Goal: Transaction & Acquisition: Book appointment/travel/reservation

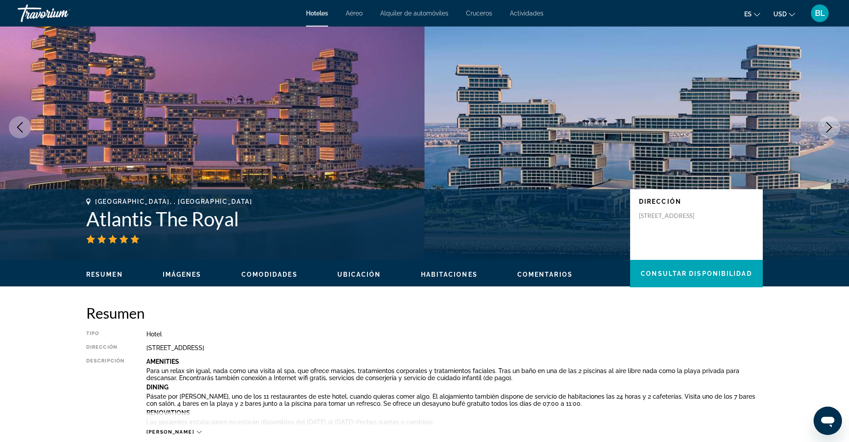
scroll to position [31, 0]
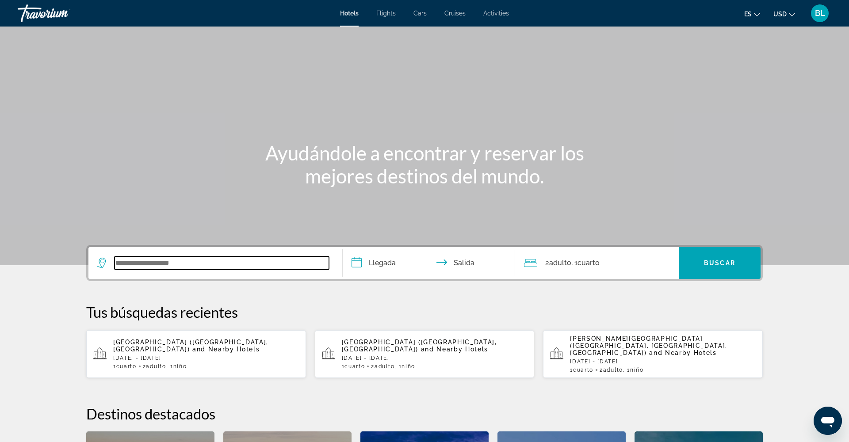
click at [160, 264] on input "Search widget" at bounding box center [222, 263] width 215 height 13
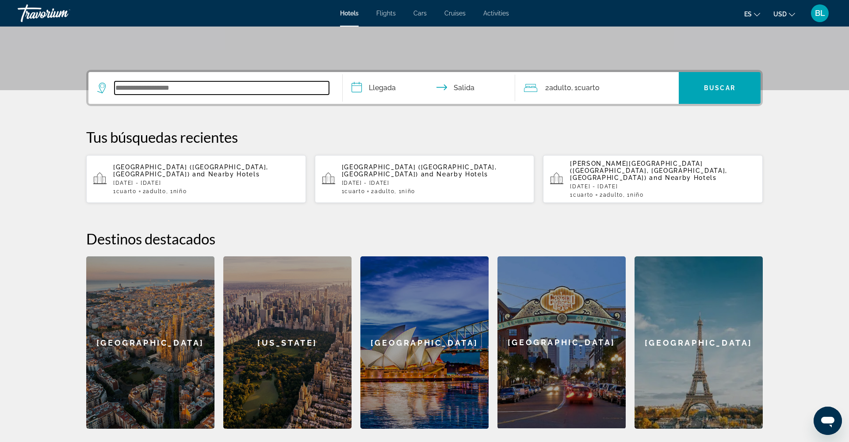
scroll to position [175, 0]
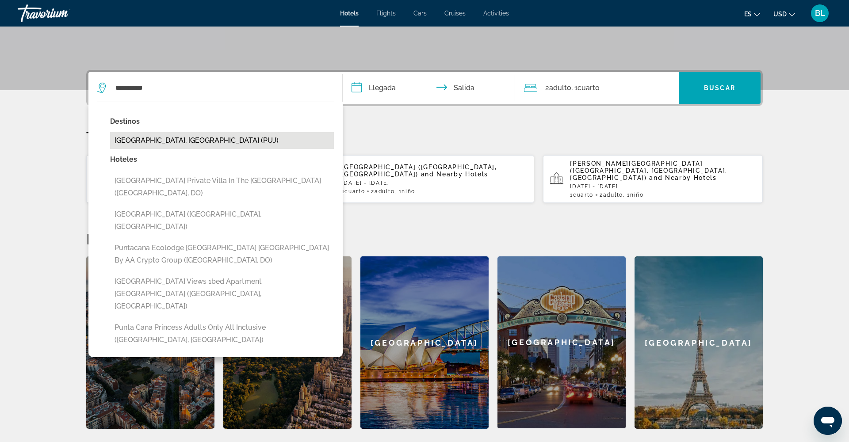
click at [212, 139] on button "[GEOGRAPHIC_DATA], [GEOGRAPHIC_DATA] (PUJ)" at bounding box center [222, 140] width 224 height 17
type input "**********"
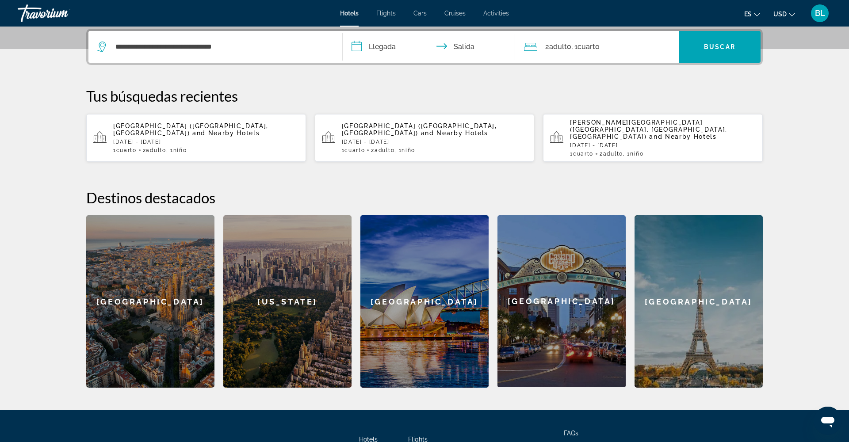
click at [391, 49] on input "**********" at bounding box center [431, 48] width 176 height 34
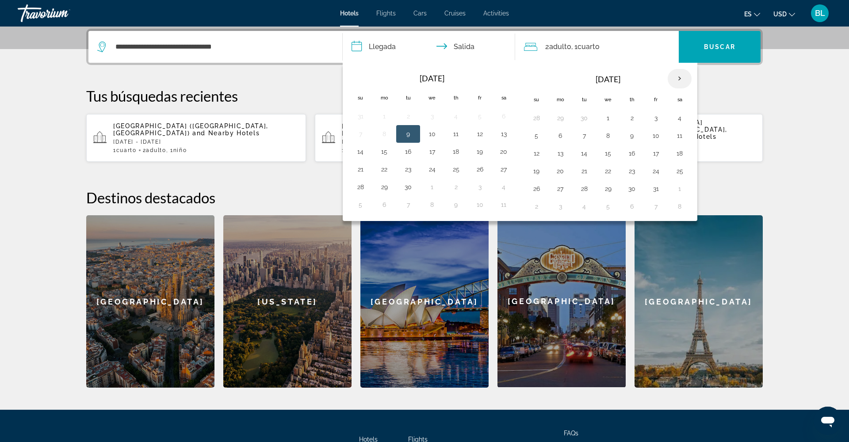
click at [680, 77] on th "Next month" at bounding box center [680, 78] width 24 height 19
click at [559, 155] on button "10" at bounding box center [560, 153] width 14 height 12
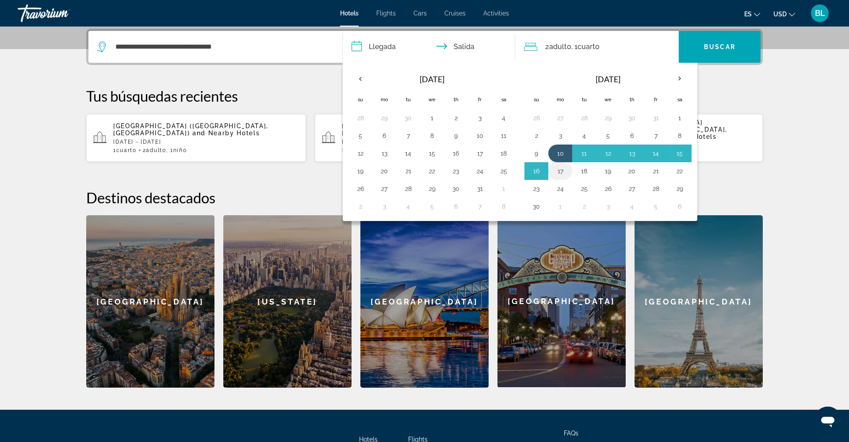
click at [559, 169] on button "17" at bounding box center [560, 171] width 14 height 12
type input "**********"
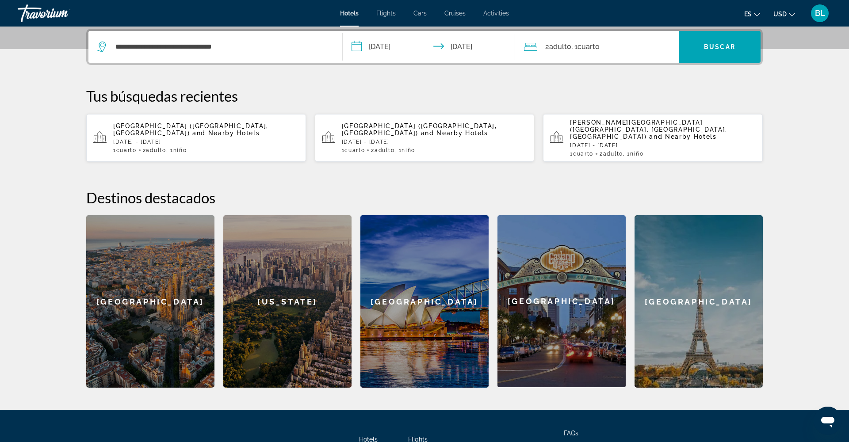
click at [589, 52] on span ", 1 Cuarto habitaciones" at bounding box center [585, 47] width 28 height 12
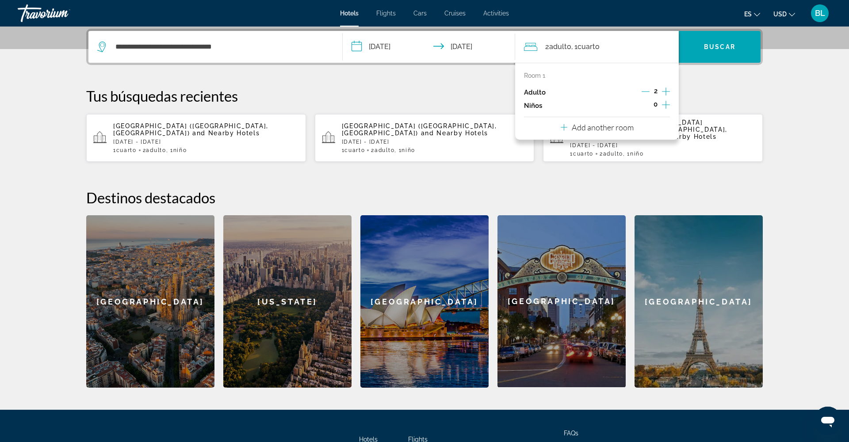
click at [664, 107] on icon "Increment children" at bounding box center [666, 105] width 8 height 11
click at [580, 133] on icon "Travelers: 2 adults, 1 child" at bounding box center [584, 129] width 11 height 11
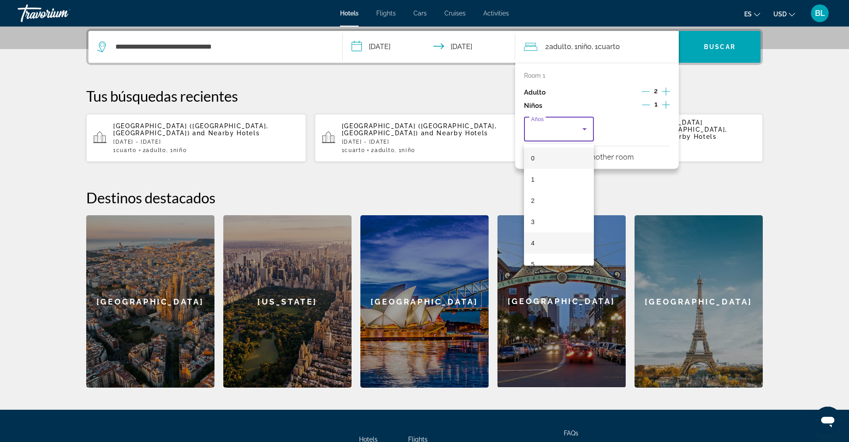
click at [543, 243] on mat-option "4" at bounding box center [559, 243] width 70 height 21
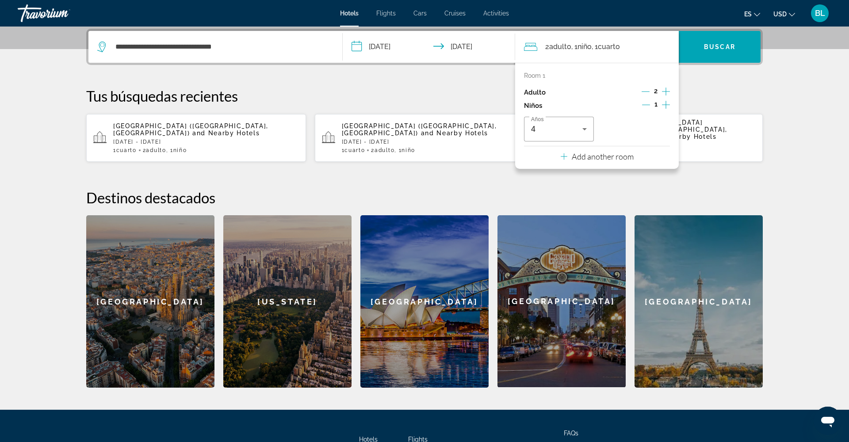
click at [582, 161] on p "Add another room" at bounding box center [603, 157] width 62 height 10
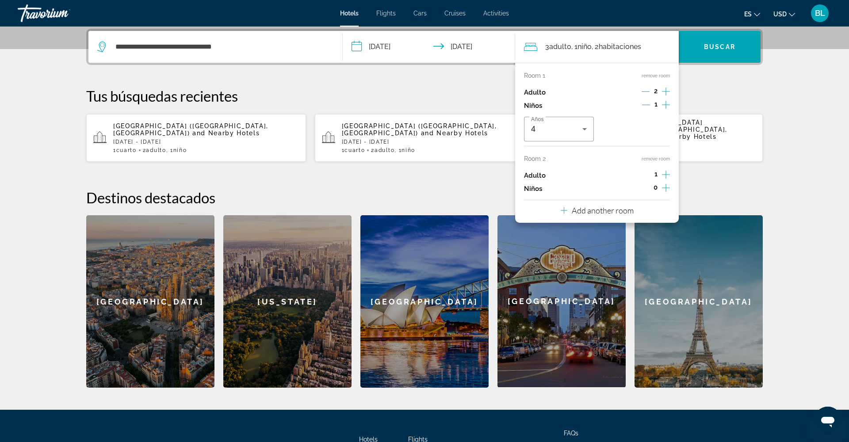
click at [666, 175] on icon "Increment adults" at bounding box center [666, 175] width 8 height 8
click at [702, 51] on span "Search widget" at bounding box center [720, 46] width 82 height 21
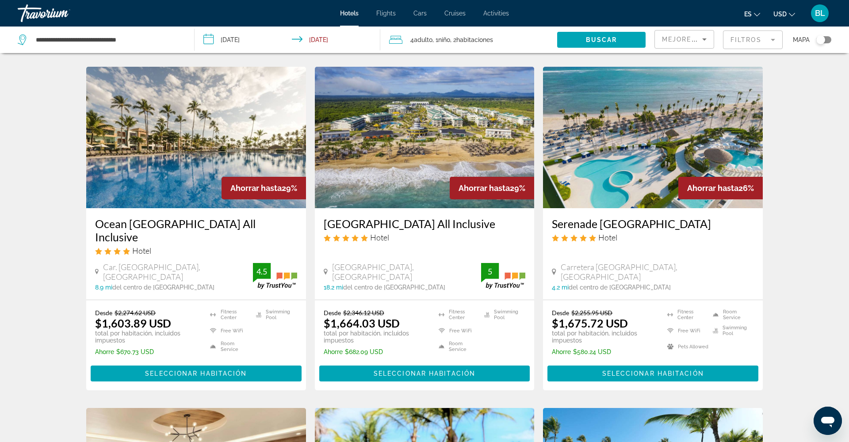
scroll to position [688, 0]
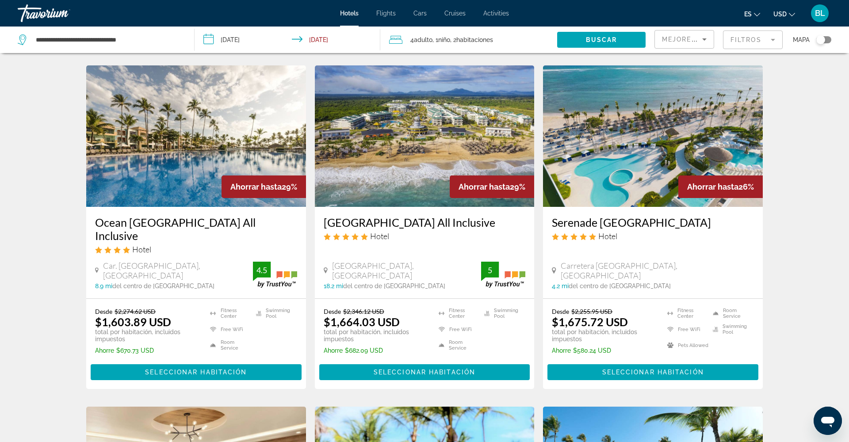
click at [621, 160] on img "Main content" at bounding box center [653, 136] width 220 height 142
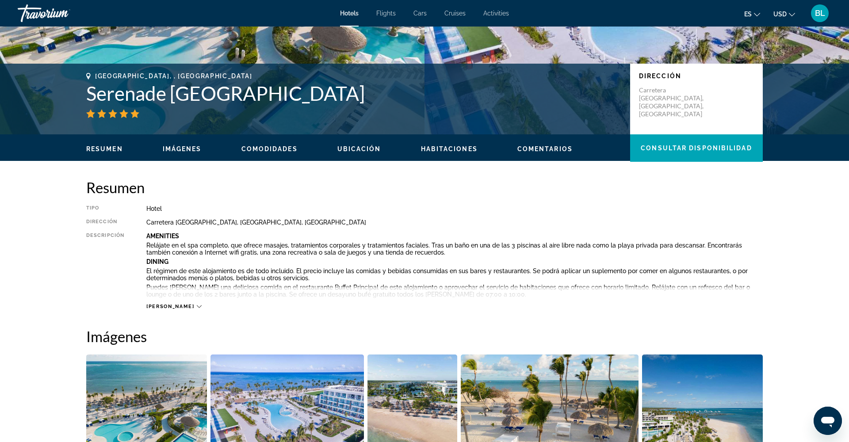
scroll to position [176, 0]
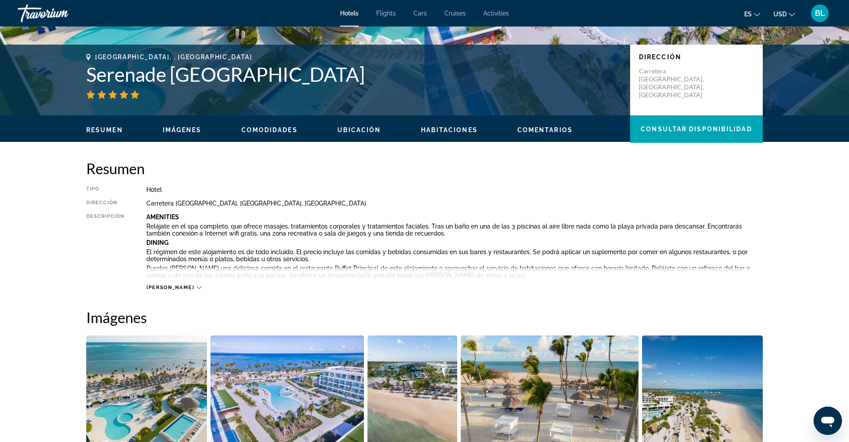
click at [162, 288] on span "[PERSON_NAME]" at bounding box center [170, 288] width 48 height 6
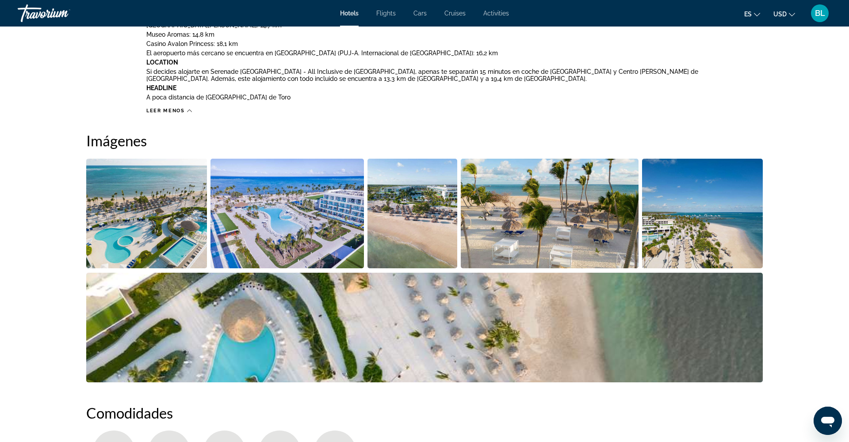
scroll to position [618, 0]
click at [157, 245] on img "Open full-screen image slider" at bounding box center [146, 213] width 121 height 110
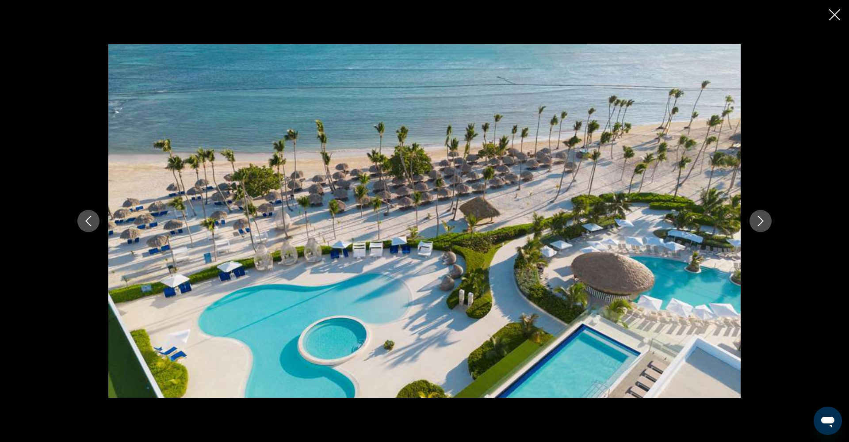
scroll to position [617, 0]
click at [764, 220] on icon "Next image" at bounding box center [760, 221] width 11 height 11
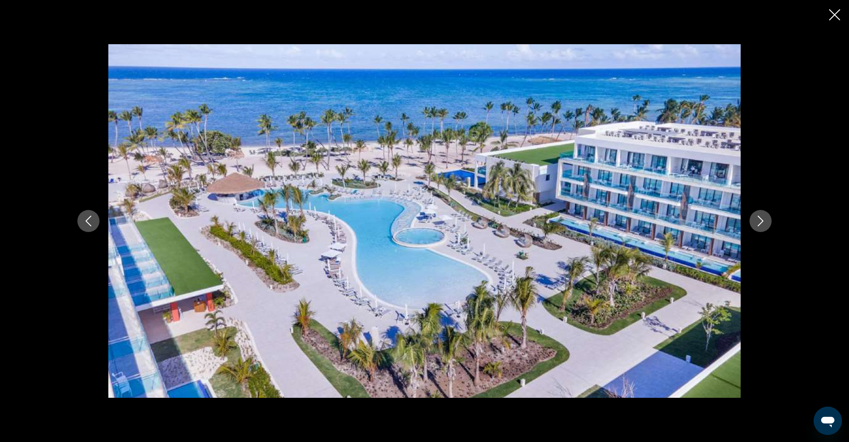
click at [763, 222] on icon "Next image" at bounding box center [760, 221] width 11 height 11
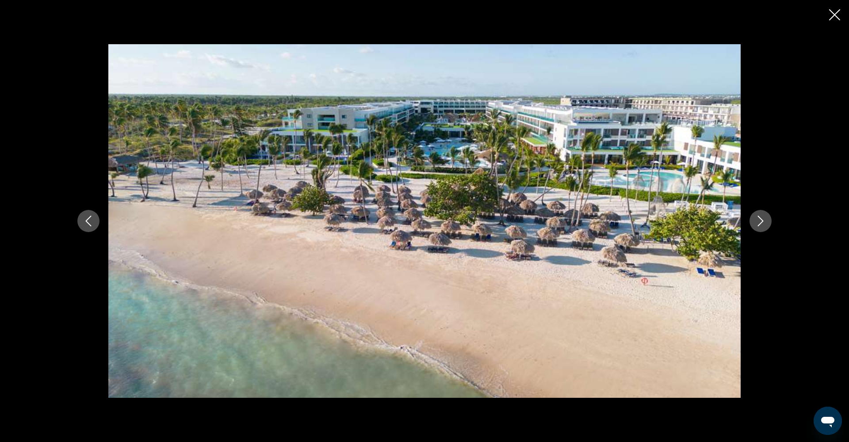
click at [763, 222] on icon "Next image" at bounding box center [760, 221] width 11 height 11
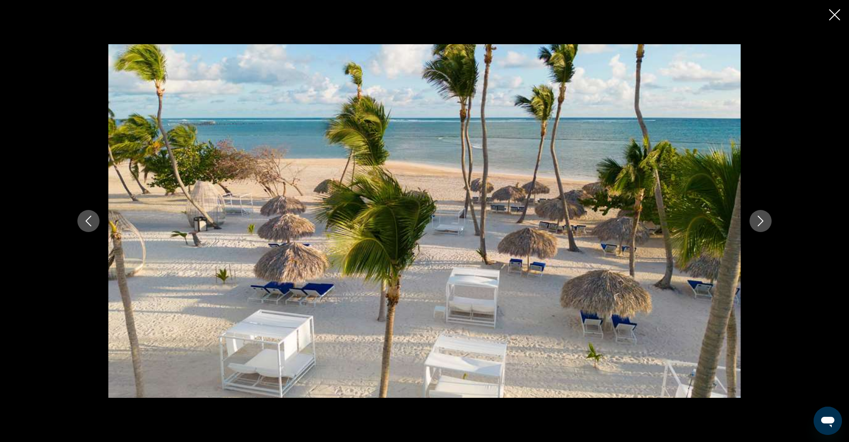
click at [763, 222] on icon "Next image" at bounding box center [760, 221] width 11 height 11
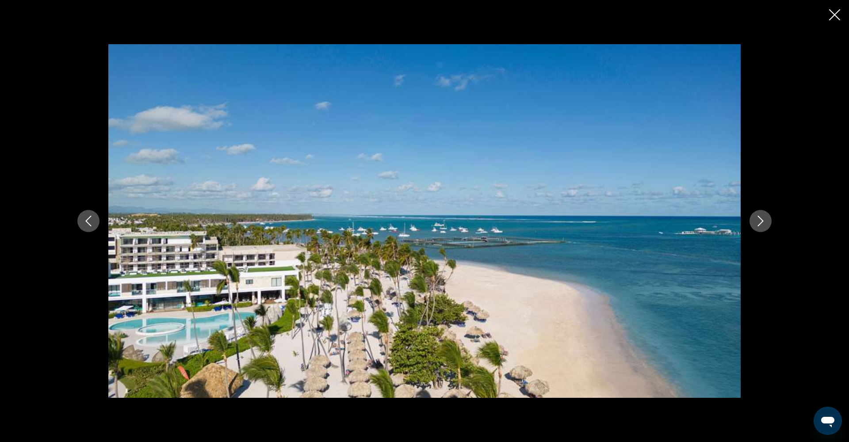
click at [763, 222] on icon "Next image" at bounding box center [760, 221] width 11 height 11
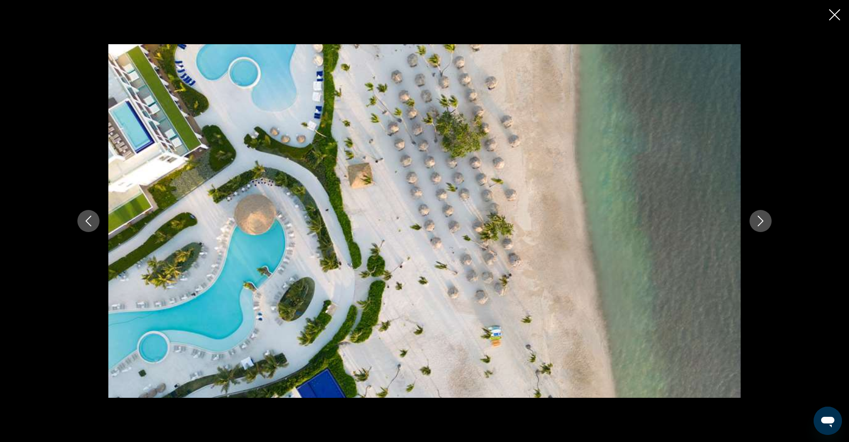
click at [763, 222] on icon "Next image" at bounding box center [760, 221] width 11 height 11
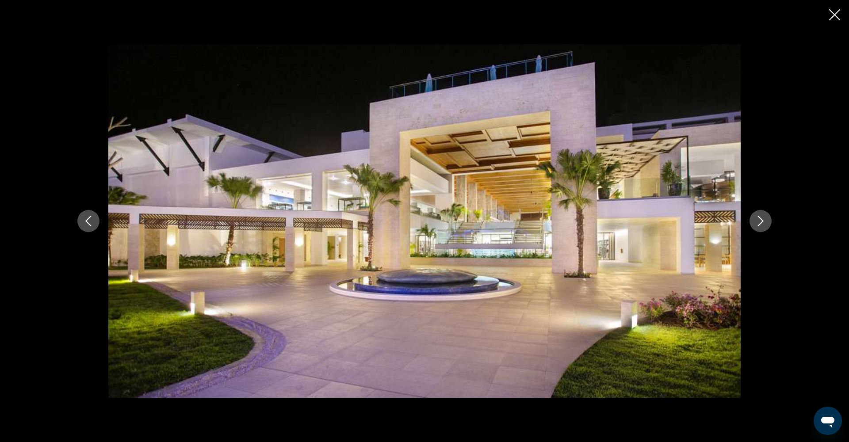
click at [763, 222] on icon "Next image" at bounding box center [760, 221] width 11 height 11
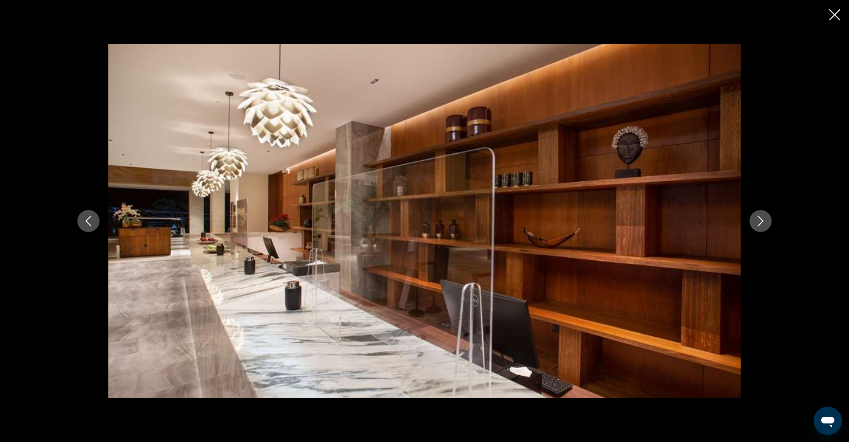
click at [763, 222] on icon "Next image" at bounding box center [760, 221] width 11 height 11
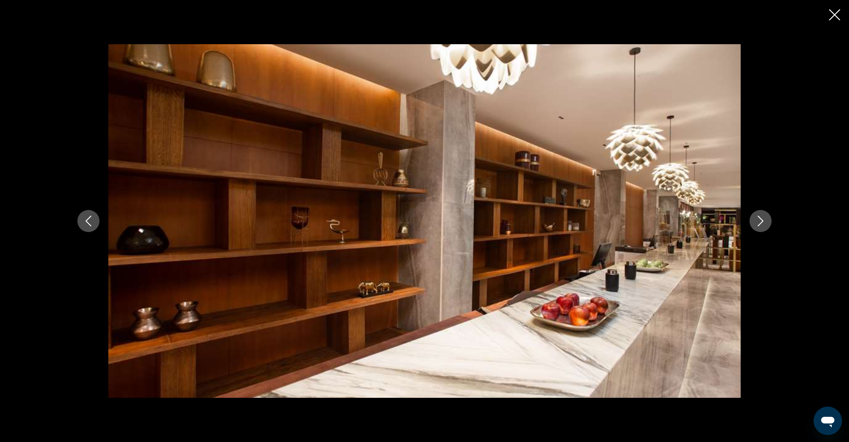
scroll to position [617, 0]
click at [763, 222] on icon "Next image" at bounding box center [760, 221] width 11 height 11
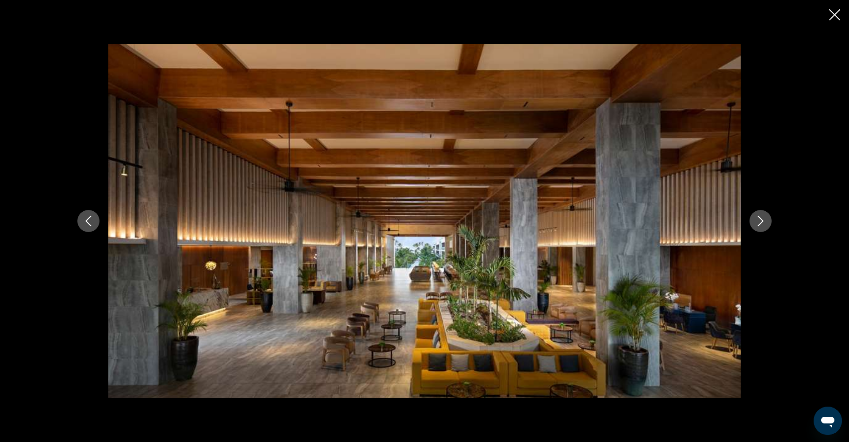
click at [763, 222] on icon "Next image" at bounding box center [760, 221] width 11 height 11
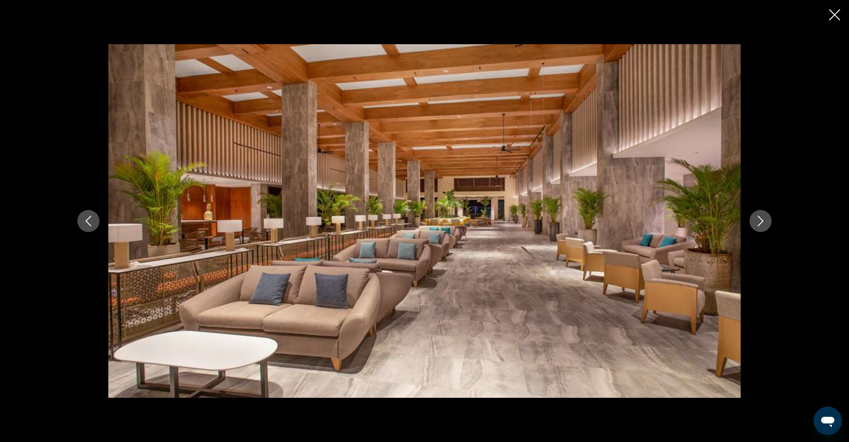
click at [763, 222] on icon "Next image" at bounding box center [760, 221] width 11 height 11
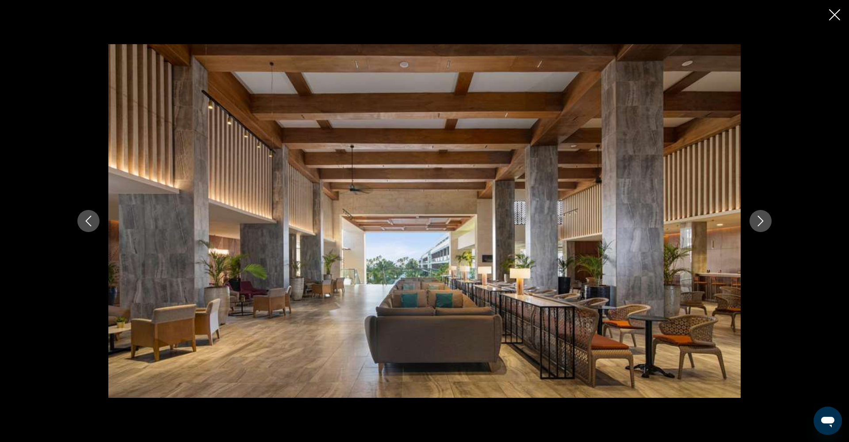
scroll to position [617, 0]
click at [833, 15] on icon "Close slideshow" at bounding box center [834, 14] width 11 height 11
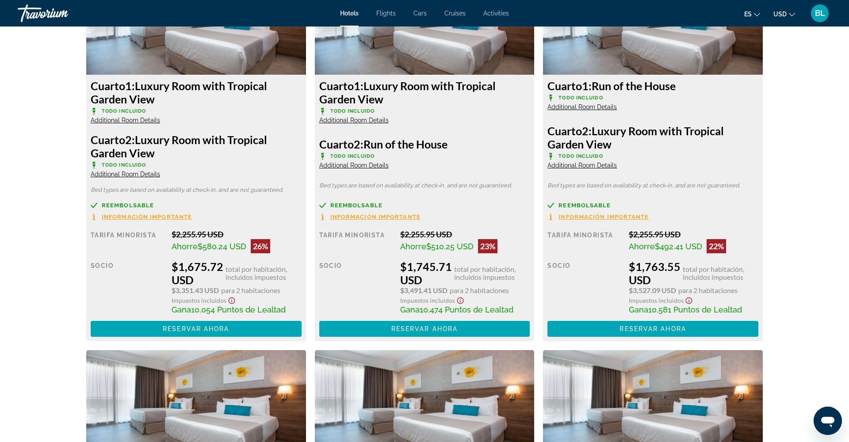
scroll to position [1554, 0]
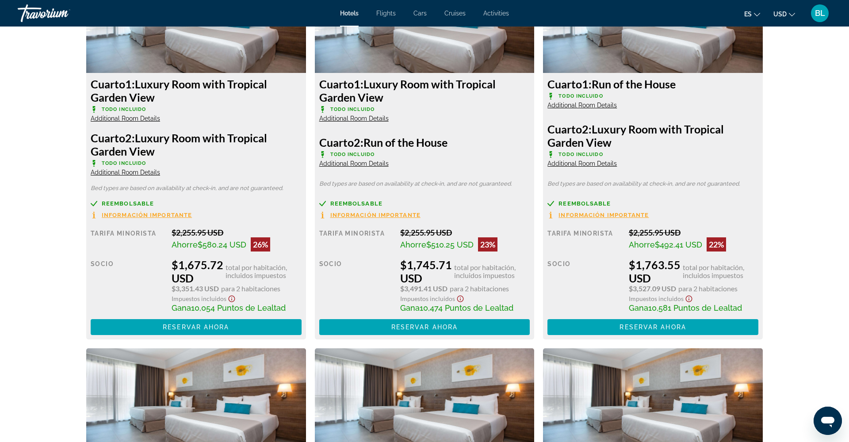
click at [349, 165] on span "Additional Room Details" at bounding box center [353, 163] width 69 height 7
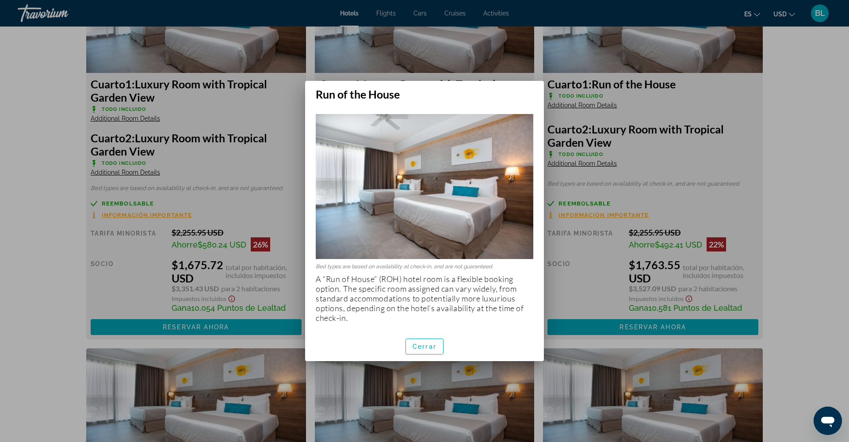
scroll to position [0, 0]
click at [432, 348] on span "Cerrar" at bounding box center [425, 346] width 24 height 7
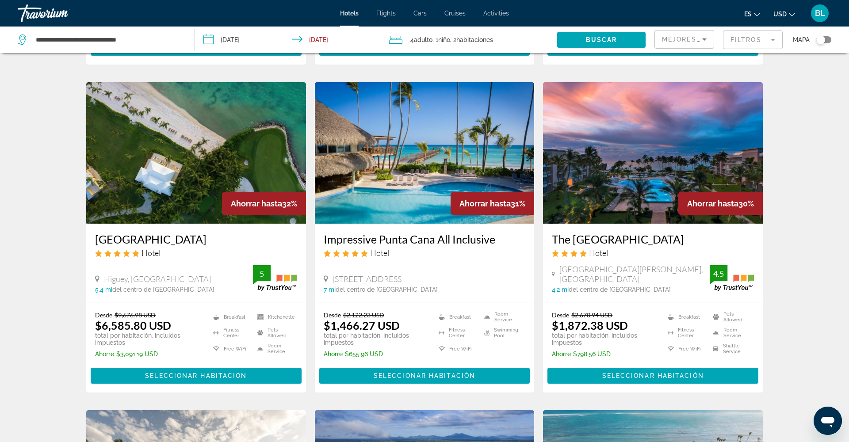
scroll to position [344, 0]
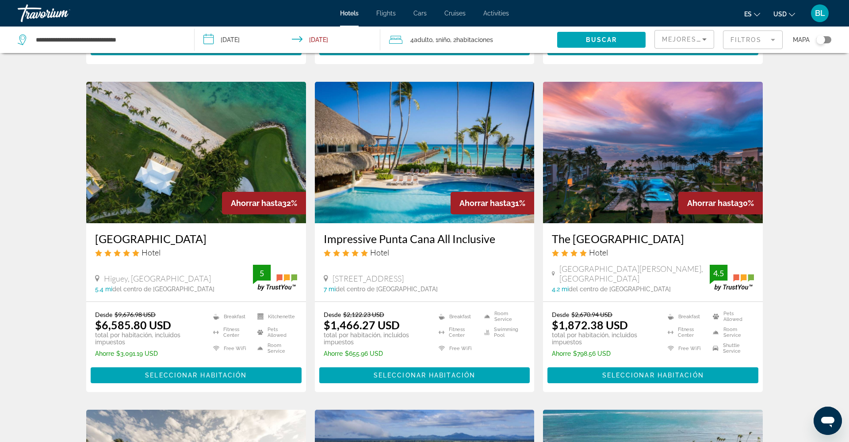
click at [456, 195] on div "Ahorrar hasta 31%" at bounding box center [493, 203] width 84 height 23
click at [409, 187] on img "Main content" at bounding box center [425, 153] width 220 height 142
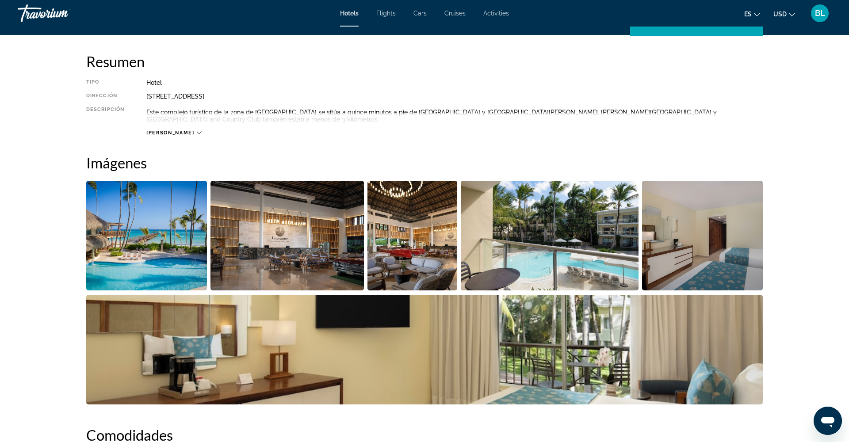
scroll to position [283, 0]
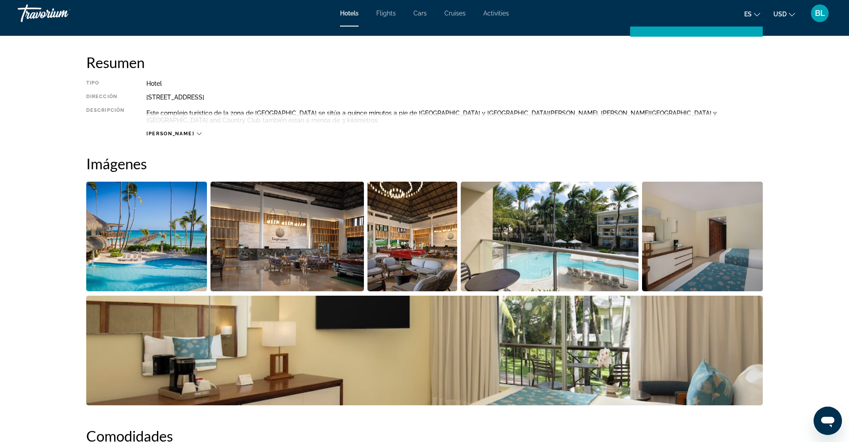
click at [171, 252] on img "Open full-screen image slider" at bounding box center [146, 237] width 121 height 110
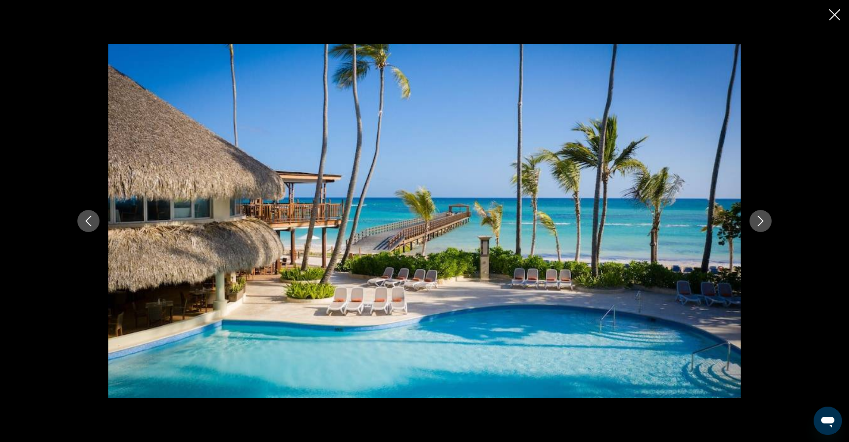
click at [756, 221] on icon "Next image" at bounding box center [760, 221] width 11 height 11
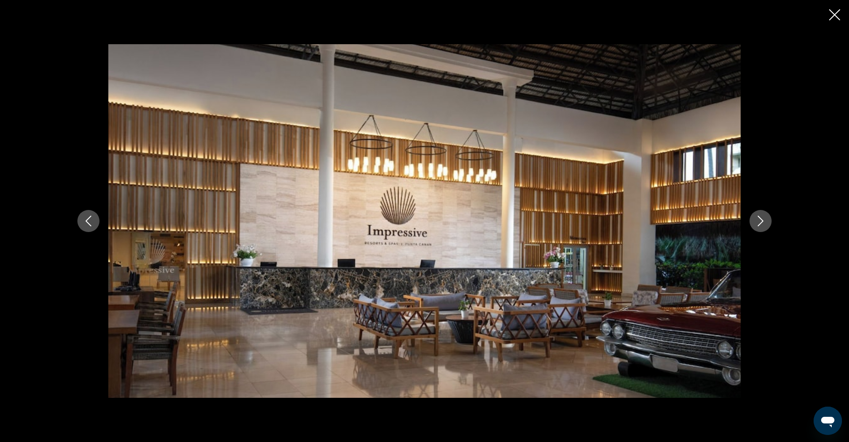
click at [756, 221] on icon "Next image" at bounding box center [760, 221] width 11 height 11
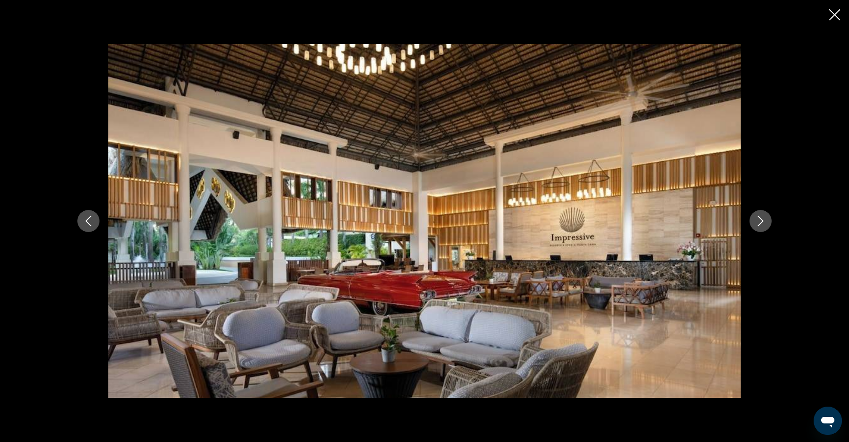
click at [756, 221] on icon "Next image" at bounding box center [760, 221] width 11 height 11
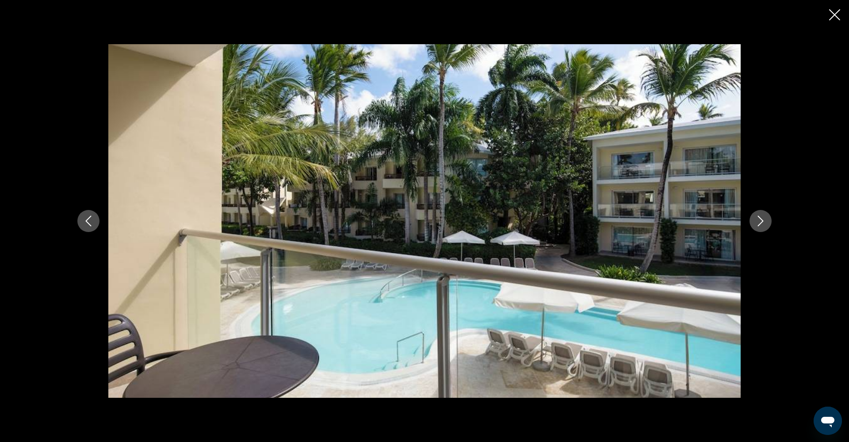
click at [756, 221] on icon "Next image" at bounding box center [760, 221] width 11 height 11
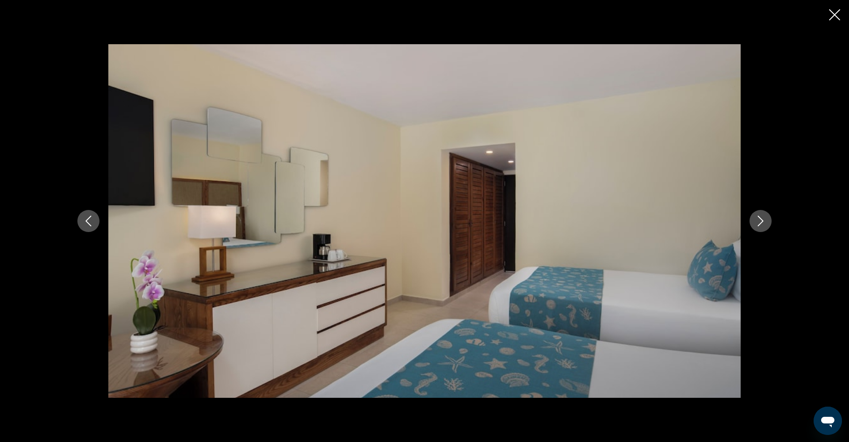
click at [756, 221] on icon "Next image" at bounding box center [760, 221] width 11 height 11
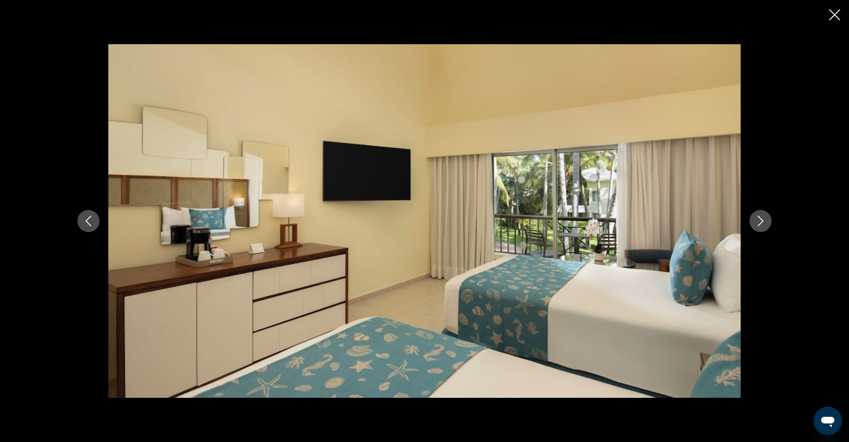
click at [756, 221] on icon "Next image" at bounding box center [760, 221] width 11 height 11
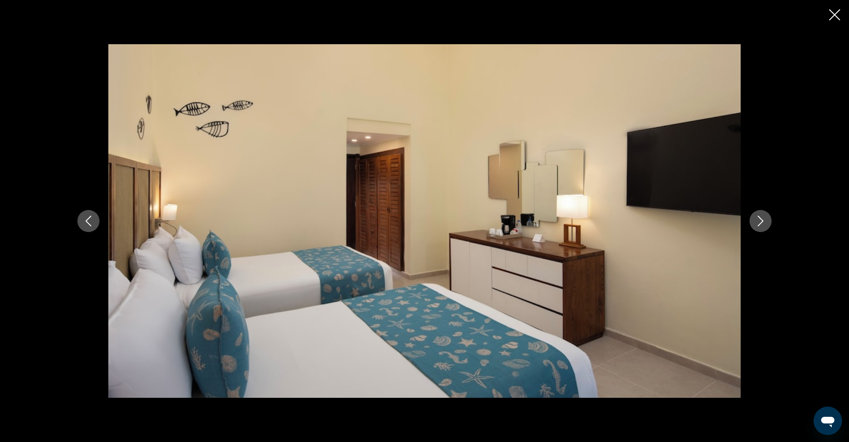
click at [756, 221] on icon "Next image" at bounding box center [760, 221] width 11 height 11
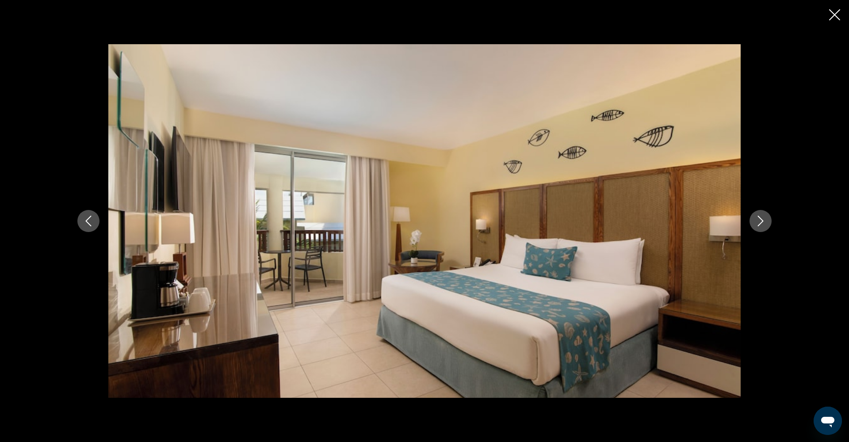
click at [756, 221] on icon "Next image" at bounding box center [760, 221] width 11 height 11
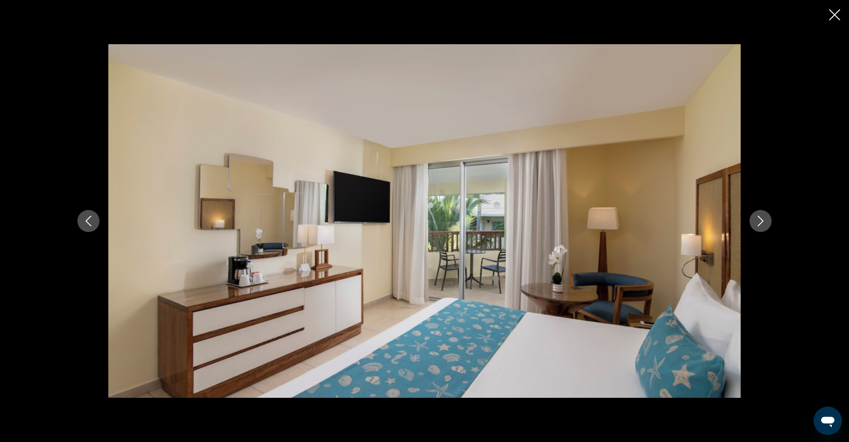
click at [762, 219] on icon "Next image" at bounding box center [761, 221] width 6 height 11
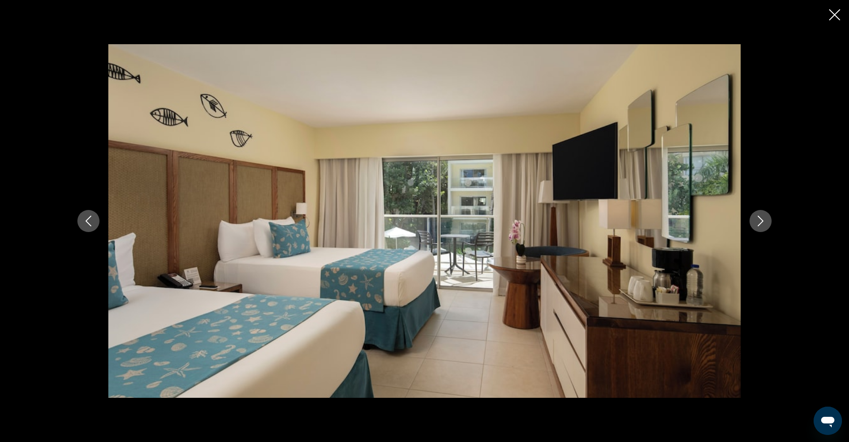
click at [762, 219] on icon "Next image" at bounding box center [761, 221] width 6 height 11
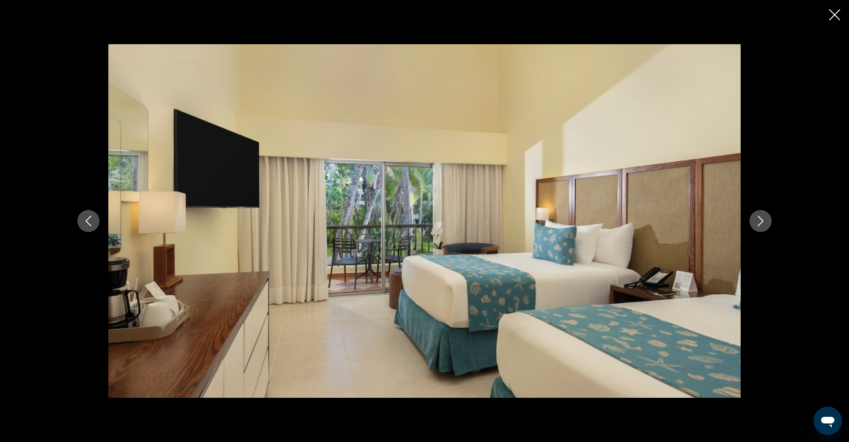
click at [762, 219] on icon "Next image" at bounding box center [761, 221] width 6 height 11
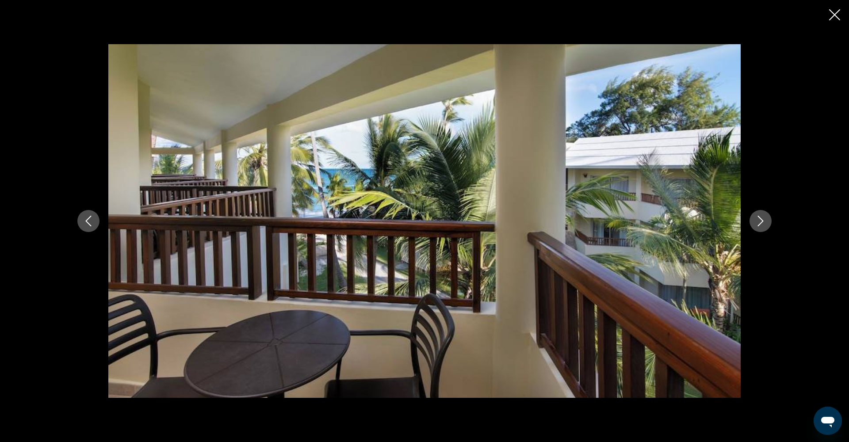
click at [762, 219] on icon "Next image" at bounding box center [761, 221] width 6 height 11
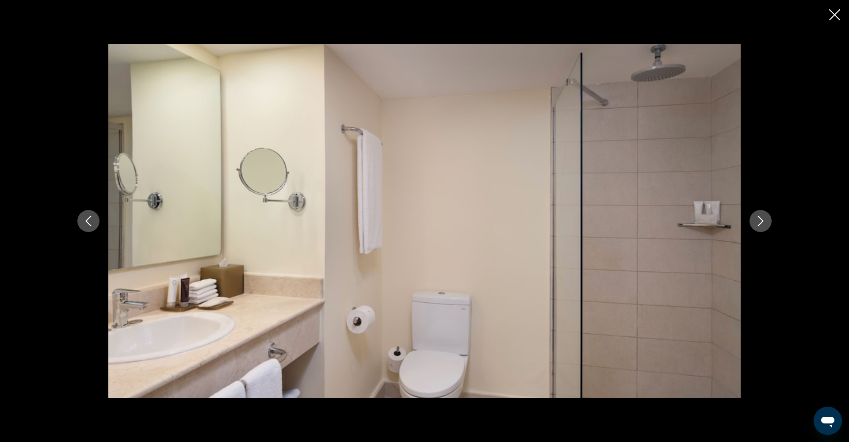
click at [762, 219] on icon "Next image" at bounding box center [761, 221] width 6 height 11
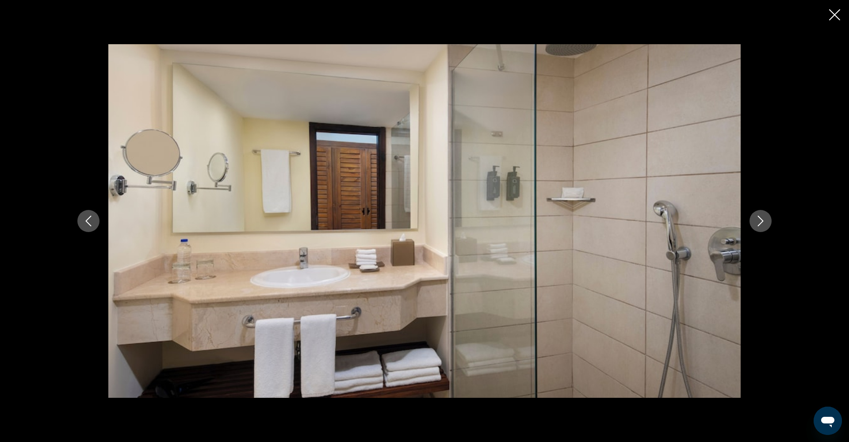
click at [762, 219] on icon "Next image" at bounding box center [761, 221] width 6 height 11
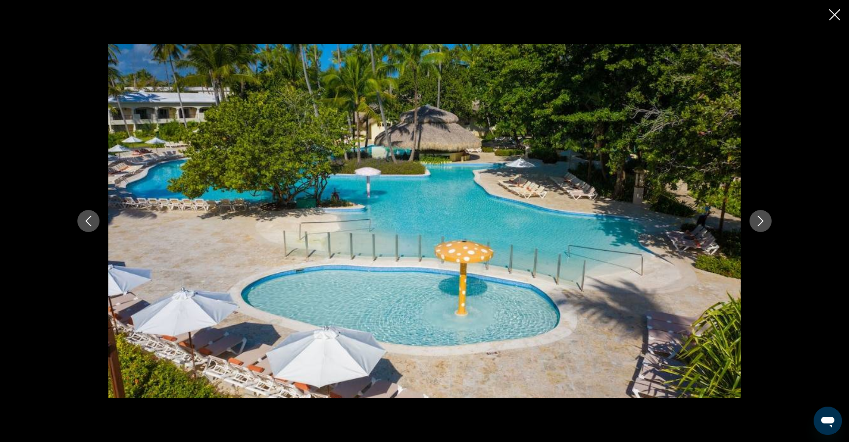
click at [831, 22] on button "Close slideshow" at bounding box center [834, 16] width 11 height 14
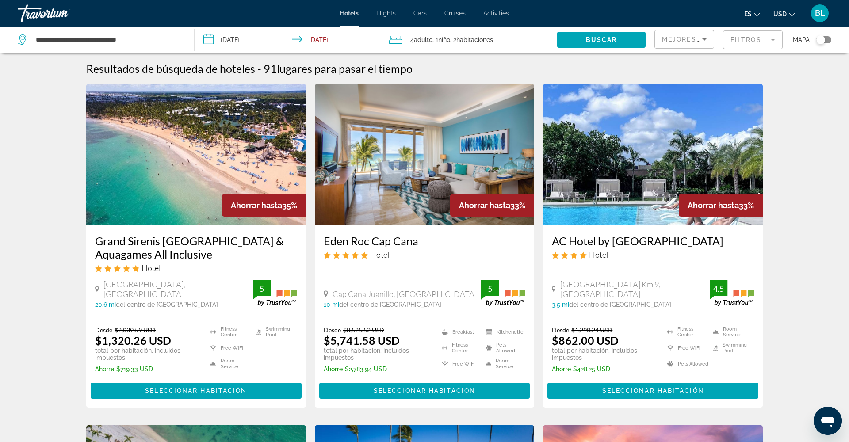
click at [432, 43] on span "Adulto" at bounding box center [423, 39] width 19 height 7
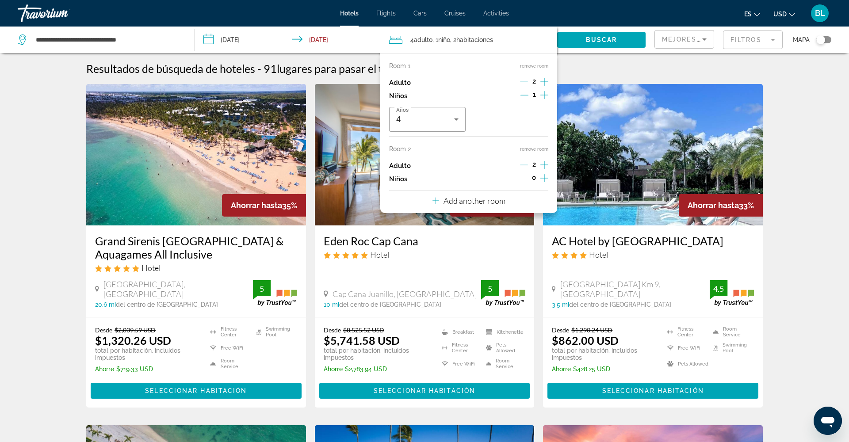
click at [544, 166] on icon "Increment adults" at bounding box center [544, 165] width 8 height 11
drag, startPoint x: 624, startPoint y: 57, endPoint x: 620, endPoint y: 46, distance: 12.2
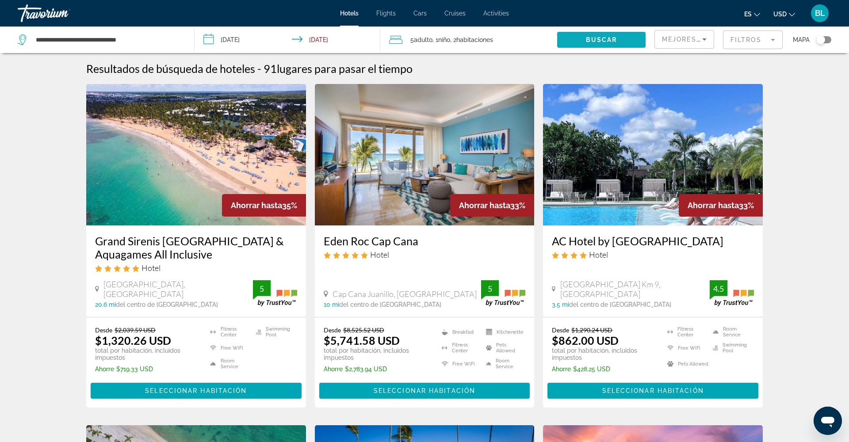
click at [619, 46] on span "Search widget" at bounding box center [601, 39] width 88 height 21
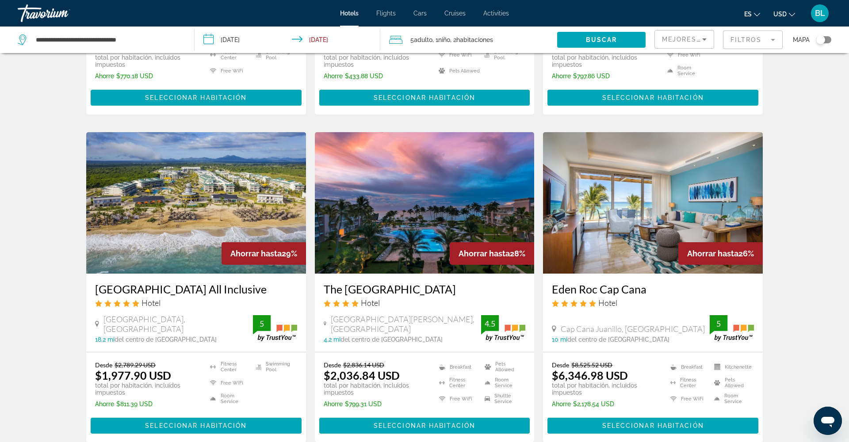
scroll to position [635, 0]
click at [204, 233] on img "Main content" at bounding box center [196, 203] width 220 height 142
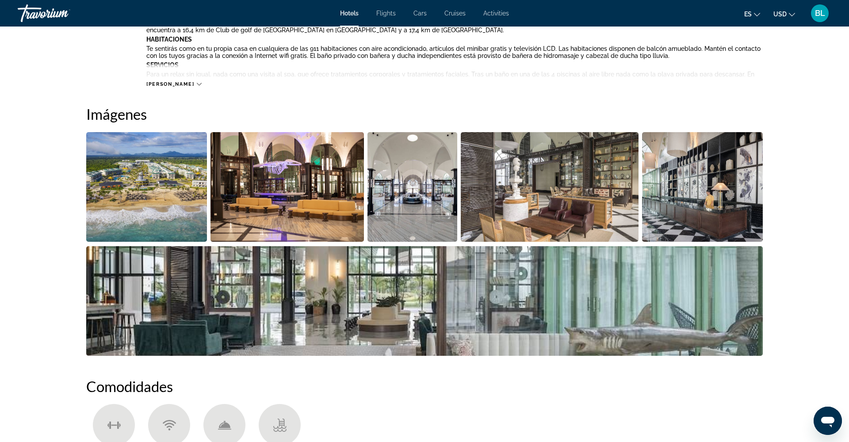
scroll to position [383, 0]
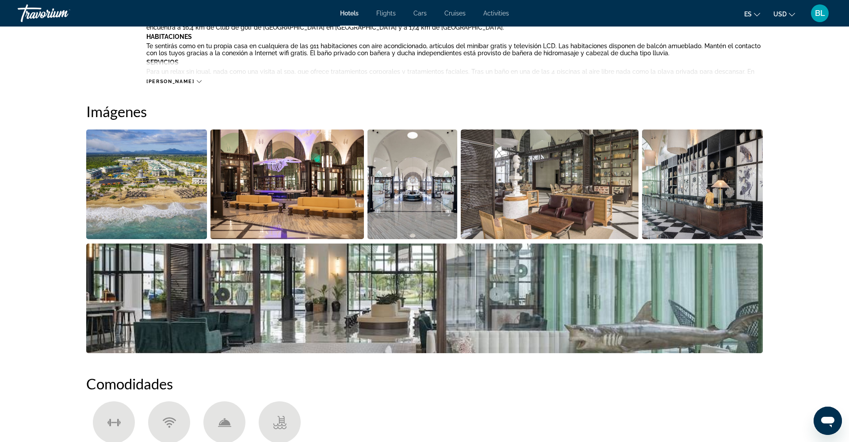
click at [164, 213] on img "Open full-screen image slider" at bounding box center [146, 185] width 121 height 110
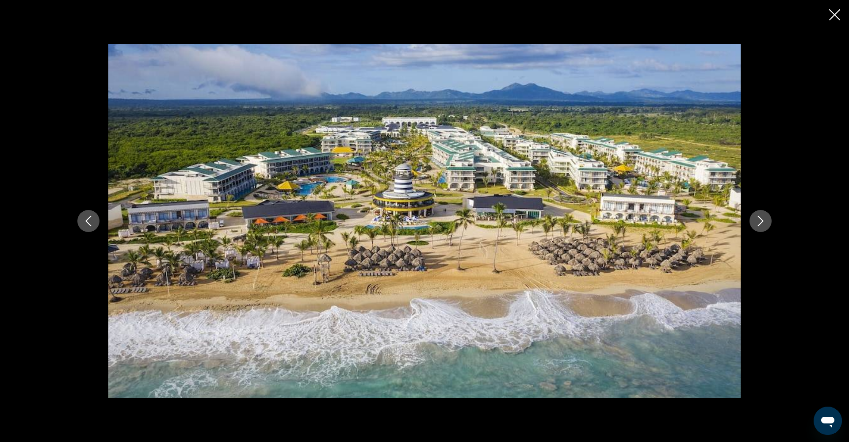
click at [766, 222] on icon "Next image" at bounding box center [760, 221] width 11 height 11
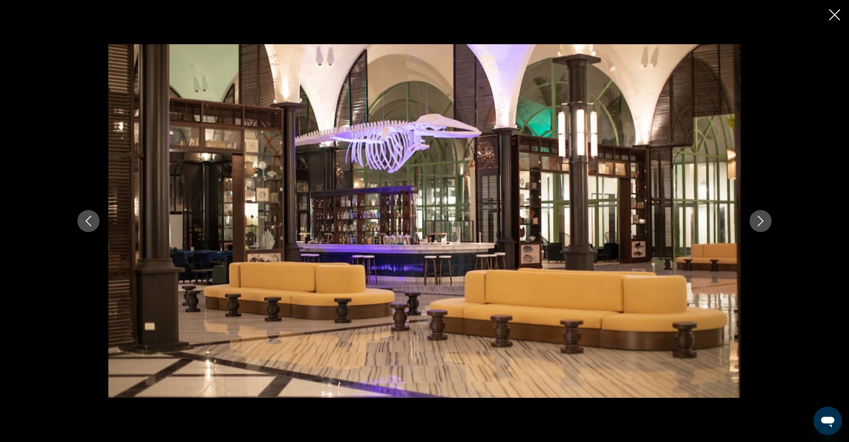
click at [766, 222] on icon "Next image" at bounding box center [760, 221] width 11 height 11
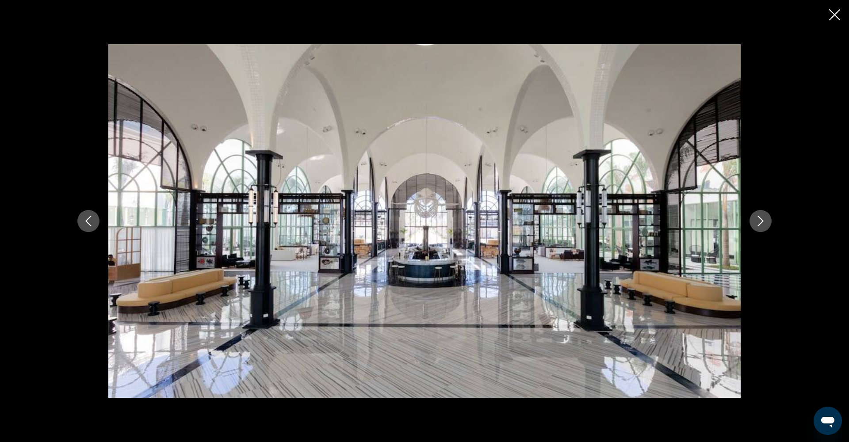
click at [766, 222] on icon "Next image" at bounding box center [760, 221] width 11 height 11
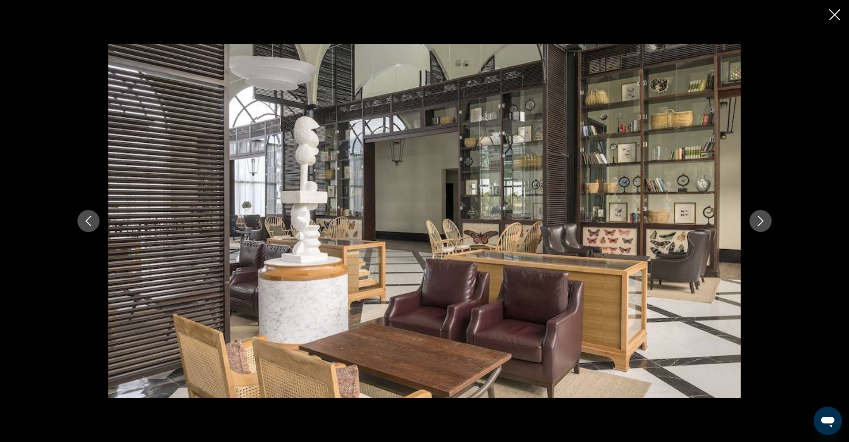
click at [766, 222] on icon "Next image" at bounding box center [760, 221] width 11 height 11
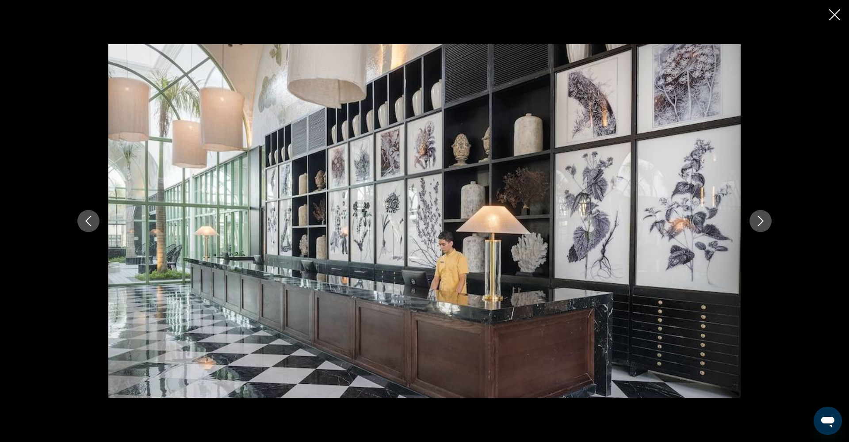
click at [766, 222] on icon "Next image" at bounding box center [760, 221] width 11 height 11
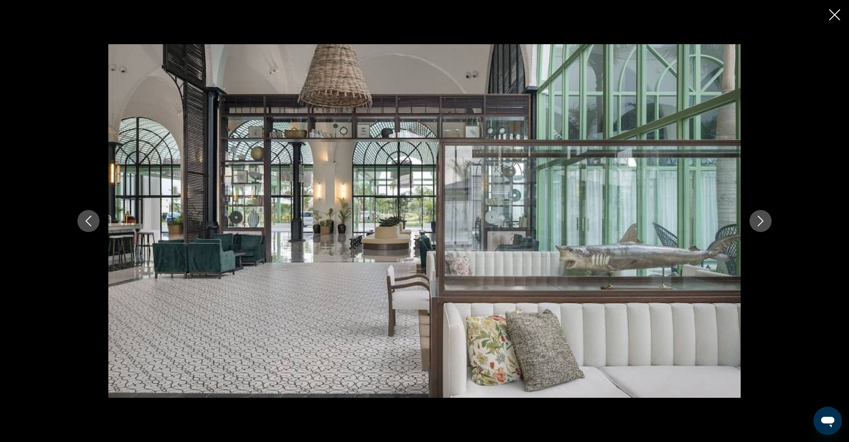
click at [766, 222] on icon "Next image" at bounding box center [760, 221] width 11 height 11
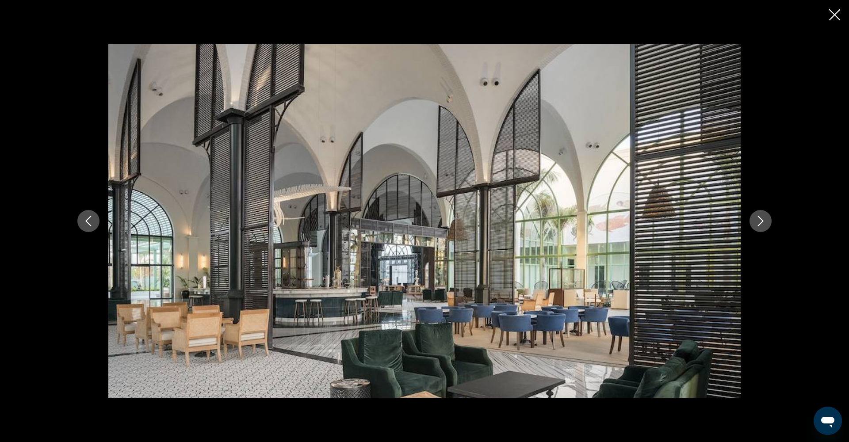
click at [766, 222] on icon "Next image" at bounding box center [760, 221] width 11 height 11
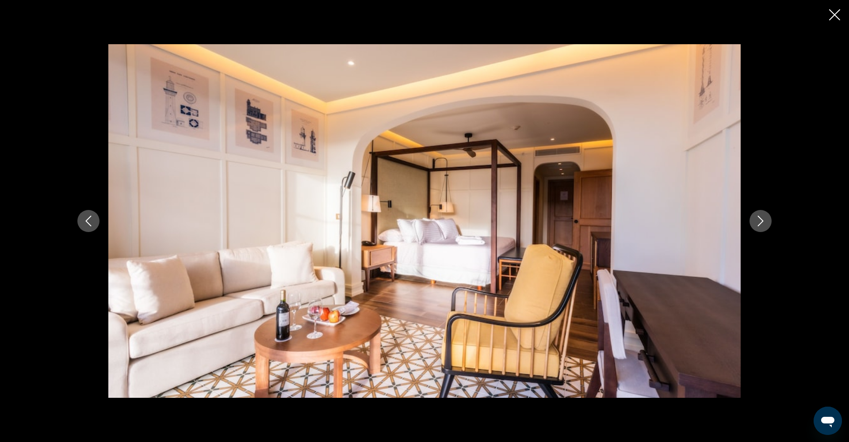
click at [766, 222] on icon "Next image" at bounding box center [760, 221] width 11 height 11
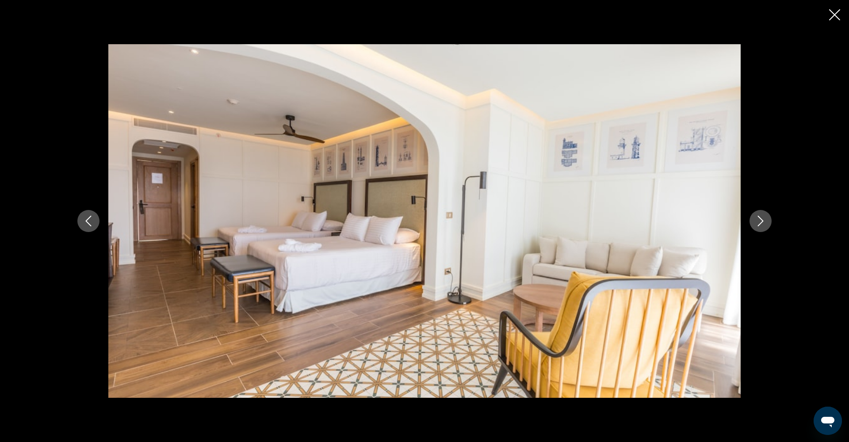
click at [766, 222] on icon "Next image" at bounding box center [760, 221] width 11 height 11
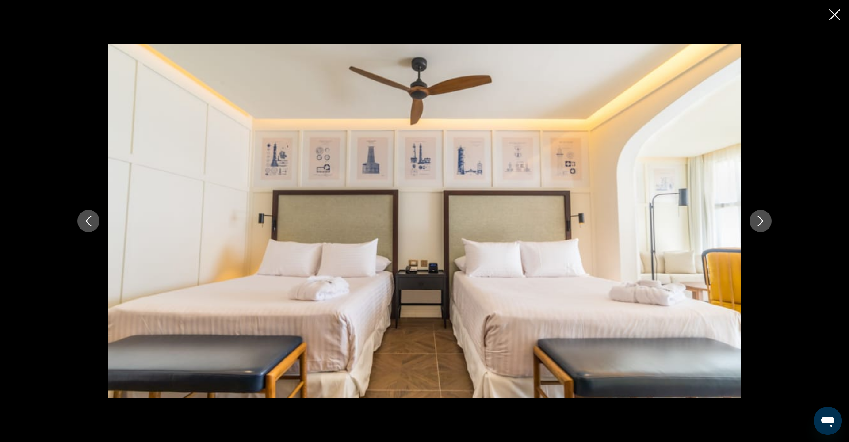
click at [766, 222] on icon "Next image" at bounding box center [760, 221] width 11 height 11
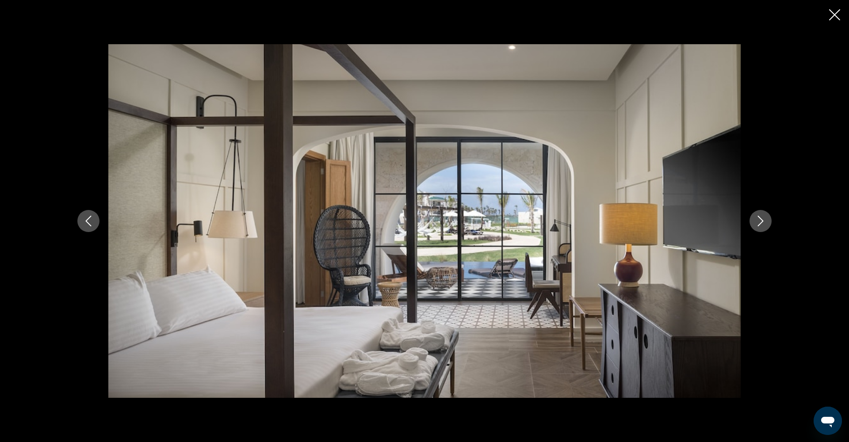
click at [766, 222] on icon "Next image" at bounding box center [760, 221] width 11 height 11
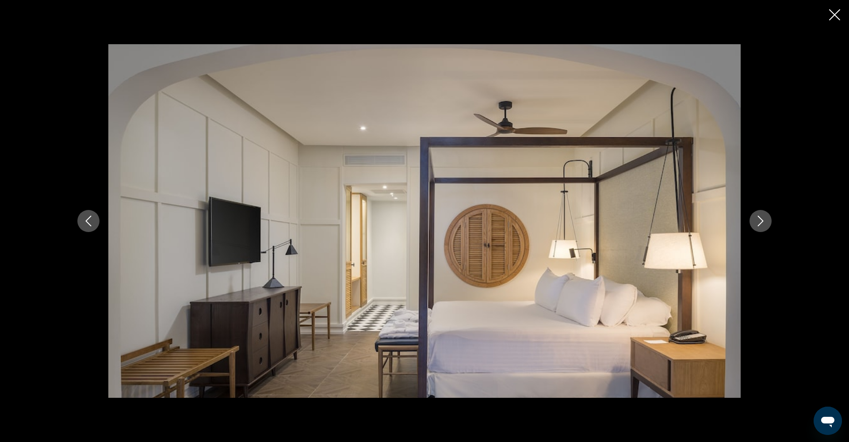
click at [836, 13] on icon "Close slideshow" at bounding box center [834, 14] width 11 height 11
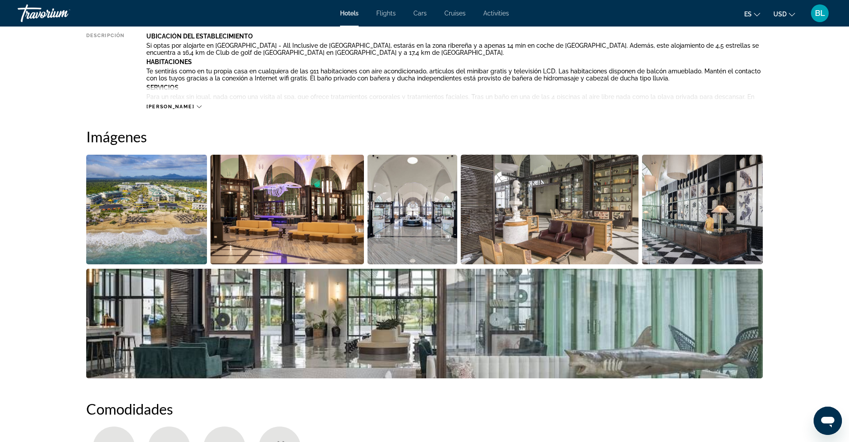
scroll to position [355, 0]
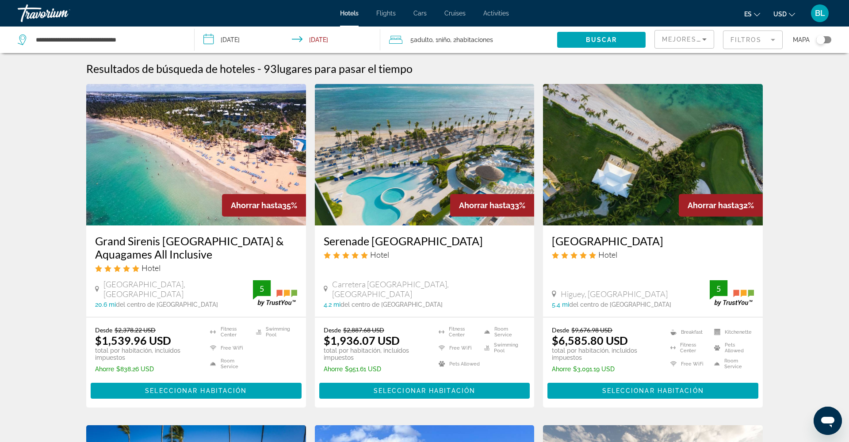
click at [477, 37] on span "habitaciones" at bounding box center [474, 39] width 37 height 7
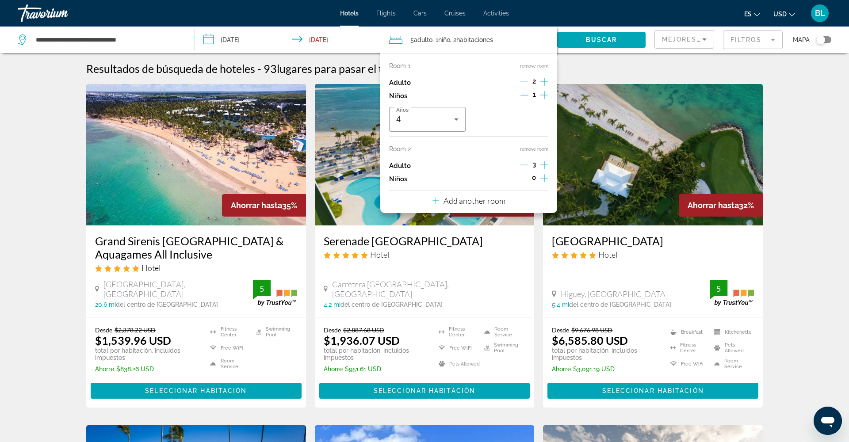
click at [521, 166] on icon "Decrement adults" at bounding box center [524, 165] width 8 height 8
click at [524, 80] on icon "Decrement adults" at bounding box center [524, 82] width 8 height 8
click at [471, 206] on p "Add another room" at bounding box center [475, 201] width 62 height 10
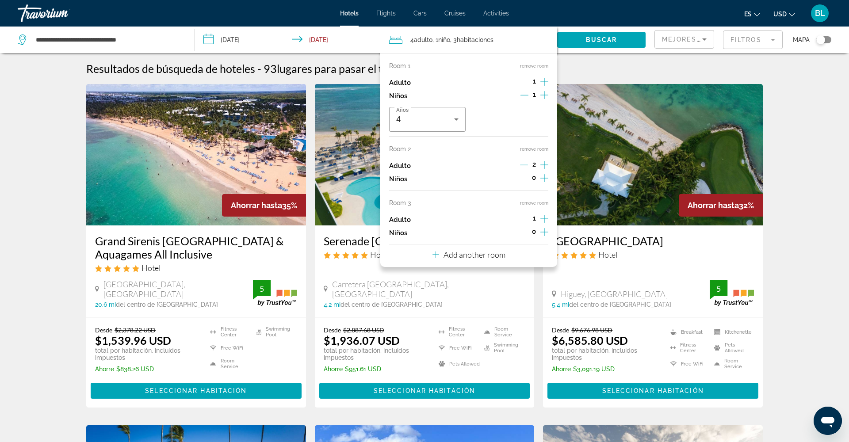
click at [543, 224] on icon "Increment adults" at bounding box center [544, 219] width 8 height 11
click at [594, 37] on span "Buscar" at bounding box center [601, 39] width 31 height 7
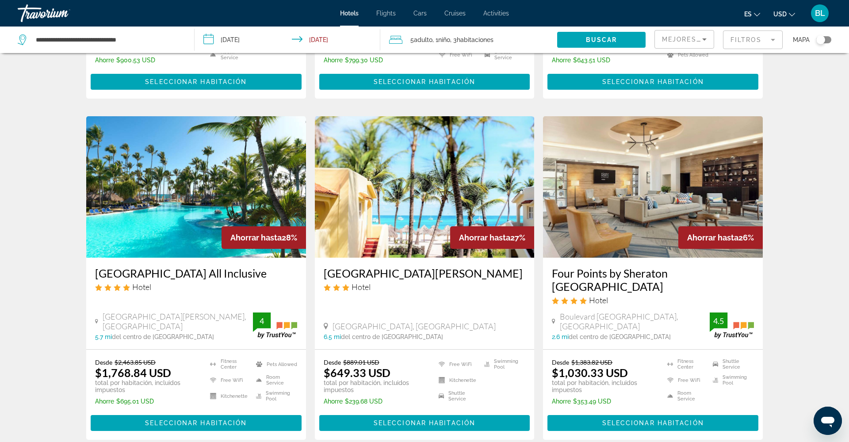
scroll to position [973, 0]
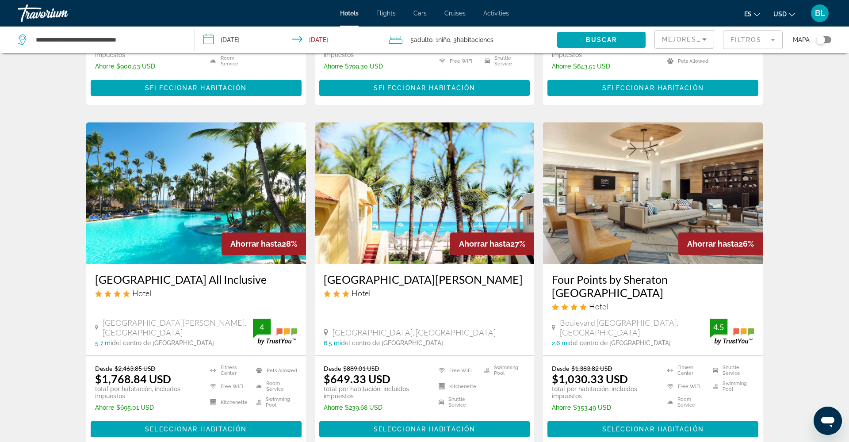
click at [198, 234] on img "Main content" at bounding box center [196, 194] width 220 height 142
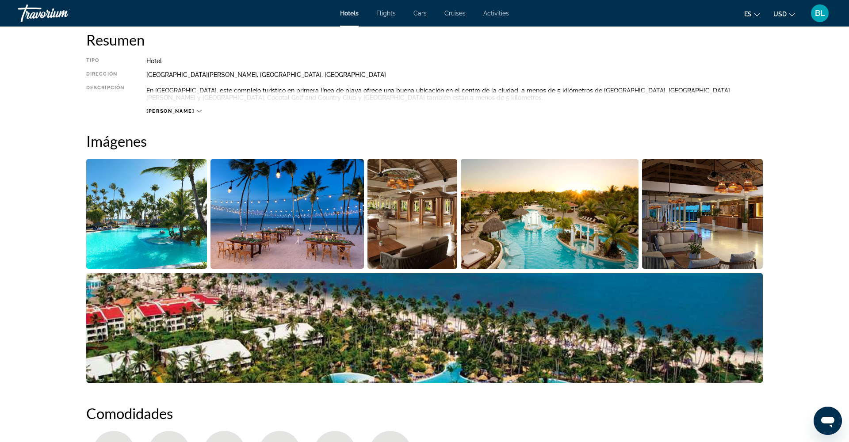
scroll to position [314, 0]
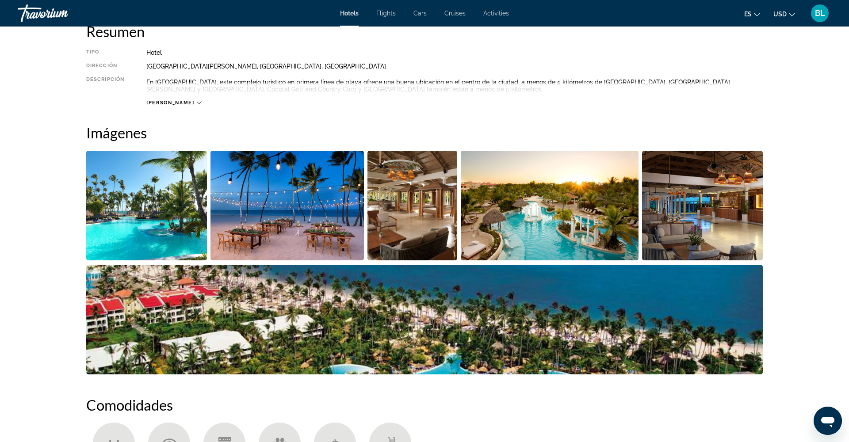
click at [171, 242] on img "Open full-screen image slider" at bounding box center [146, 206] width 121 height 110
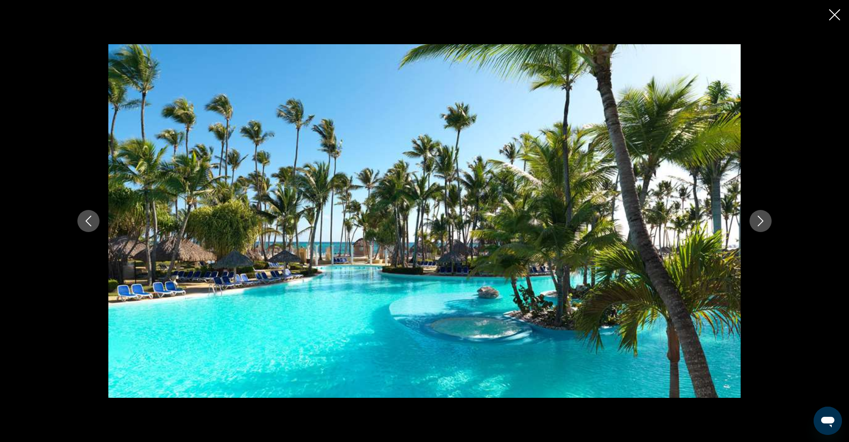
click at [757, 226] on button "Next image" at bounding box center [761, 221] width 22 height 22
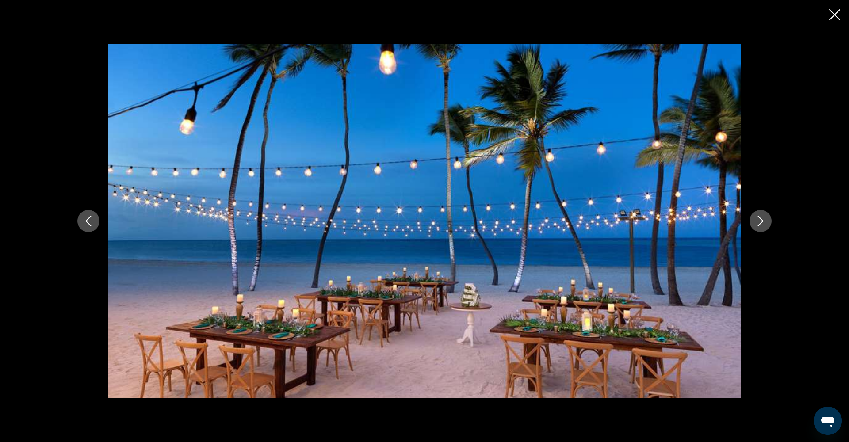
click at [92, 227] on button "Previous image" at bounding box center [88, 221] width 22 height 22
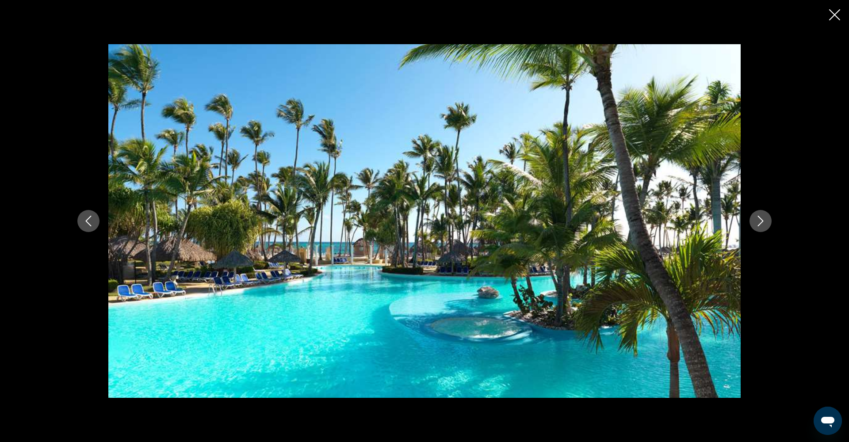
click at [837, 17] on icon "Close slideshow" at bounding box center [834, 14] width 11 height 11
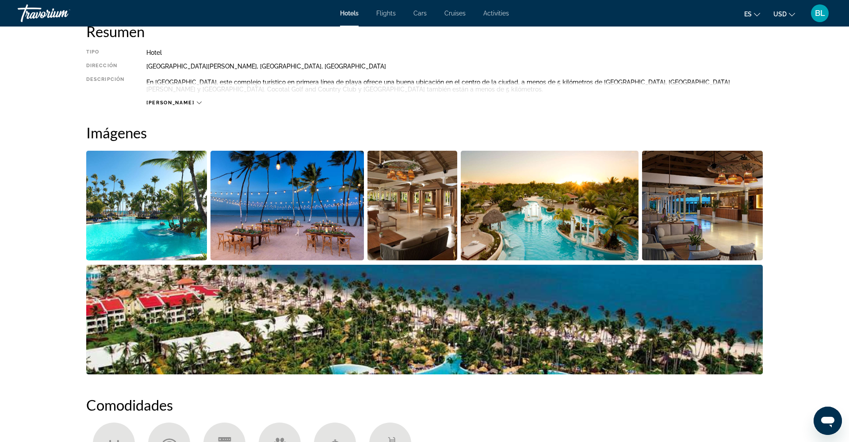
click at [164, 225] on img "Open full-screen image slider" at bounding box center [146, 206] width 121 height 110
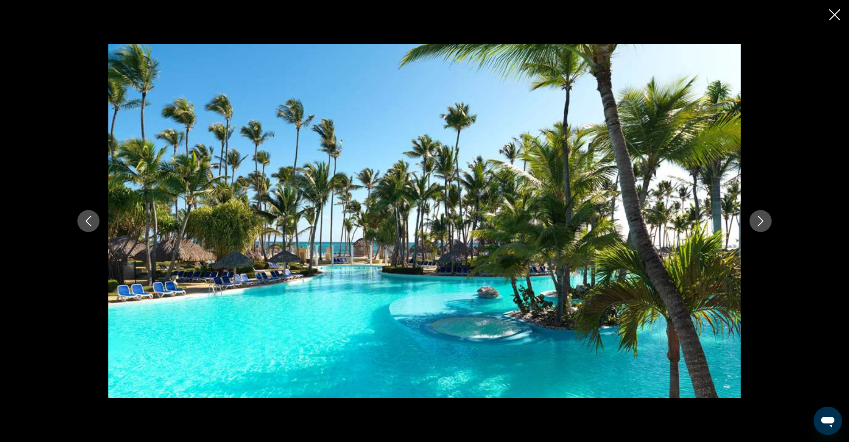
click at [766, 218] on icon "Next image" at bounding box center [760, 221] width 11 height 11
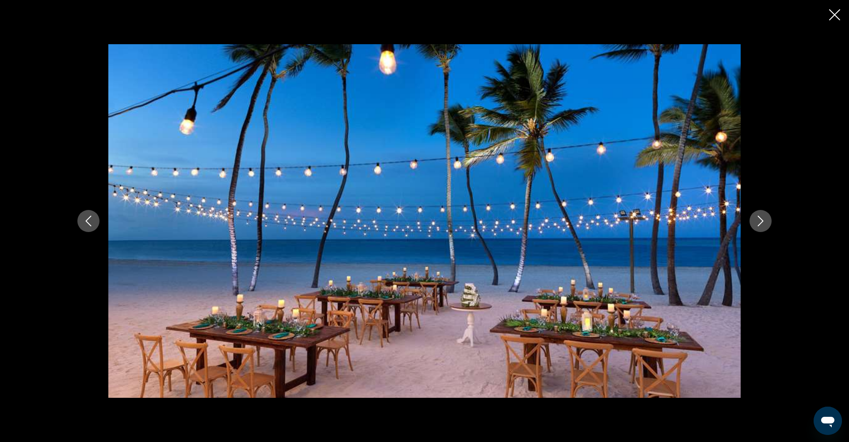
click at [764, 220] on icon "Next image" at bounding box center [760, 221] width 11 height 11
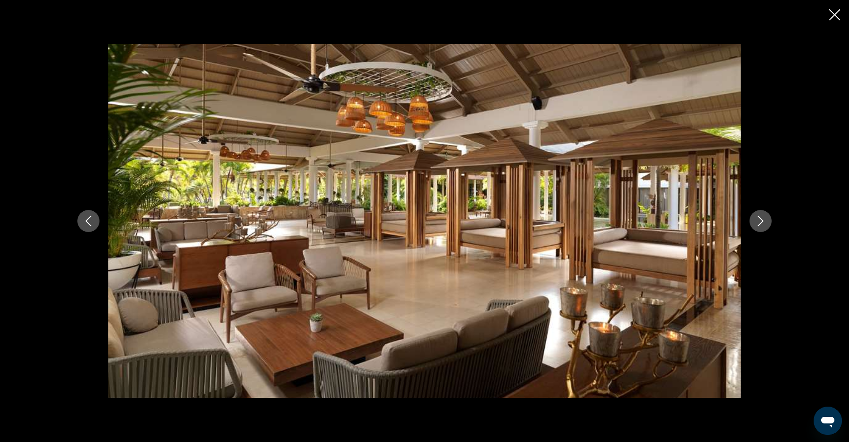
click at [763, 221] on icon "Next image" at bounding box center [761, 221] width 6 height 11
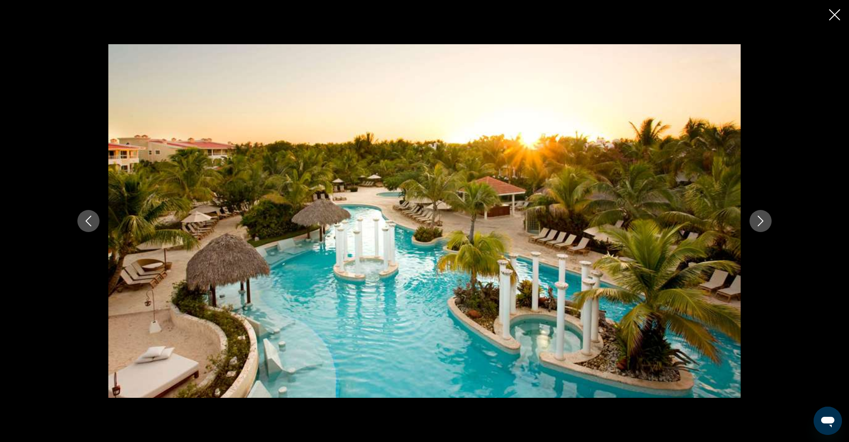
click at [763, 222] on icon "Next image" at bounding box center [760, 221] width 11 height 11
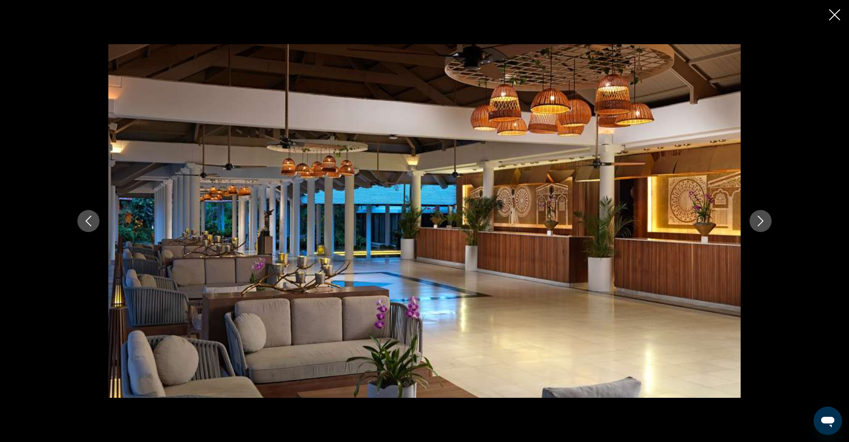
click at [763, 222] on icon "Next image" at bounding box center [760, 221] width 11 height 11
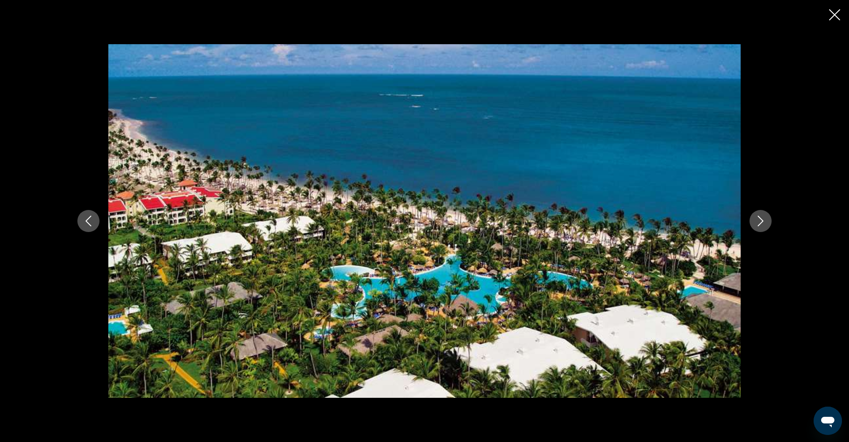
click at [763, 222] on icon "Next image" at bounding box center [760, 221] width 11 height 11
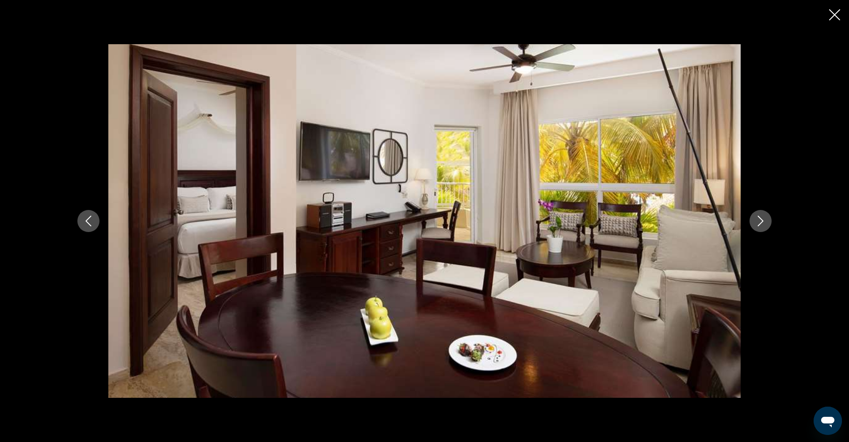
click at [763, 222] on icon "Next image" at bounding box center [760, 221] width 11 height 11
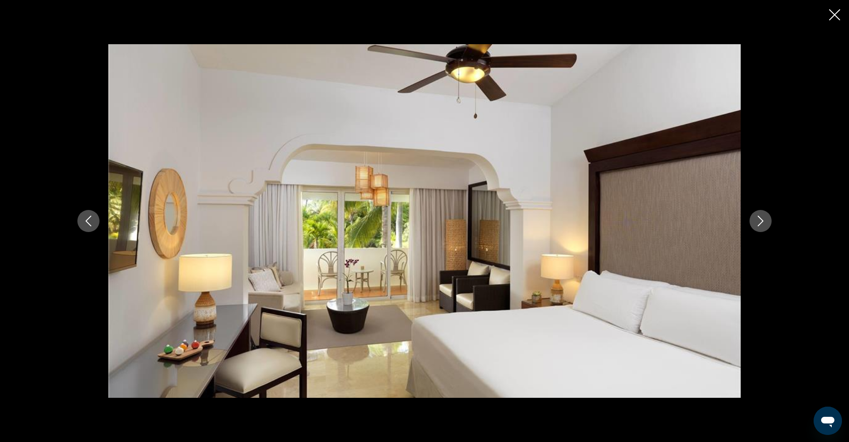
click at [763, 222] on icon "Next image" at bounding box center [760, 221] width 11 height 11
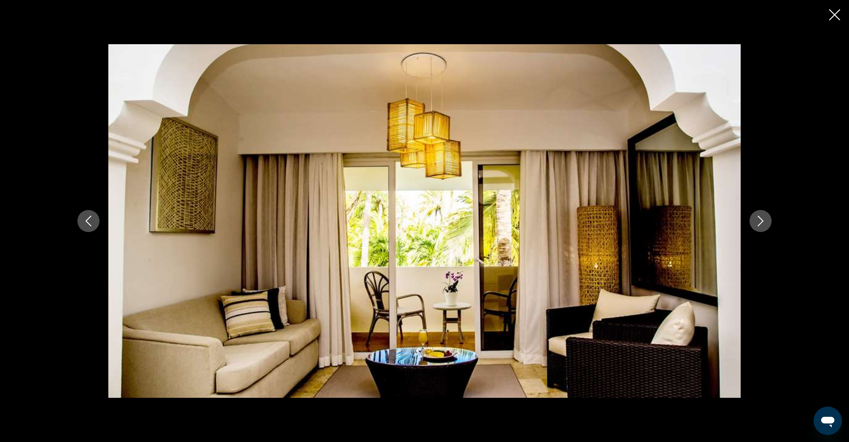
click at [763, 222] on icon "Next image" at bounding box center [760, 221] width 11 height 11
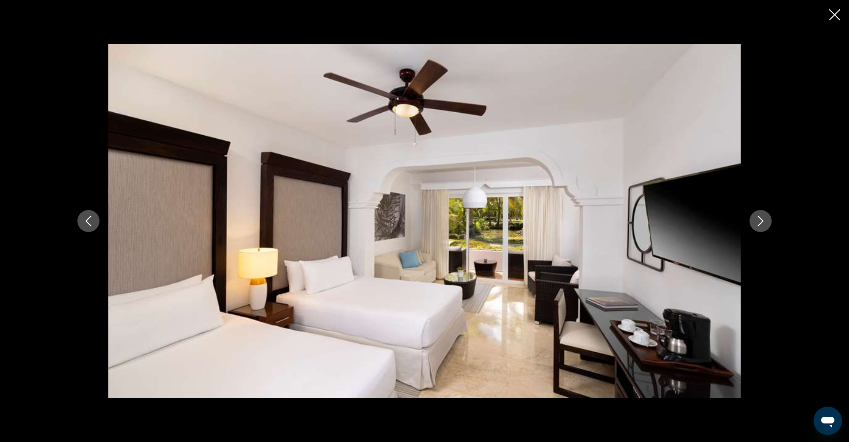
click at [763, 222] on icon "Next image" at bounding box center [760, 221] width 11 height 11
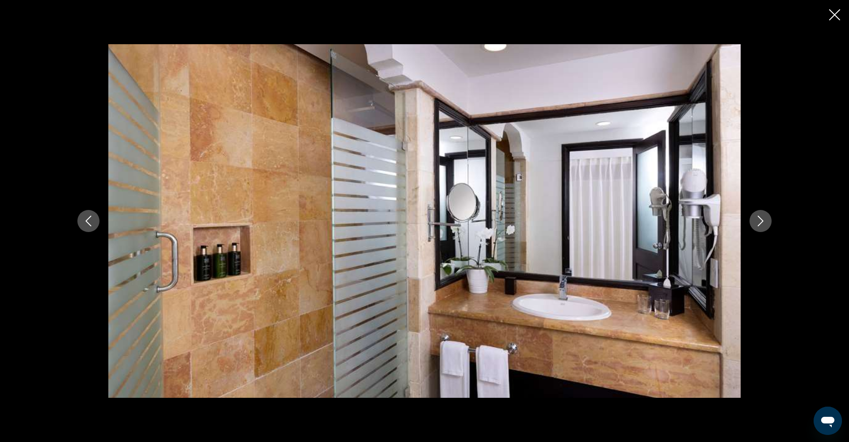
click at [762, 225] on icon "Next image" at bounding box center [760, 221] width 11 height 11
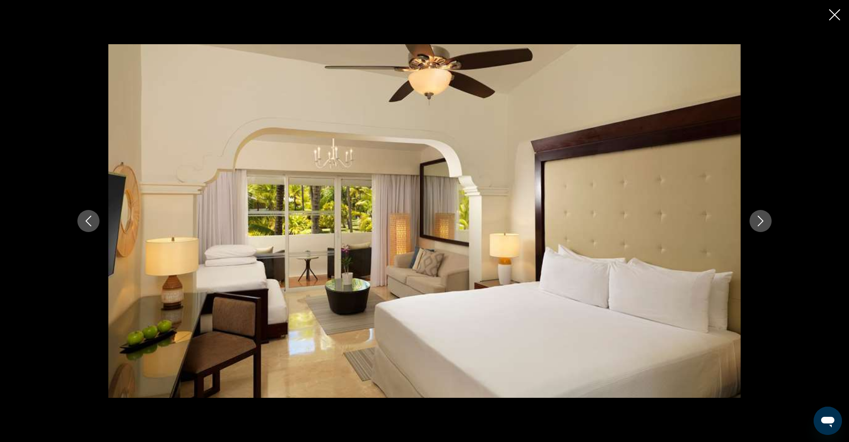
click at [762, 225] on icon "Next image" at bounding box center [760, 221] width 11 height 11
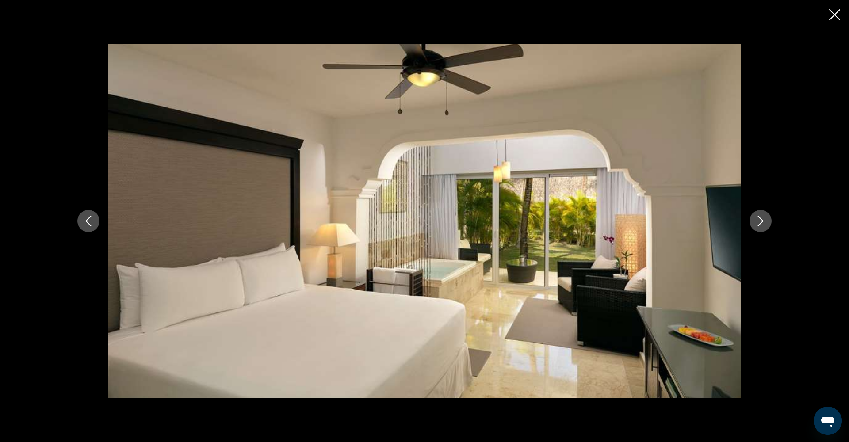
click at [835, 16] on icon "Close slideshow" at bounding box center [834, 14] width 11 height 11
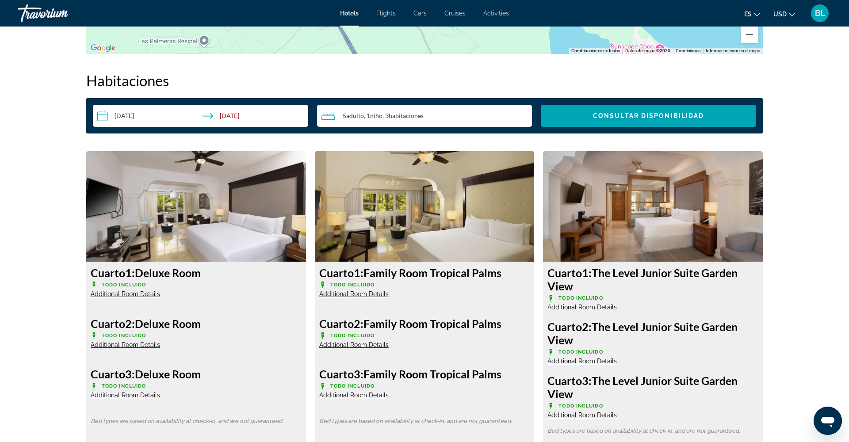
scroll to position [1050, 0]
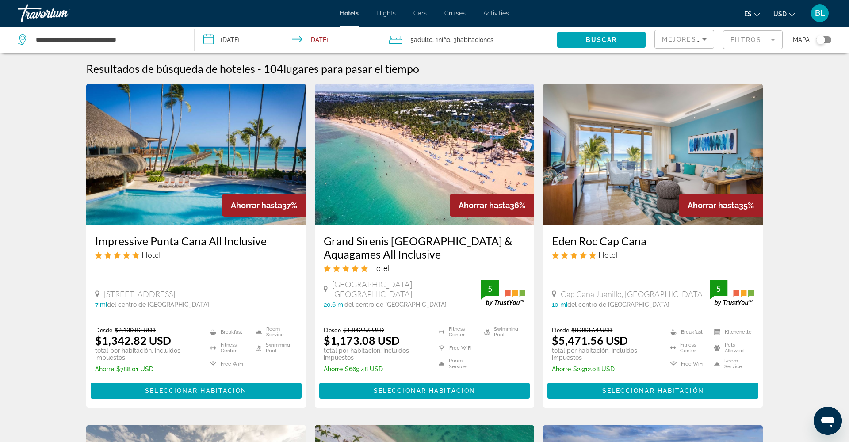
click at [450, 41] on span "Niño" at bounding box center [444, 39] width 12 height 7
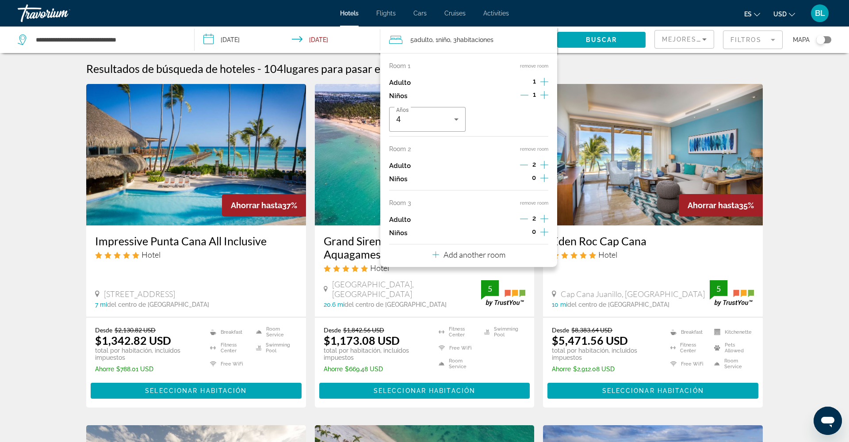
click at [530, 206] on button "remove room" at bounding box center [534, 203] width 28 height 6
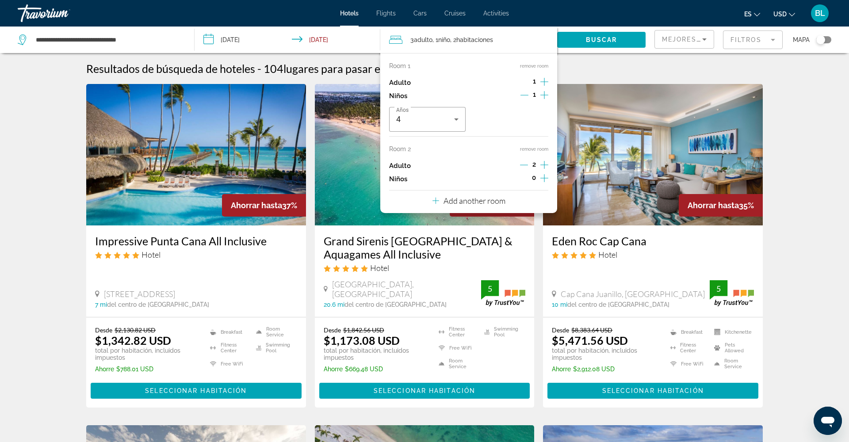
click at [546, 79] on icon "Increment adults" at bounding box center [544, 82] width 8 height 11
click at [544, 169] on icon "Increment adults" at bounding box center [544, 165] width 8 height 8
click at [603, 43] on span "Search widget" at bounding box center [601, 39] width 88 height 21
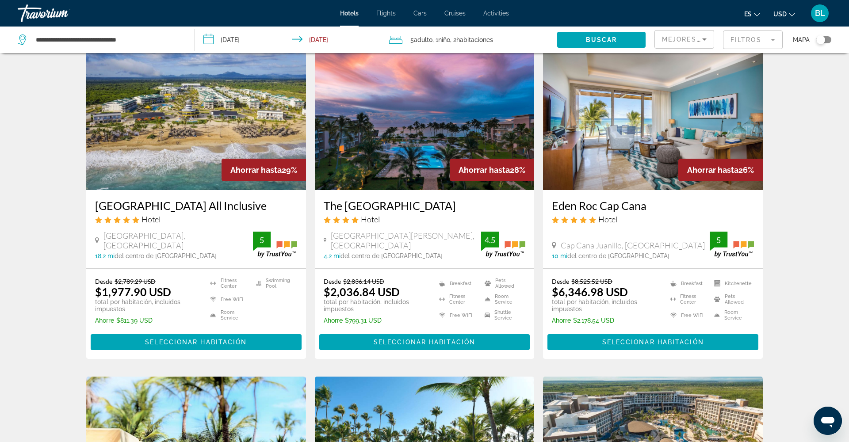
scroll to position [722, 0]
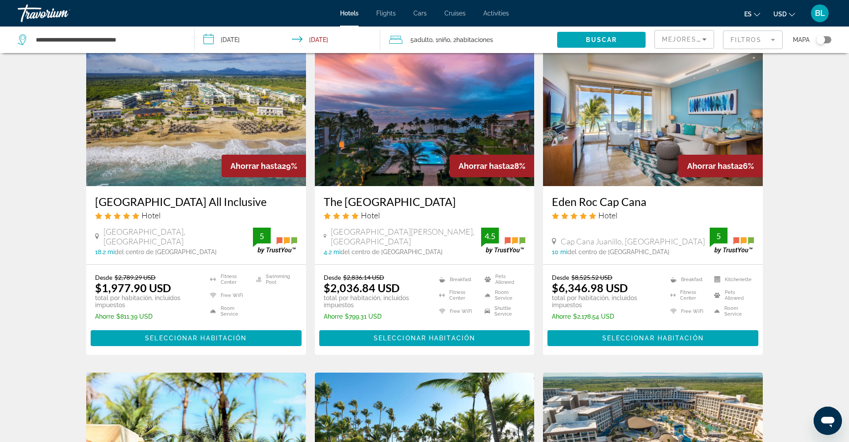
click at [766, 42] on mat-form-field "Filtros" at bounding box center [753, 40] width 60 height 19
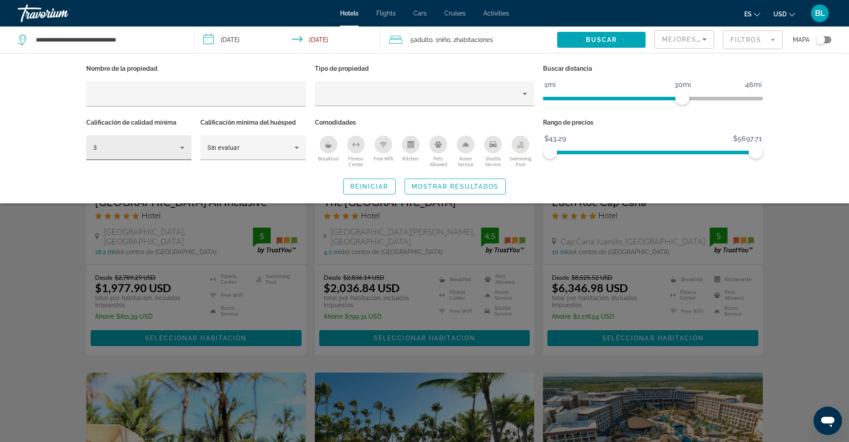
click at [170, 140] on div "3" at bounding box center [138, 147] width 91 height 25
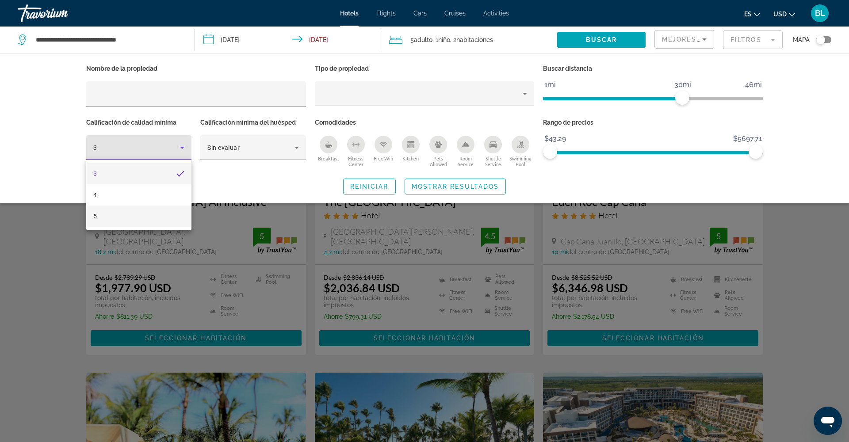
click at [171, 210] on mat-option "5" at bounding box center [138, 216] width 105 height 21
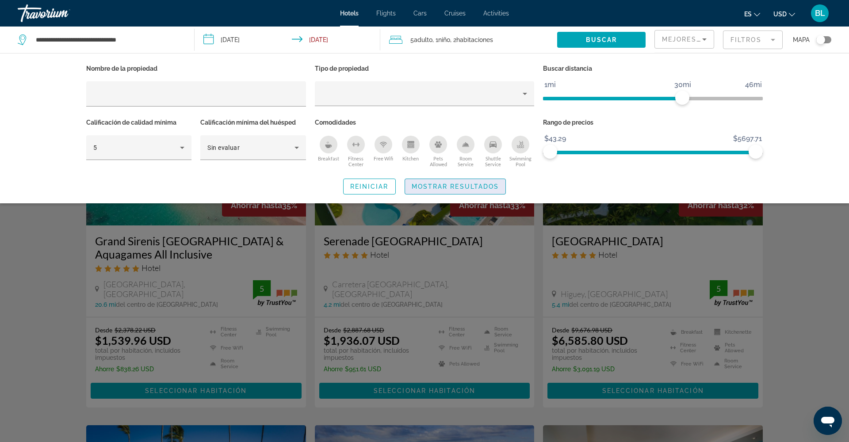
click at [462, 184] on span "Mostrar resultados" at bounding box center [456, 186] width 88 height 7
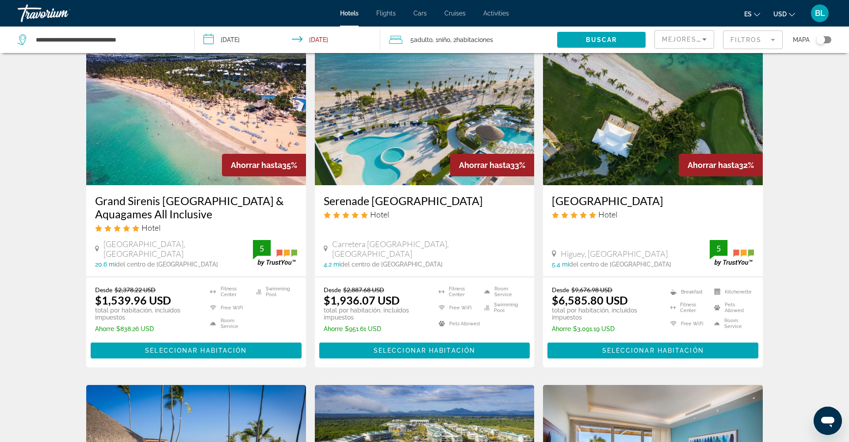
scroll to position [39, 0]
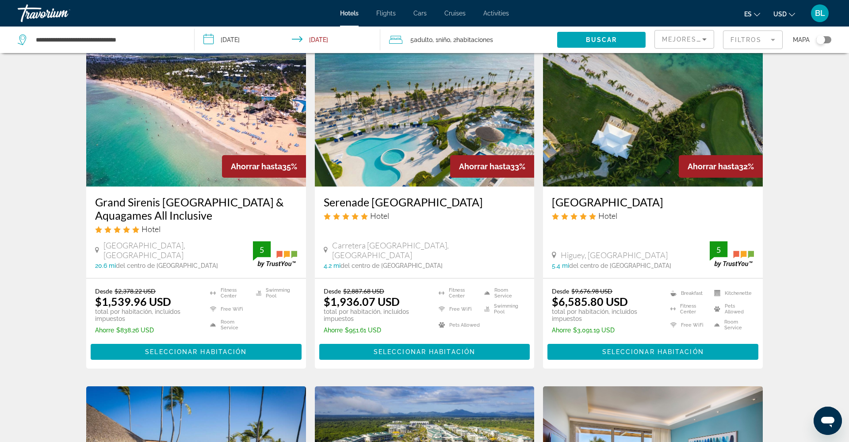
click at [601, 146] on img "Main content" at bounding box center [653, 116] width 220 height 142
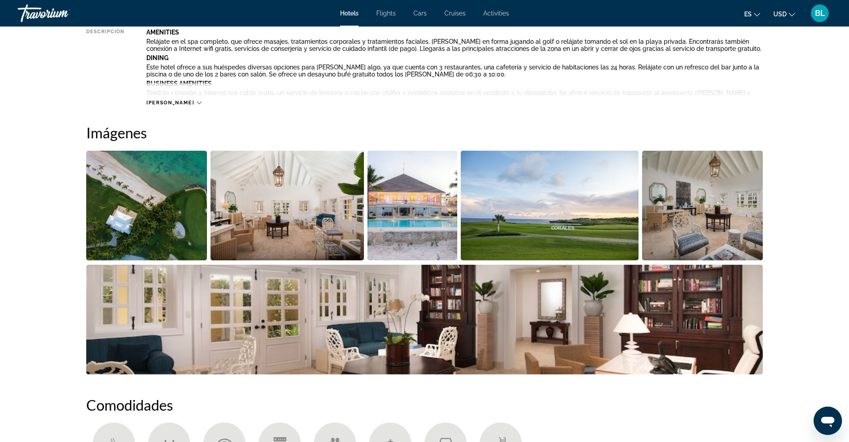
scroll to position [362, 0]
click at [197, 100] on icon "Main content" at bounding box center [199, 102] width 5 height 5
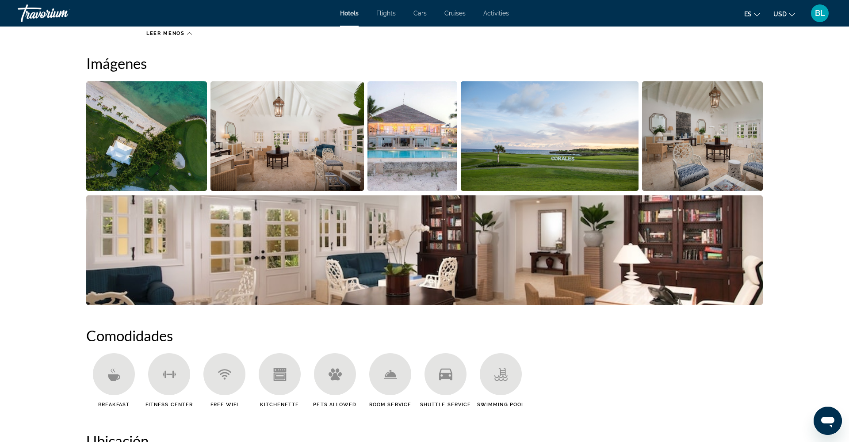
scroll to position [692, 0]
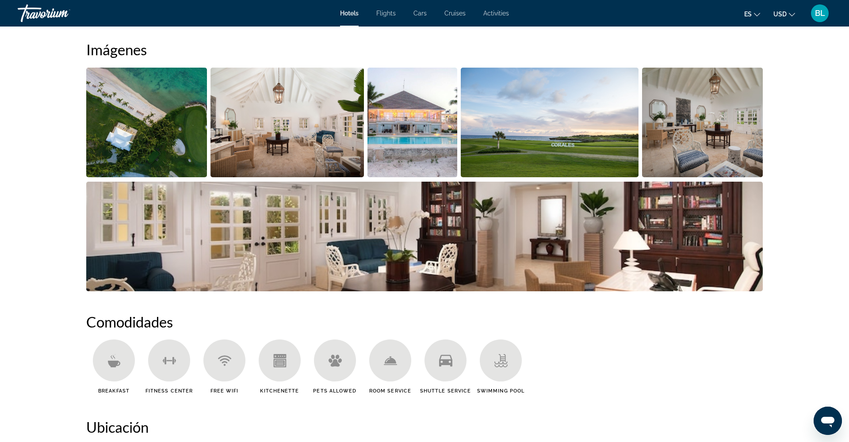
click at [153, 154] on img "Open full-screen image slider" at bounding box center [146, 123] width 121 height 110
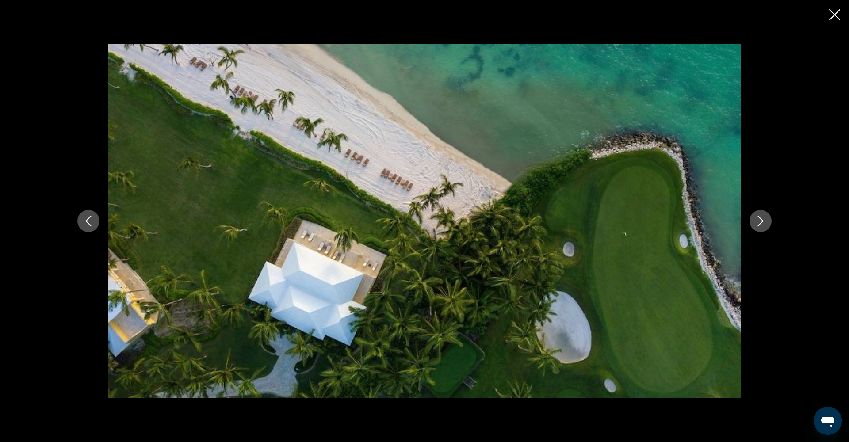
click at [767, 226] on button "Next image" at bounding box center [761, 221] width 22 height 22
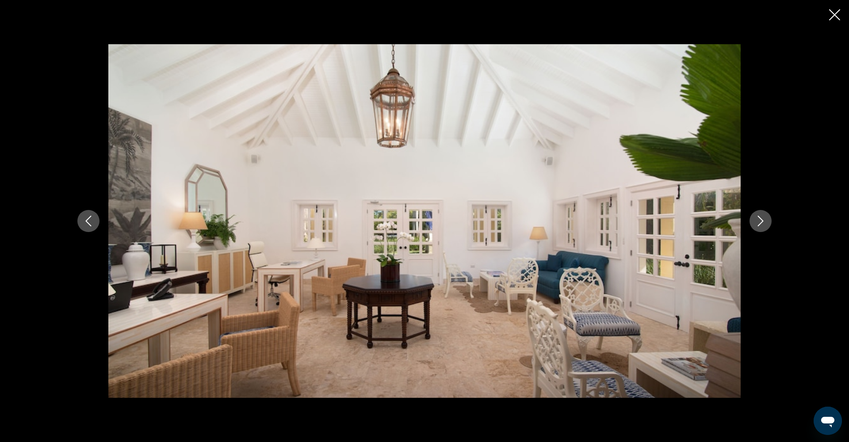
click at [766, 225] on button "Next image" at bounding box center [761, 221] width 22 height 22
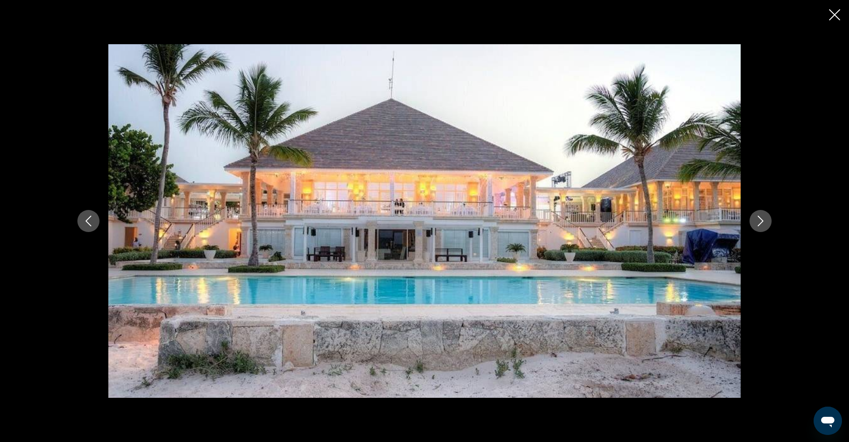
click at [766, 225] on button "Next image" at bounding box center [761, 221] width 22 height 22
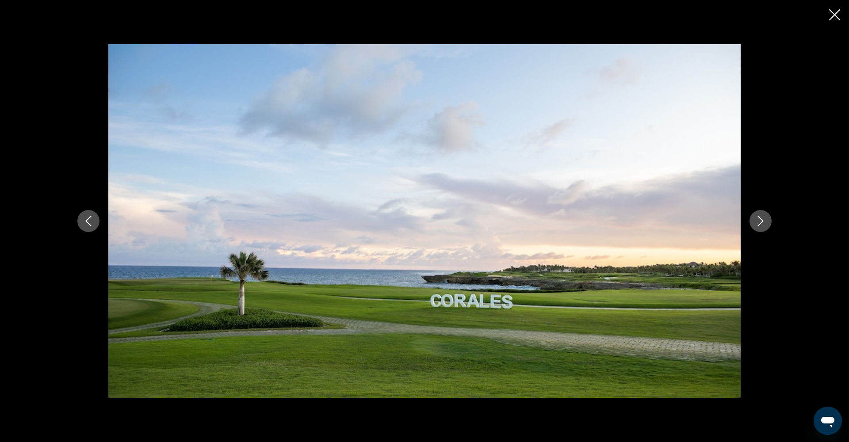
click at [766, 225] on button "Next image" at bounding box center [761, 221] width 22 height 22
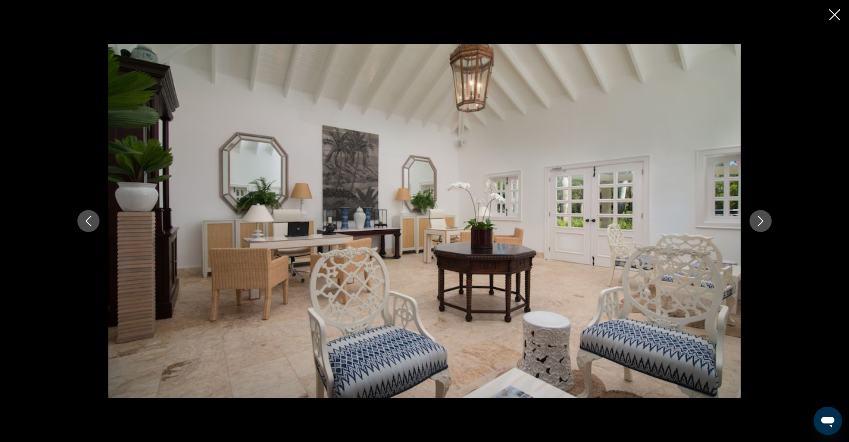
click at [766, 225] on button "Next image" at bounding box center [761, 221] width 22 height 22
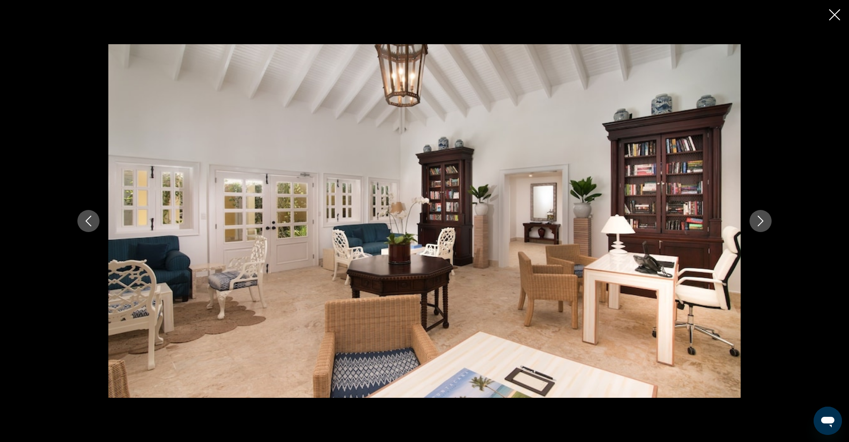
click at [766, 225] on button "Next image" at bounding box center [761, 221] width 22 height 22
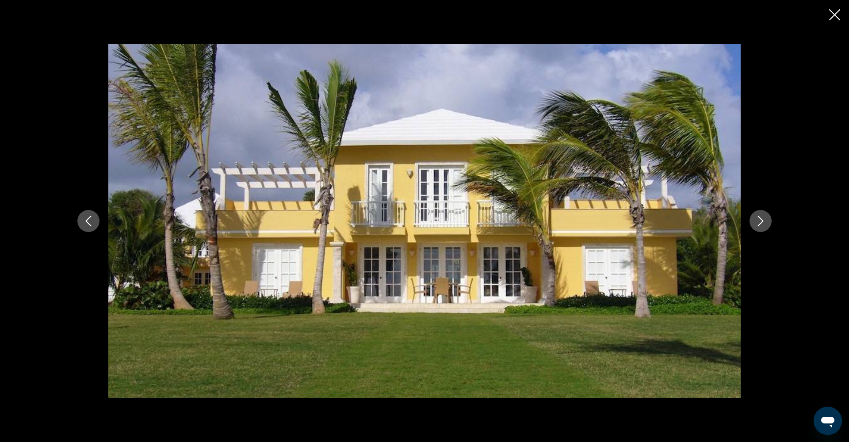
click at [839, 15] on icon "Close slideshow" at bounding box center [834, 14] width 11 height 11
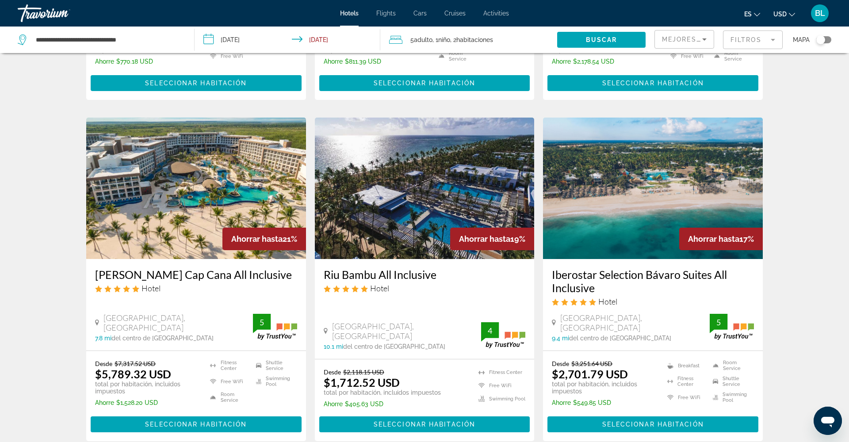
scroll to position [637, 0]
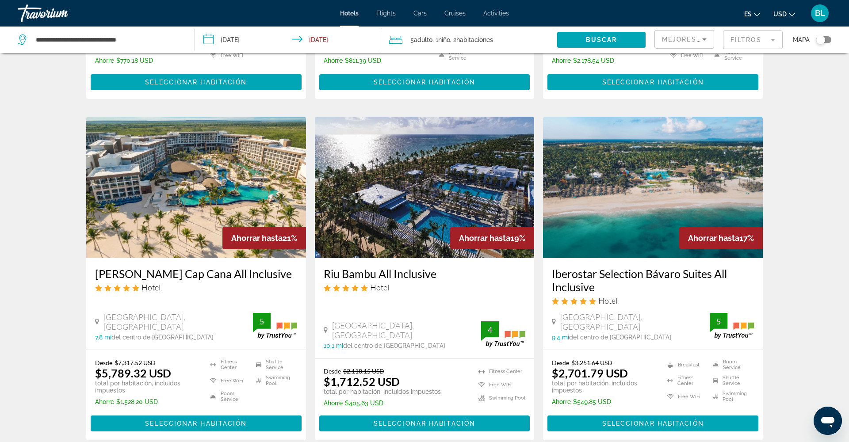
click at [420, 219] on img "Main content" at bounding box center [425, 188] width 220 height 142
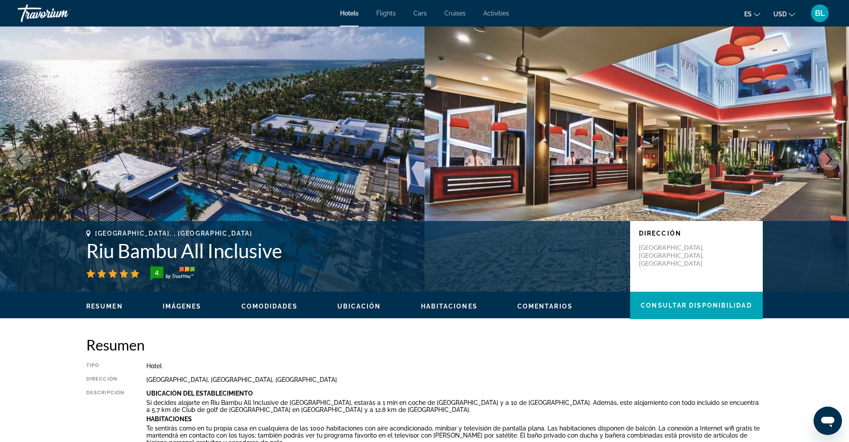
click at [172, 309] on span "Imágenes" at bounding box center [182, 306] width 39 height 7
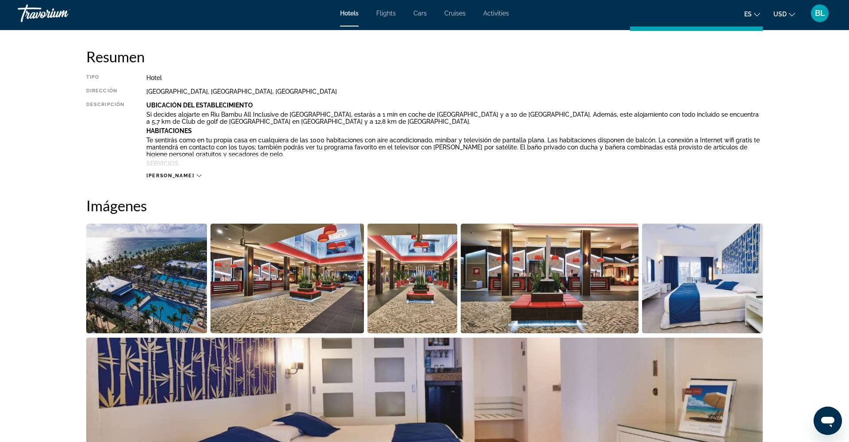
scroll to position [283, 0]
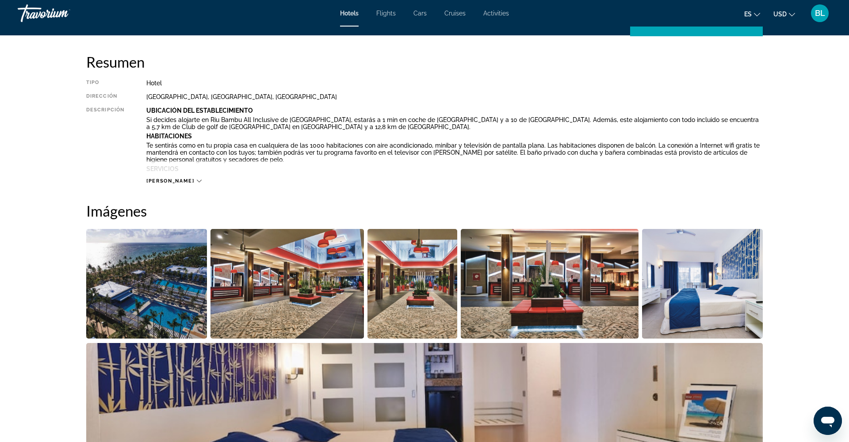
click at [157, 178] on button "[PERSON_NAME]" at bounding box center [173, 181] width 55 height 7
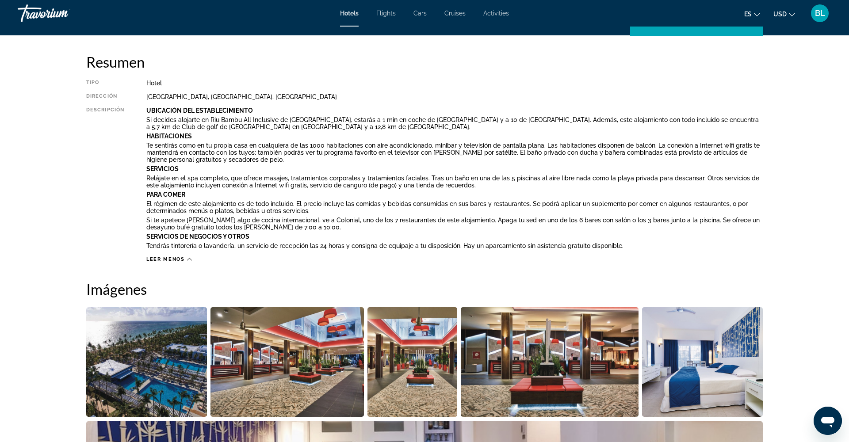
click at [174, 325] on img "Open full-screen image slider" at bounding box center [146, 362] width 121 height 110
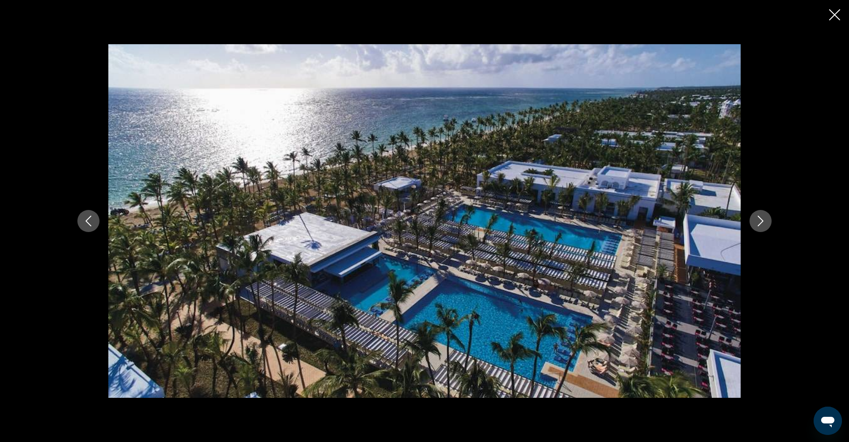
click at [767, 223] on button "Next image" at bounding box center [761, 221] width 22 height 22
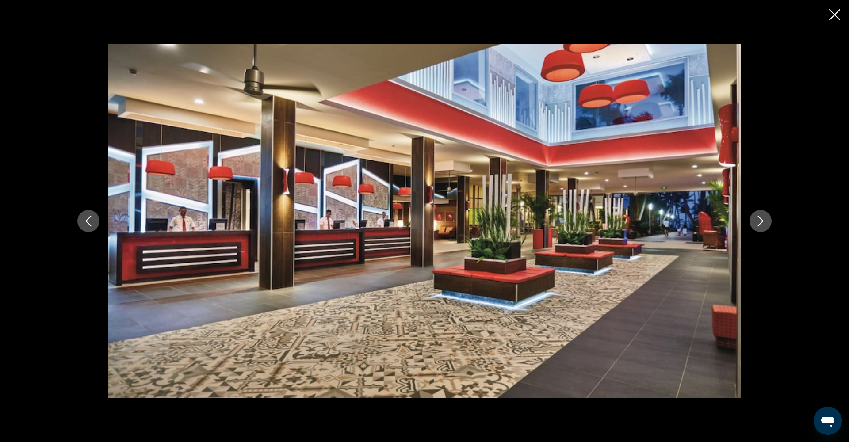
click at [763, 224] on icon "Next image" at bounding box center [760, 221] width 11 height 11
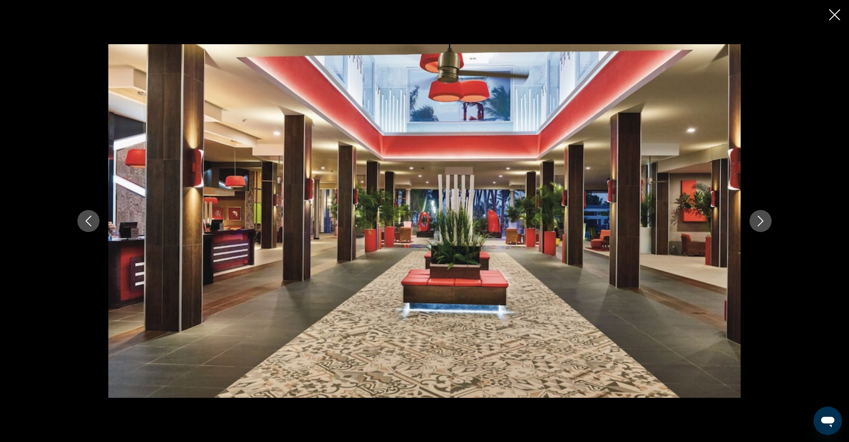
click at [763, 224] on icon "Next image" at bounding box center [760, 221] width 11 height 11
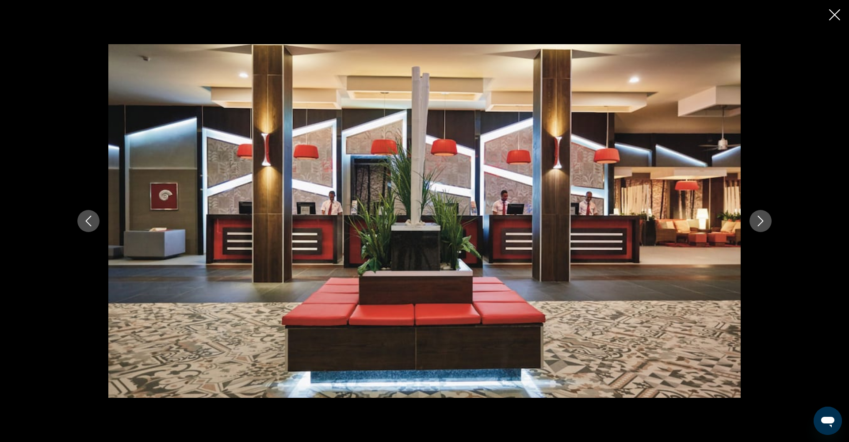
click at [763, 224] on icon "Next image" at bounding box center [760, 221] width 11 height 11
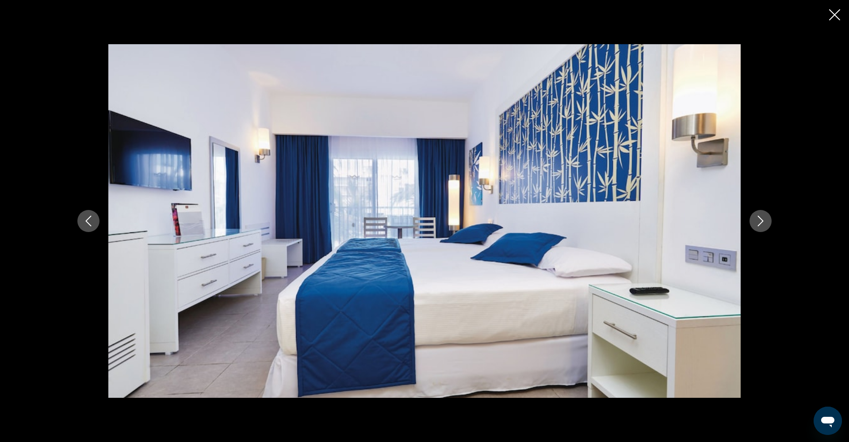
click at [763, 224] on icon "Next image" at bounding box center [760, 221] width 11 height 11
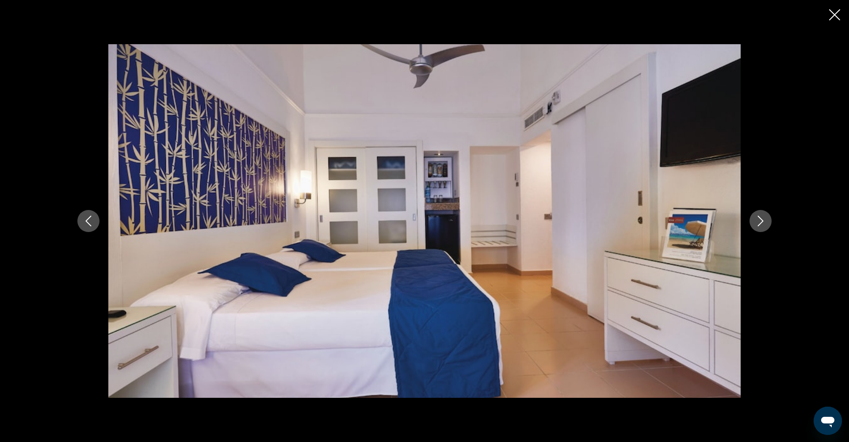
click at [763, 224] on icon "Next image" at bounding box center [760, 221] width 11 height 11
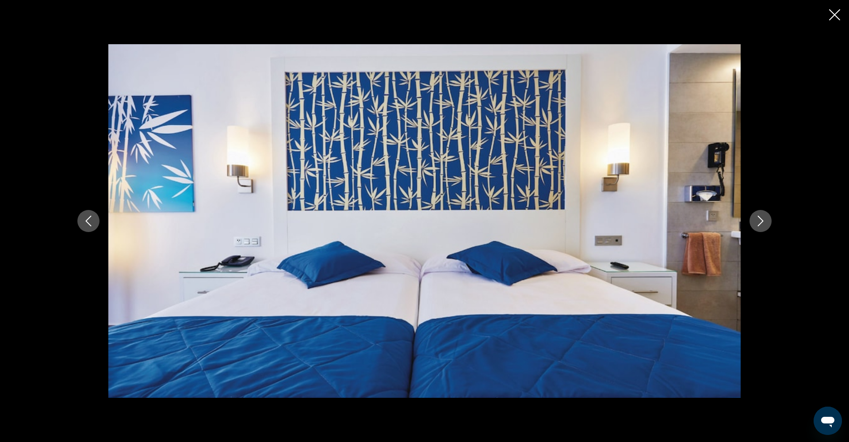
click at [763, 224] on icon "Next image" at bounding box center [760, 221] width 11 height 11
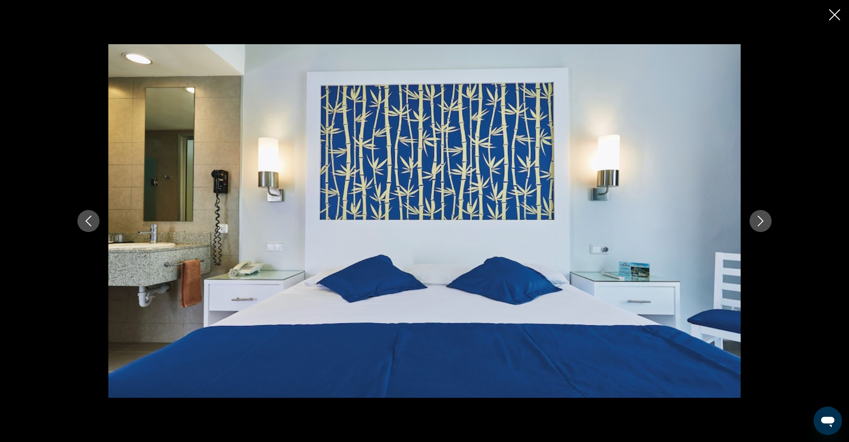
click at [763, 224] on icon "Next image" at bounding box center [760, 221] width 11 height 11
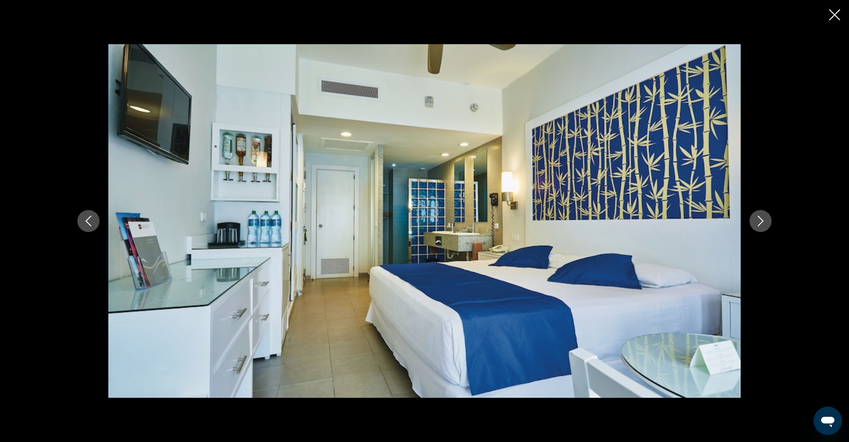
click at [763, 224] on icon "Next image" at bounding box center [760, 221] width 11 height 11
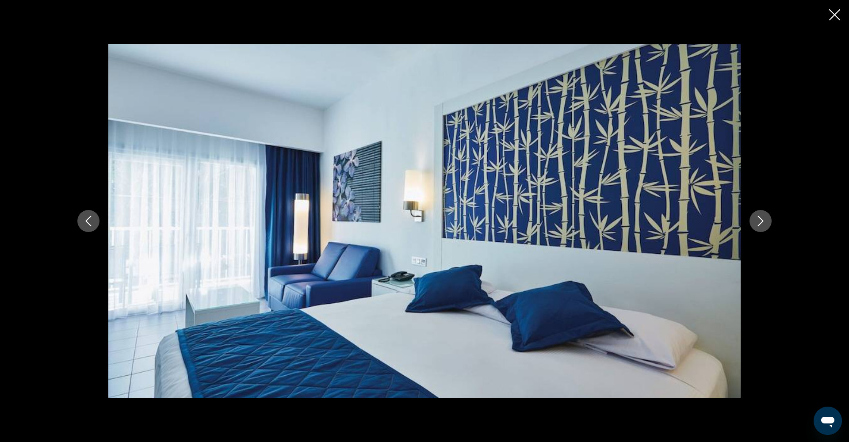
click at [763, 224] on icon "Next image" at bounding box center [760, 221] width 11 height 11
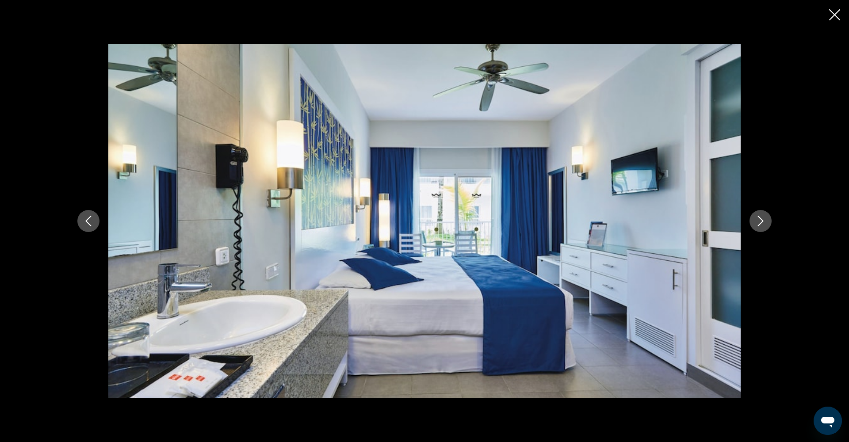
click at [763, 224] on icon "Next image" at bounding box center [760, 221] width 11 height 11
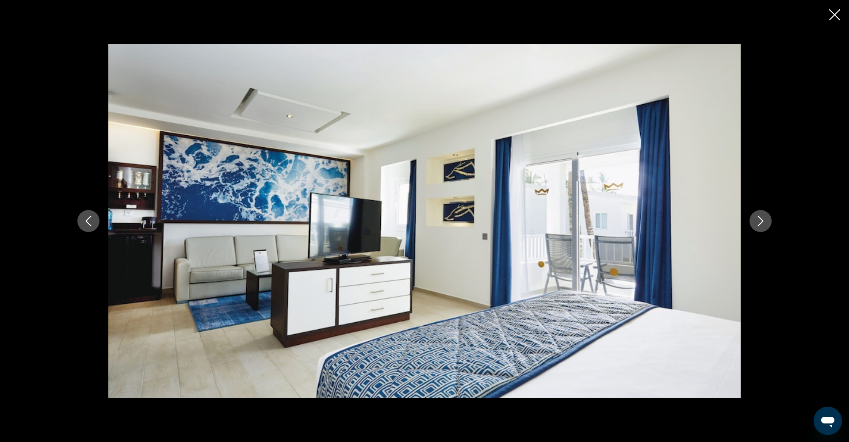
click at [763, 224] on icon "Next image" at bounding box center [760, 221] width 11 height 11
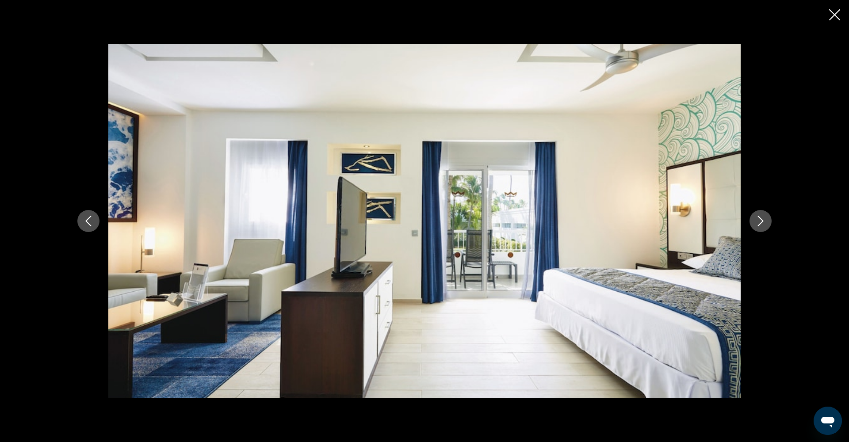
click at [763, 224] on icon "Next image" at bounding box center [760, 221] width 11 height 11
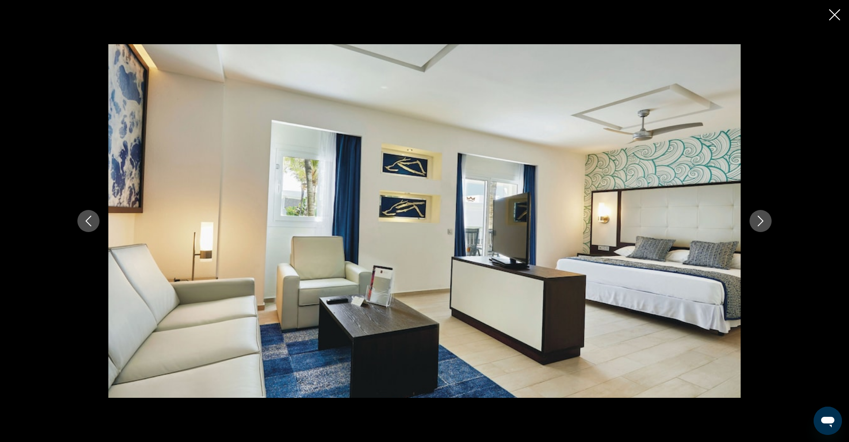
click at [836, 12] on icon "Close slideshow" at bounding box center [834, 14] width 11 height 11
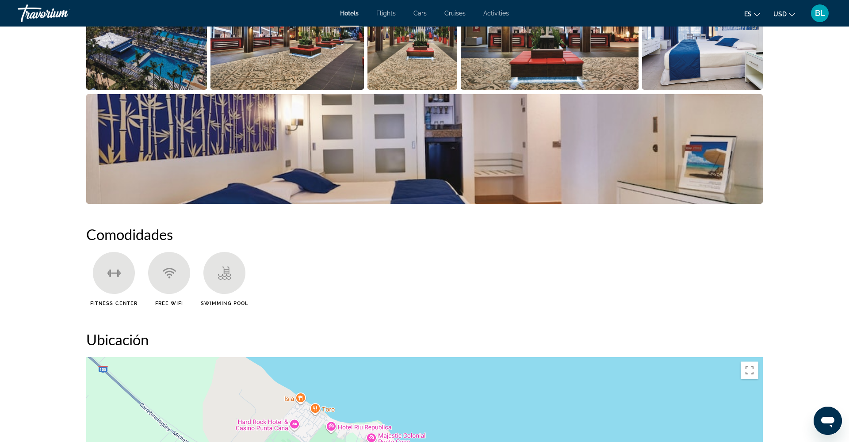
scroll to position [611, 0]
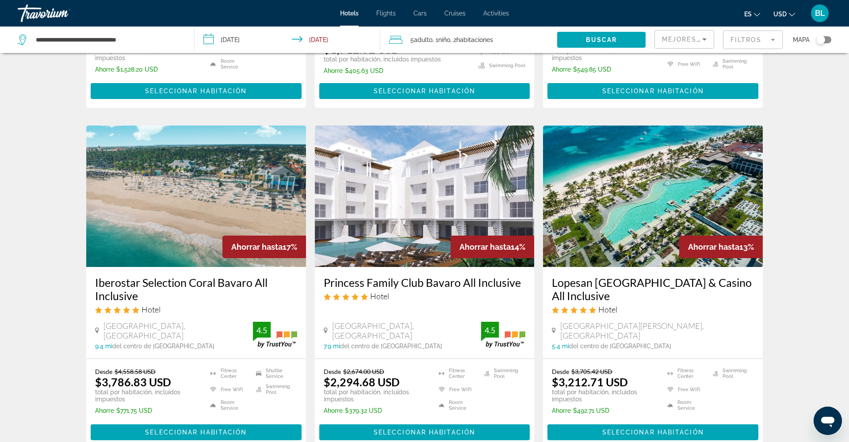
scroll to position [970, 0]
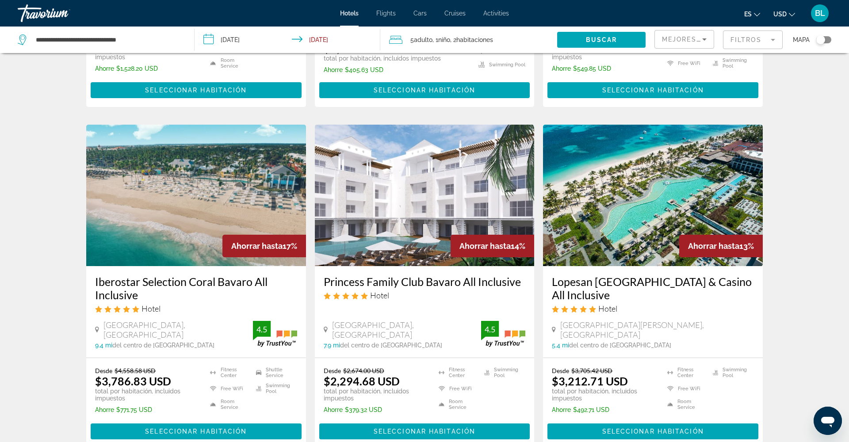
click at [630, 243] on img "Main content" at bounding box center [653, 196] width 220 height 142
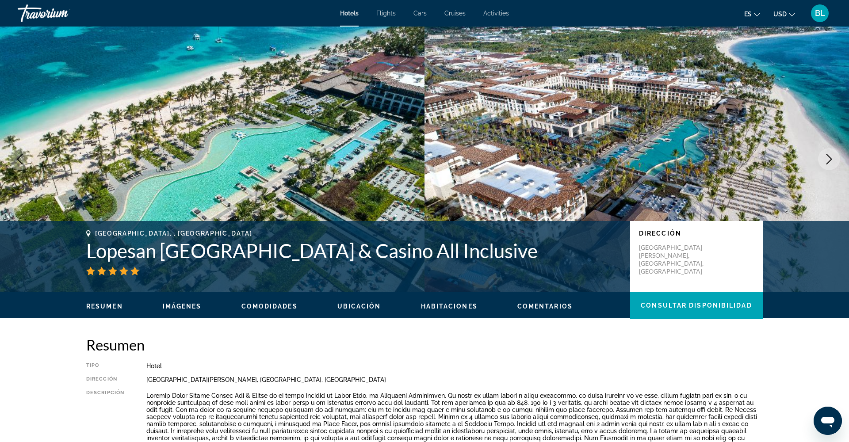
click at [185, 314] on div "Resumen Imágenes Comodidades Ubicación Habitaciones Comentarios Consultar dispo…" at bounding box center [425, 305] width 712 height 27
click at [186, 305] on span "Imágenes" at bounding box center [182, 306] width 39 height 7
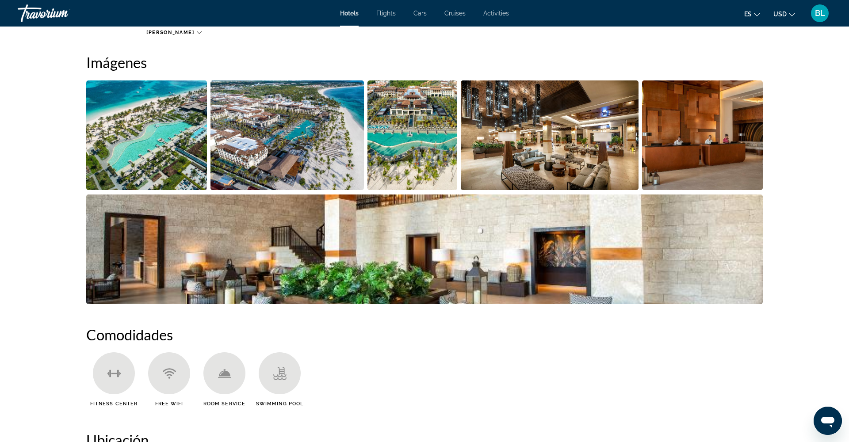
scroll to position [432, 0]
click at [146, 163] on img "Open full-screen image slider" at bounding box center [146, 135] width 121 height 110
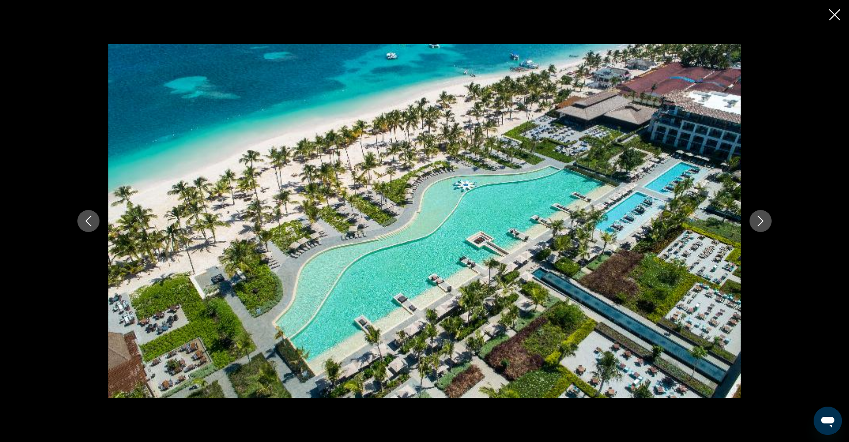
scroll to position [434, 0]
click at [761, 222] on icon "Next image" at bounding box center [760, 221] width 11 height 11
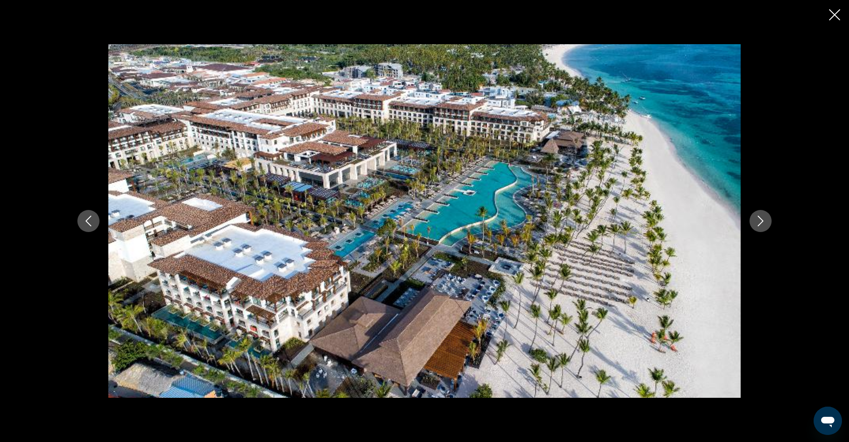
scroll to position [438, 0]
click at [761, 226] on icon "Next image" at bounding box center [760, 221] width 11 height 11
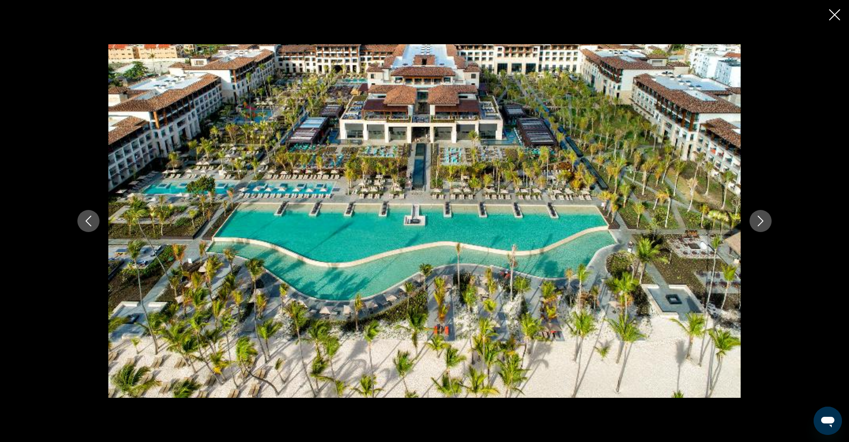
scroll to position [439, 0]
click at [761, 226] on icon "Next image" at bounding box center [760, 221] width 11 height 11
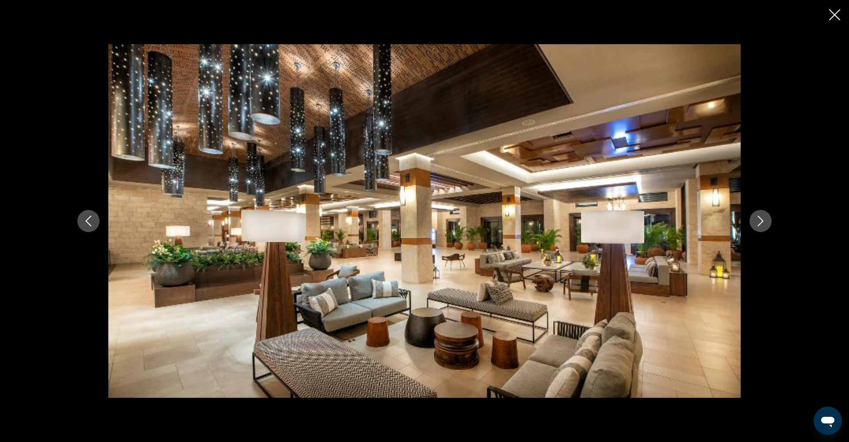
click at [761, 226] on icon "Next image" at bounding box center [760, 221] width 11 height 11
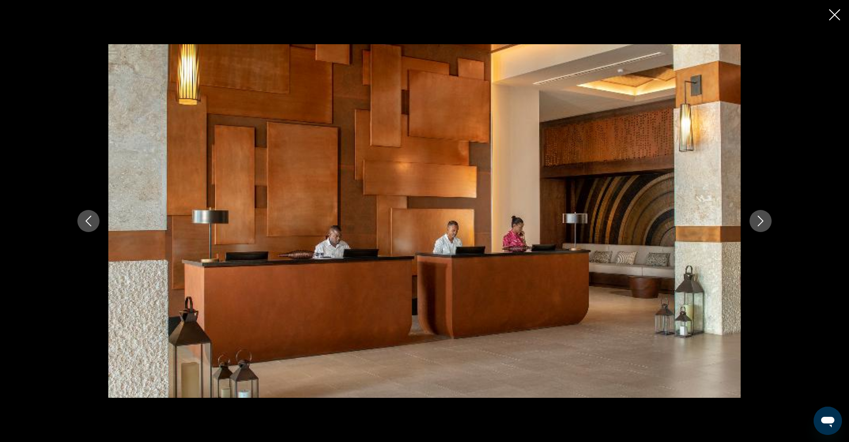
click at [761, 226] on icon "Next image" at bounding box center [760, 221] width 11 height 11
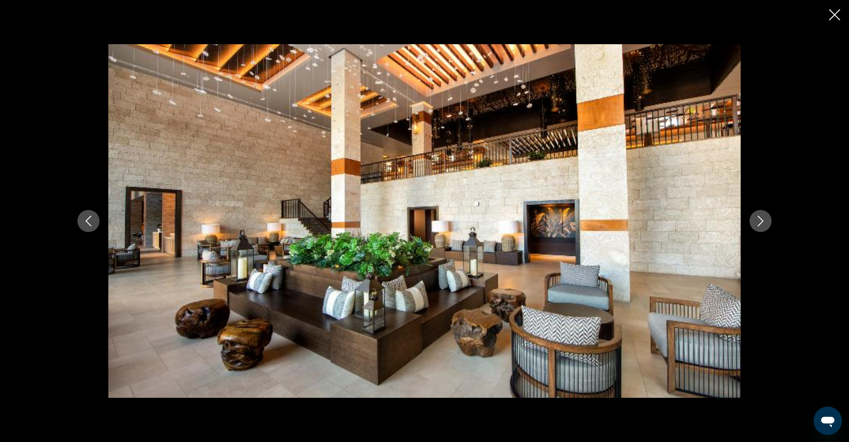
click at [761, 226] on icon "Next image" at bounding box center [760, 221] width 11 height 11
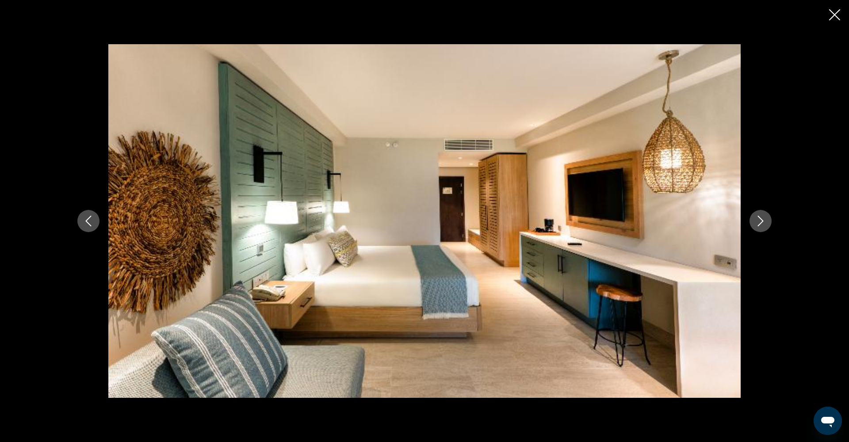
click at [761, 226] on icon "Next image" at bounding box center [760, 221] width 11 height 11
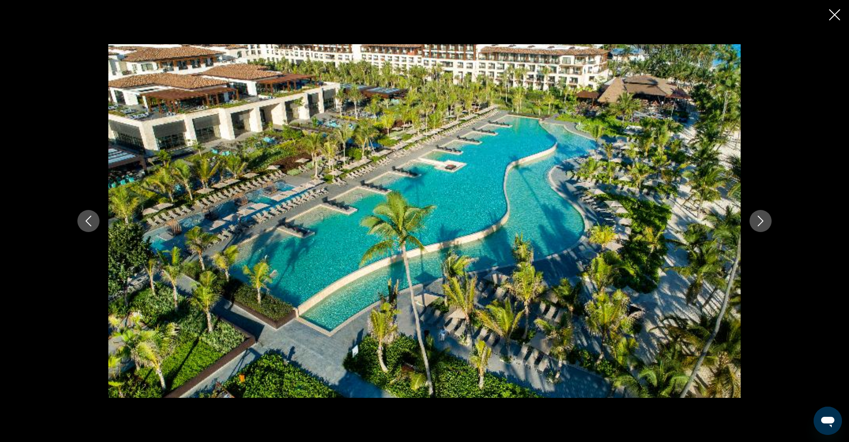
click at [761, 226] on icon "Next image" at bounding box center [760, 221] width 11 height 11
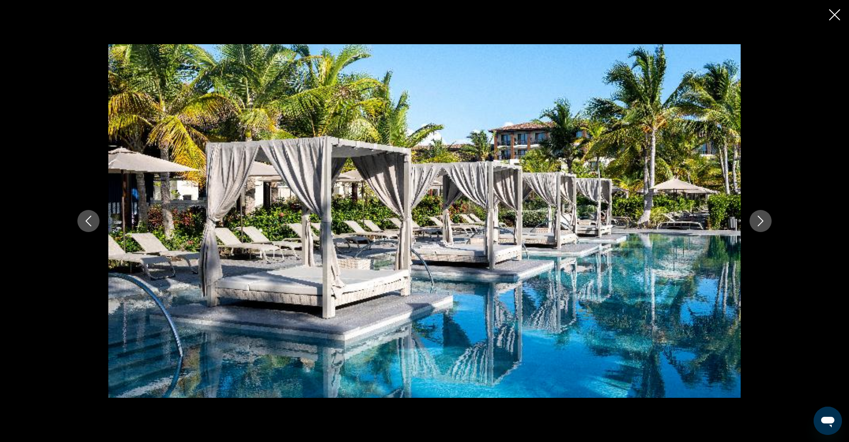
click at [761, 226] on icon "Next image" at bounding box center [760, 221] width 11 height 11
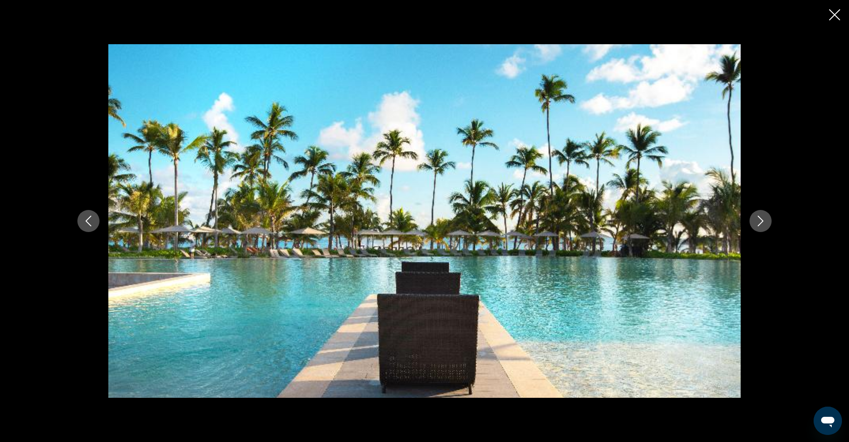
click at [761, 226] on icon "Next image" at bounding box center [760, 221] width 11 height 11
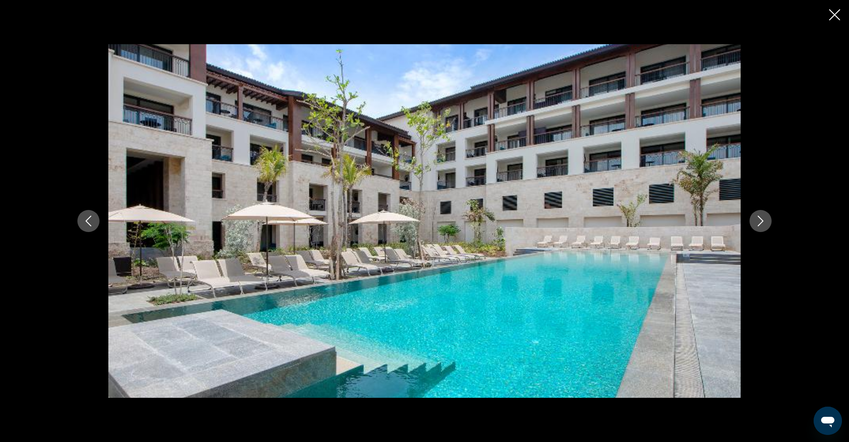
click at [761, 226] on icon "Next image" at bounding box center [760, 221] width 11 height 11
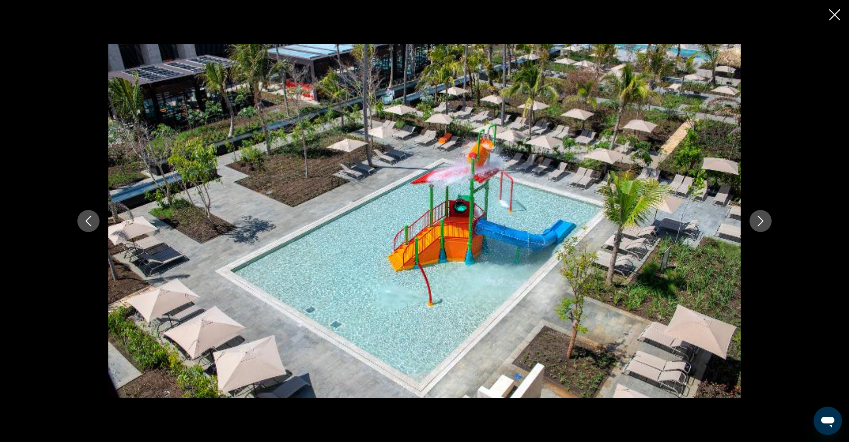
click at [761, 226] on icon "Next image" at bounding box center [760, 221] width 11 height 11
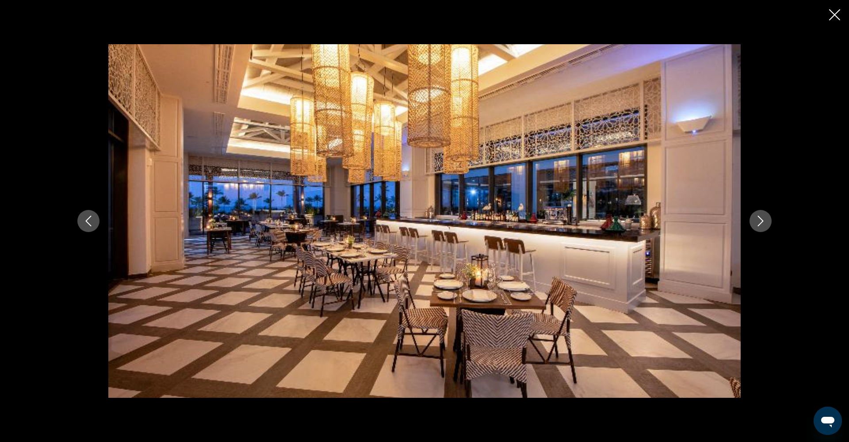
click at [761, 226] on icon "Next image" at bounding box center [760, 221] width 11 height 11
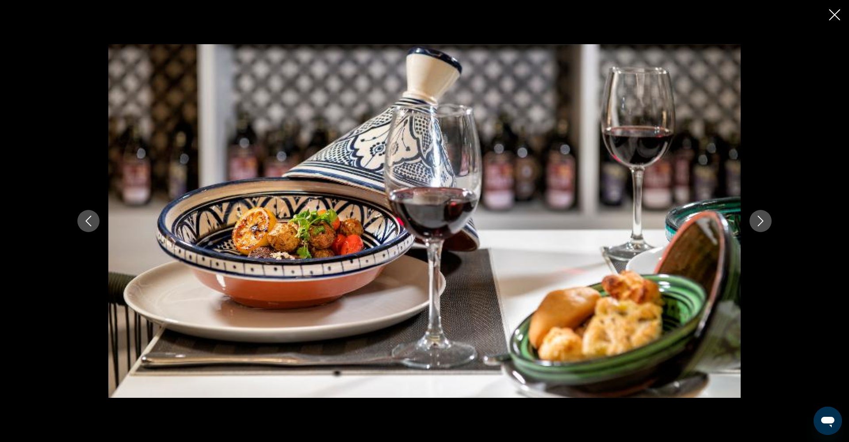
click at [761, 226] on icon "Next image" at bounding box center [760, 221] width 11 height 11
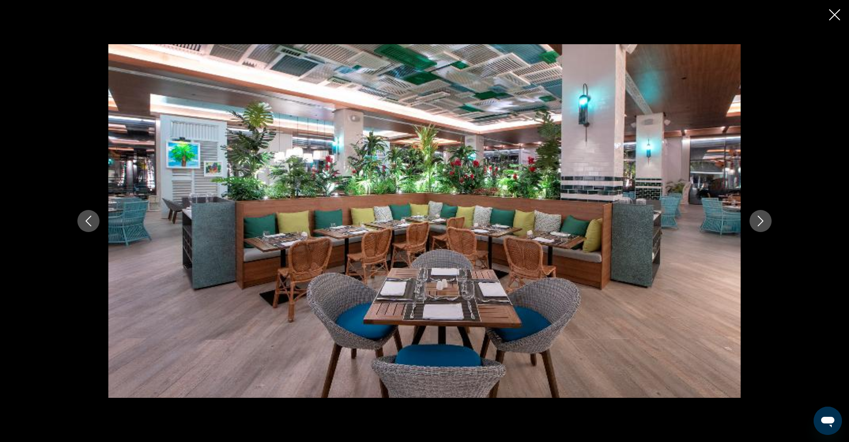
click at [761, 226] on icon "Next image" at bounding box center [760, 221] width 11 height 11
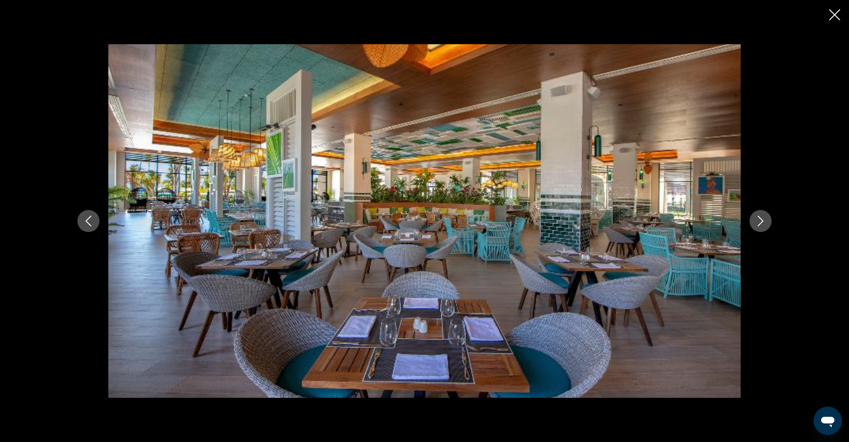
click at [761, 226] on icon "Next image" at bounding box center [760, 221] width 11 height 11
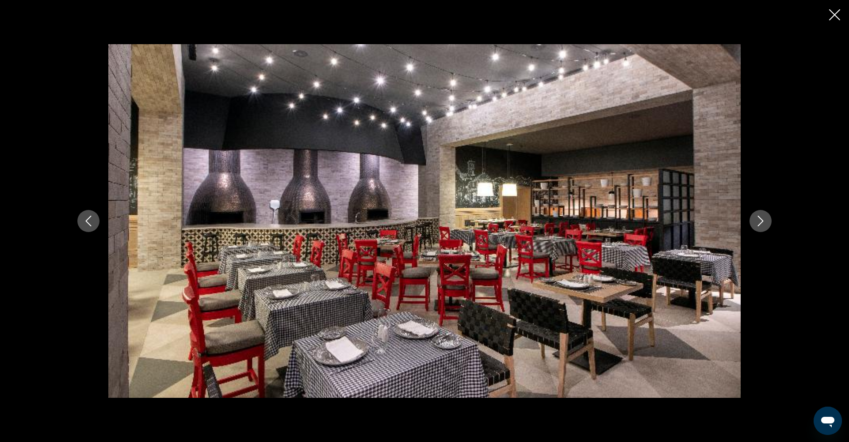
click at [761, 226] on icon "Next image" at bounding box center [760, 221] width 11 height 11
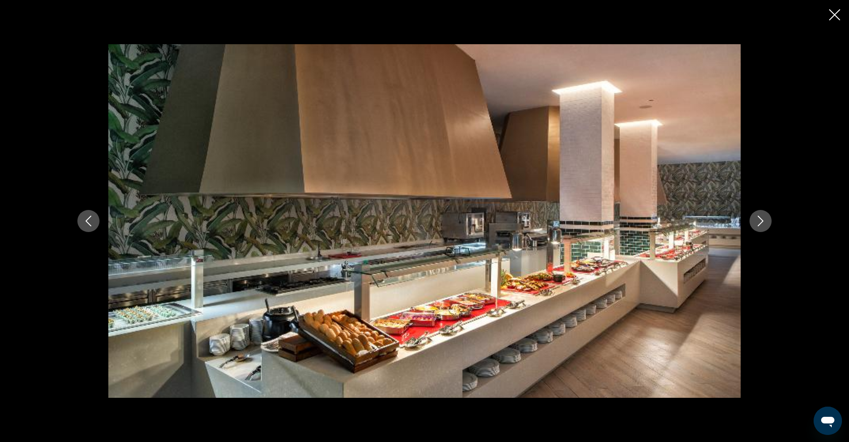
click at [761, 226] on icon "Next image" at bounding box center [760, 221] width 11 height 11
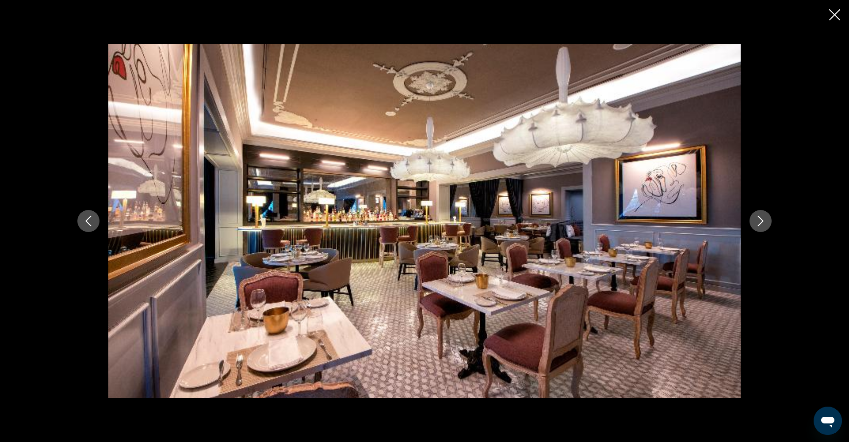
click at [761, 226] on icon "Next image" at bounding box center [760, 221] width 11 height 11
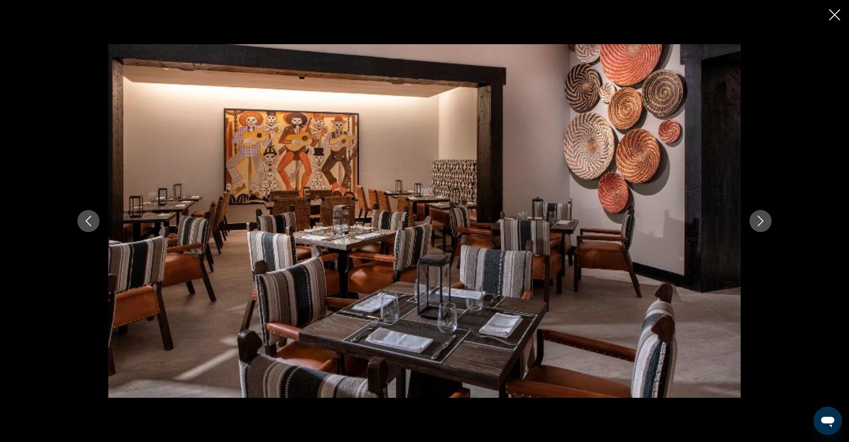
scroll to position [433, 0]
click at [835, 20] on icon "Close slideshow" at bounding box center [834, 14] width 11 height 11
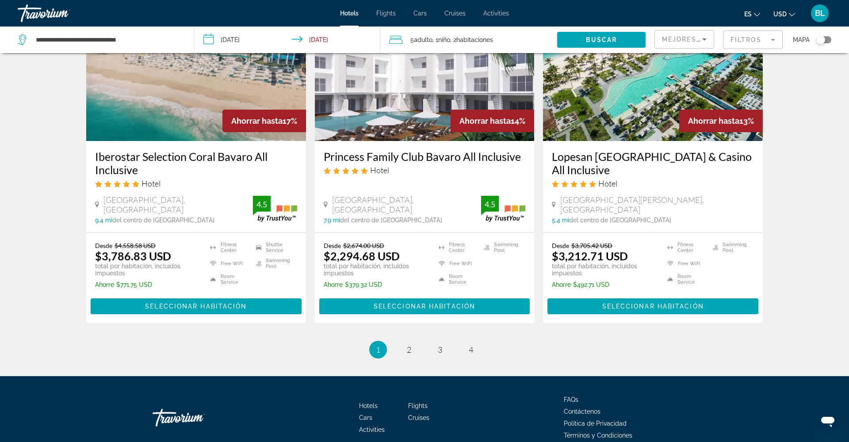
scroll to position [1096, 0]
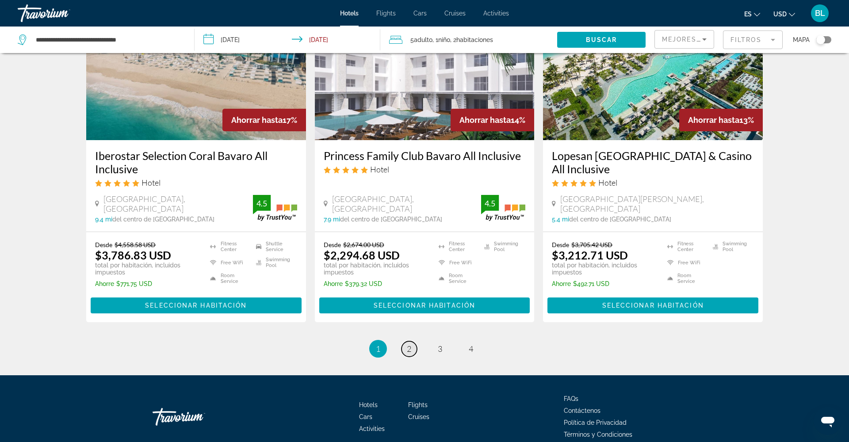
click at [409, 350] on span "2" at bounding box center [409, 349] width 4 height 10
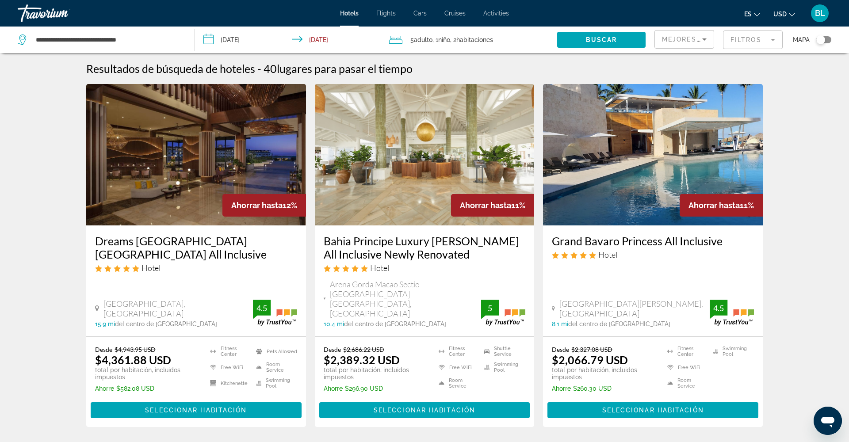
click at [411, 181] on img "Main content" at bounding box center [425, 155] width 220 height 142
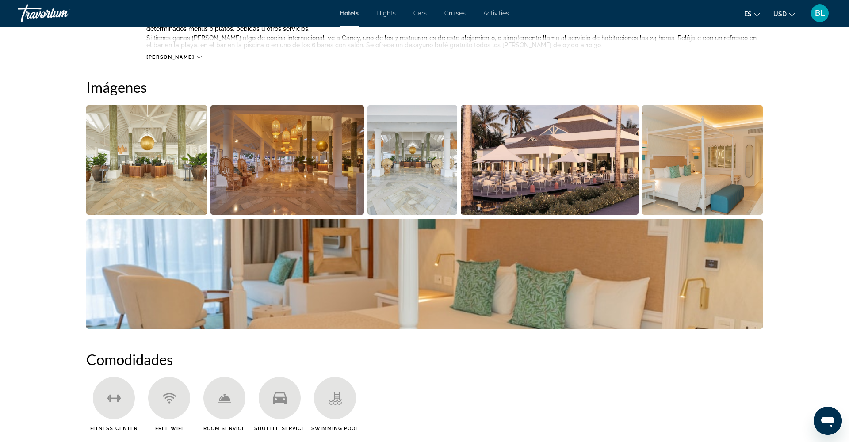
scroll to position [406, 0]
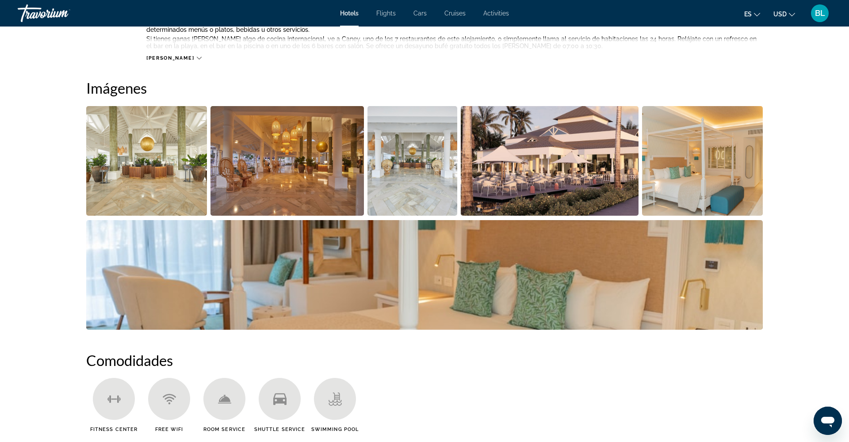
click at [194, 189] on img "Open full-screen image slider" at bounding box center [146, 161] width 121 height 110
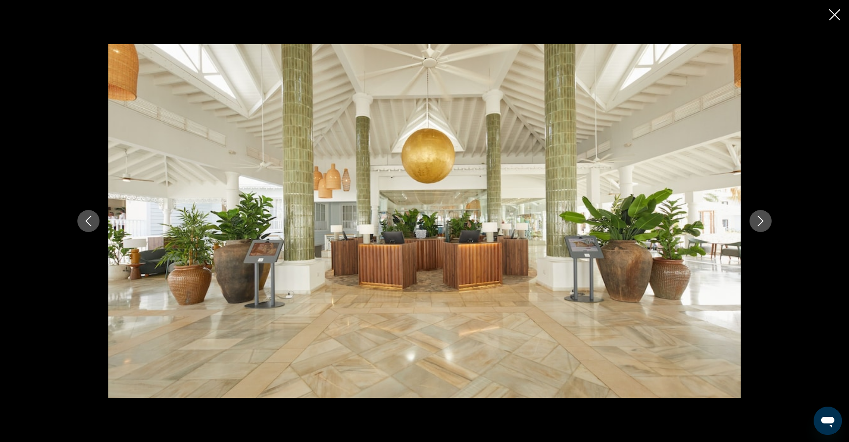
click at [762, 223] on icon "Next image" at bounding box center [760, 221] width 11 height 11
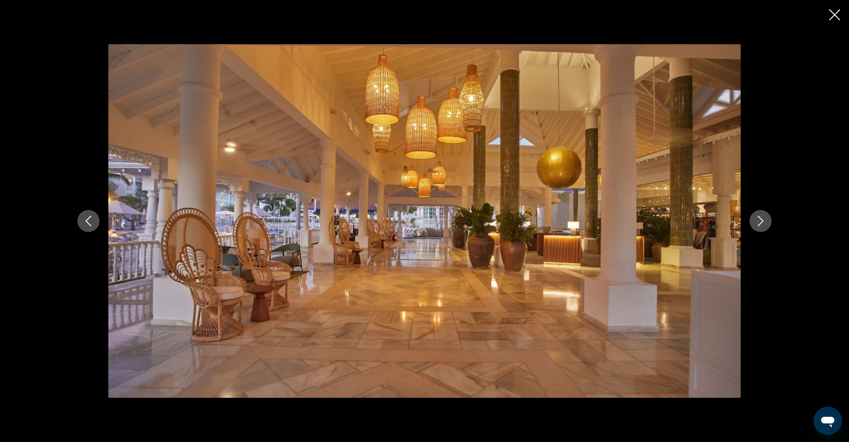
click at [762, 224] on icon "Next image" at bounding box center [760, 221] width 11 height 11
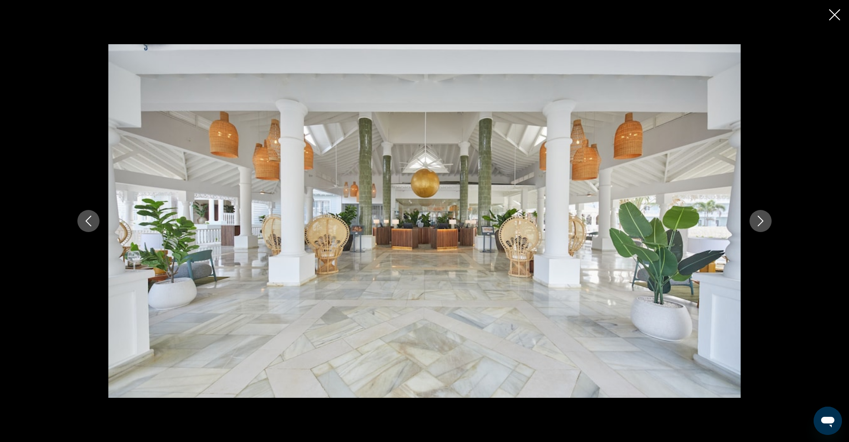
click at [762, 224] on icon "Next image" at bounding box center [760, 221] width 11 height 11
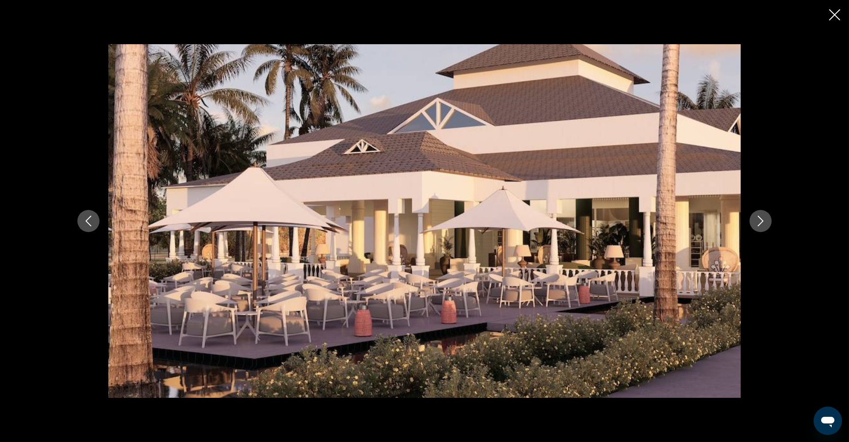
click at [762, 225] on icon "Next image" at bounding box center [760, 221] width 11 height 11
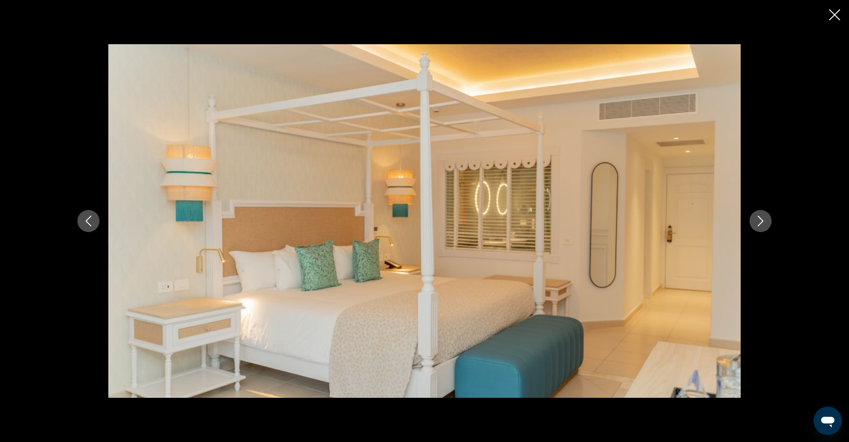
click at [762, 225] on icon "Next image" at bounding box center [760, 221] width 11 height 11
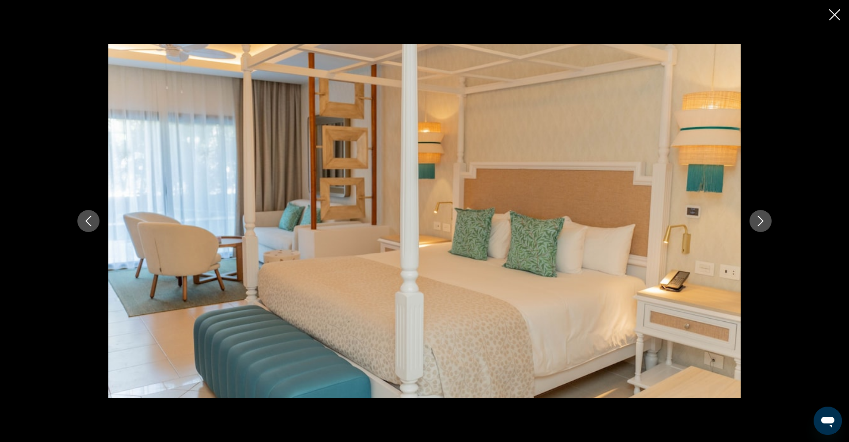
click at [762, 225] on icon "Next image" at bounding box center [760, 221] width 11 height 11
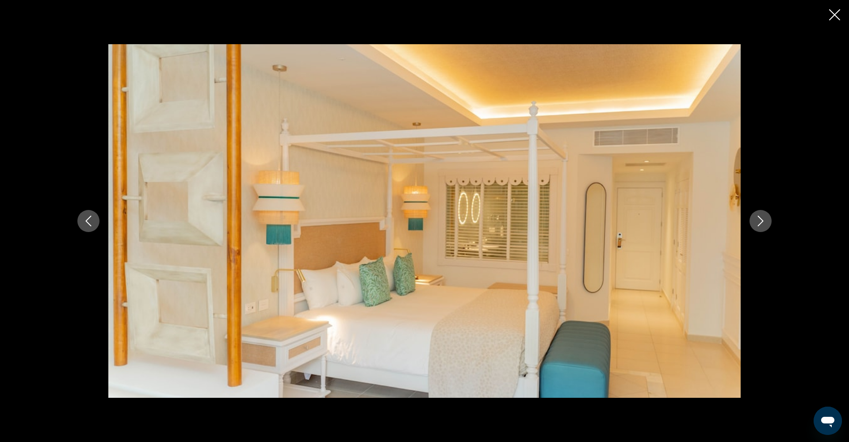
click at [762, 225] on icon "Next image" at bounding box center [760, 221] width 11 height 11
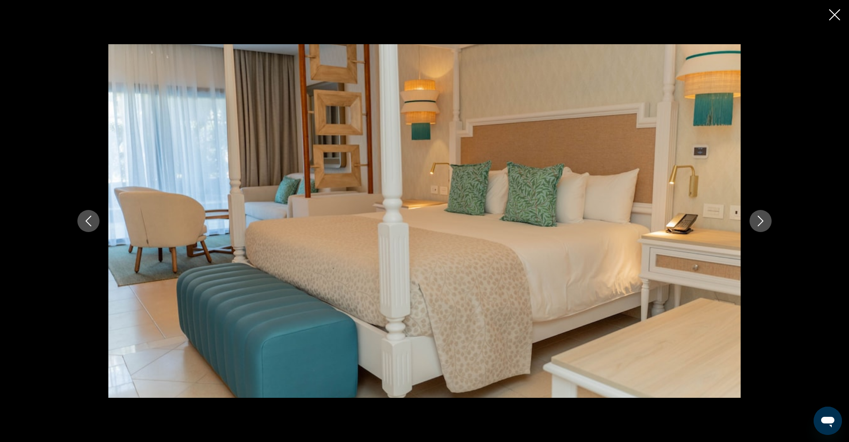
click at [829, 15] on div "prev next" at bounding box center [424, 221] width 849 height 442
click at [837, 18] on icon "Close slideshow" at bounding box center [834, 14] width 11 height 11
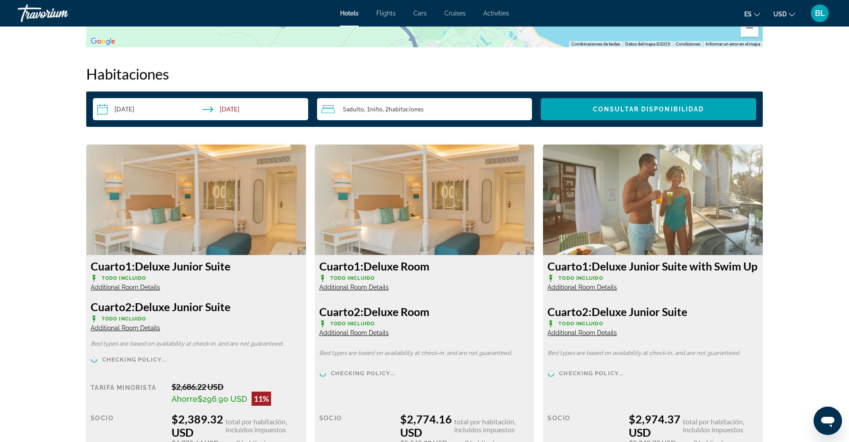
scroll to position [1108, 0]
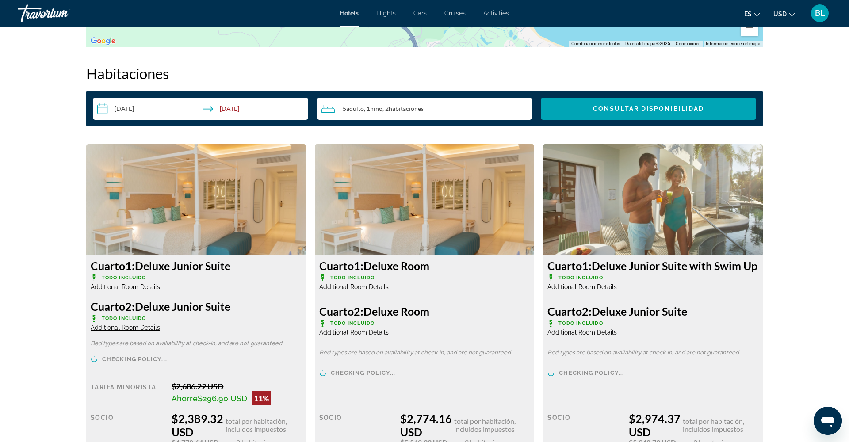
click at [671, 228] on img "Main content" at bounding box center [653, 199] width 220 height 111
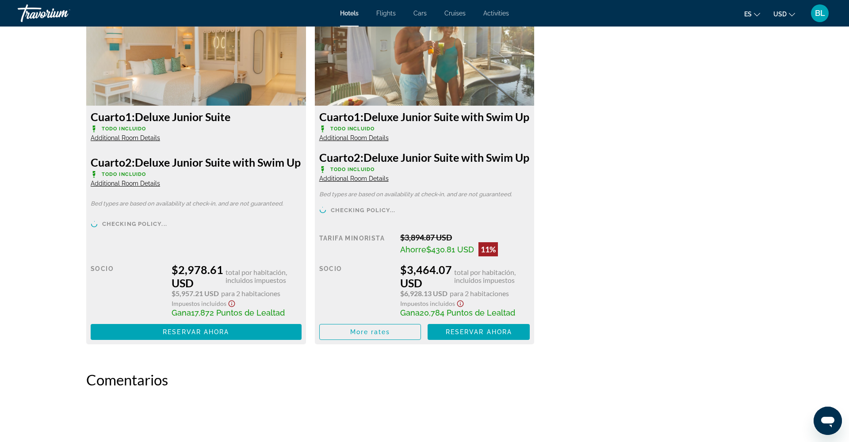
scroll to position [1617, 0]
click at [363, 343] on span "Main content" at bounding box center [370, 332] width 101 height 21
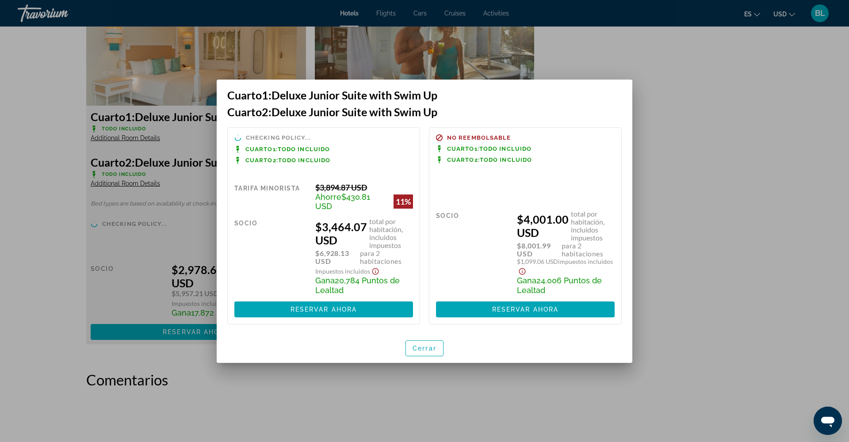
scroll to position [0, 0]
click at [373, 269] on icon "Show Taxes and Fees disclaimer" at bounding box center [375, 272] width 11 height 8
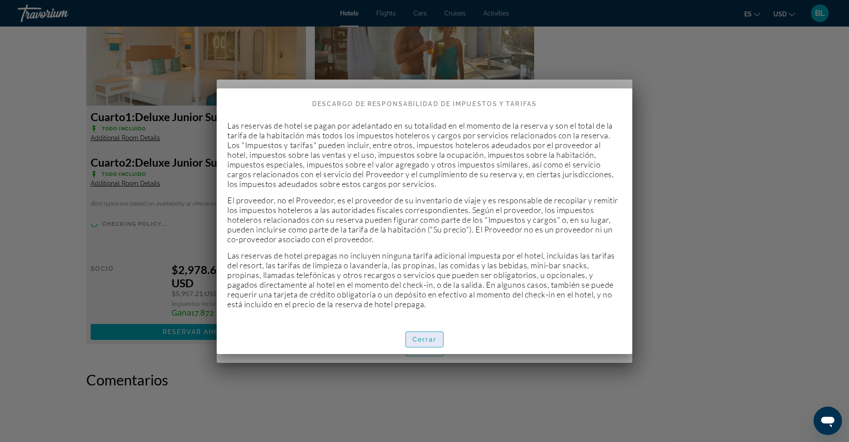
click at [415, 334] on span "button" at bounding box center [424, 339] width 37 height 21
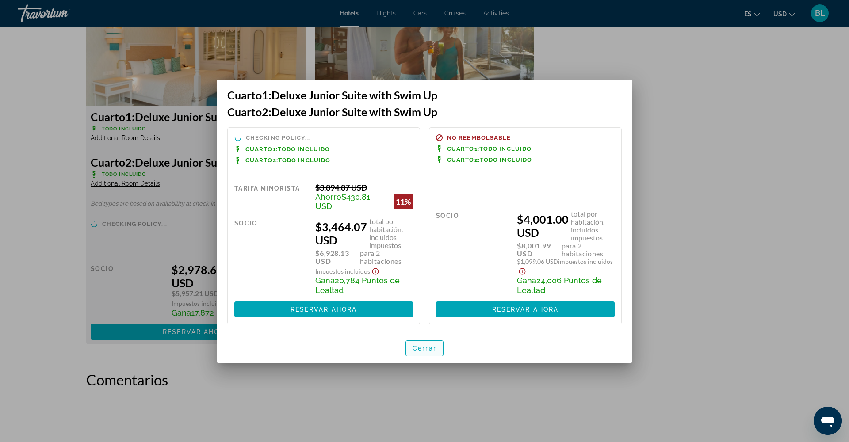
click at [413, 345] on span "button" at bounding box center [424, 348] width 37 height 21
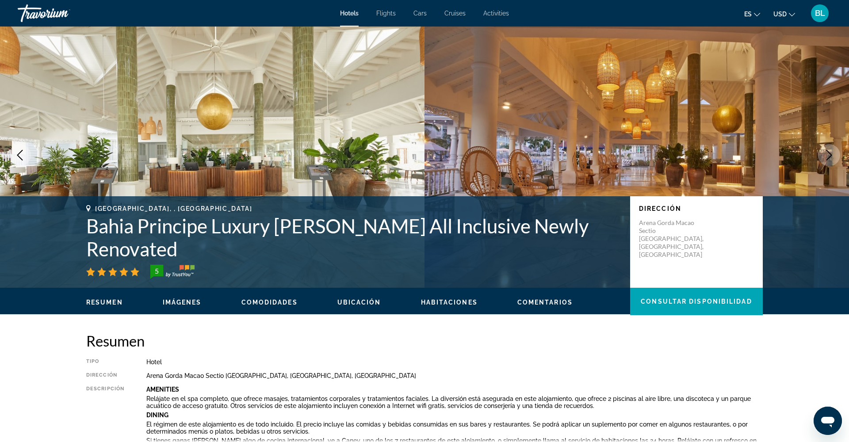
scroll to position [6, 0]
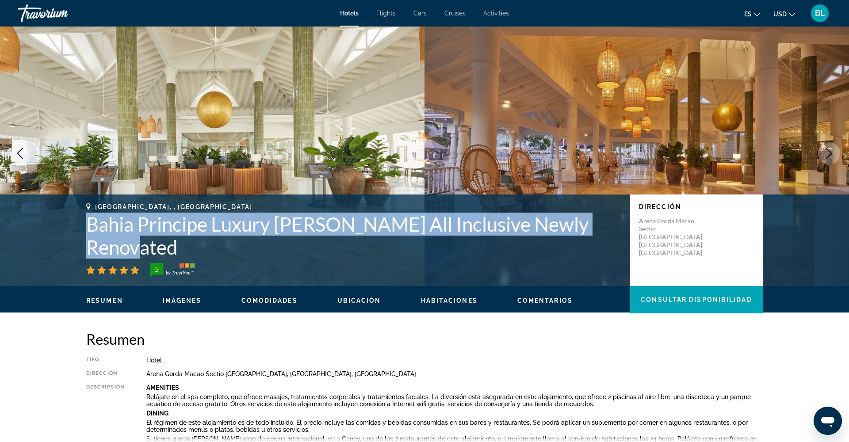
drag, startPoint x: 88, startPoint y: 229, endPoint x: 184, endPoint y: 243, distance: 97.9
click at [185, 243] on h1 "Bahia Principe Luxury Esmeralda All Inclusive Newly Renovated" at bounding box center [353, 236] width 535 height 46
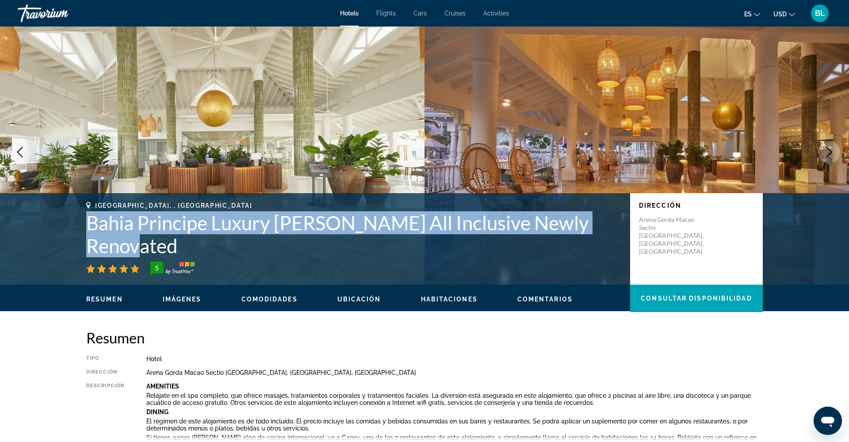
copy h1 "Bahia Principe Luxury Esmeralda All Inclusive Newly Renovated"
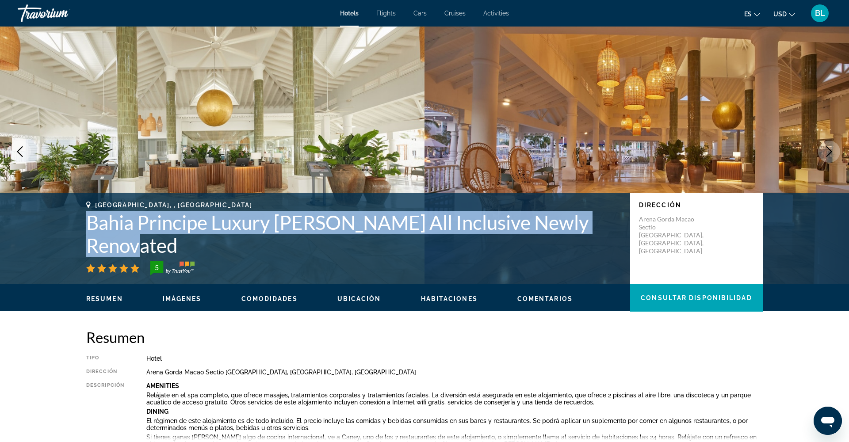
scroll to position [8, 0]
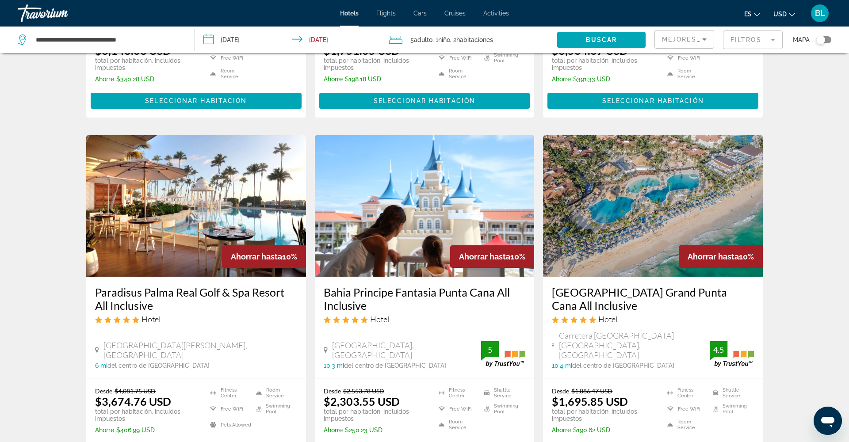
scroll to position [652, 0]
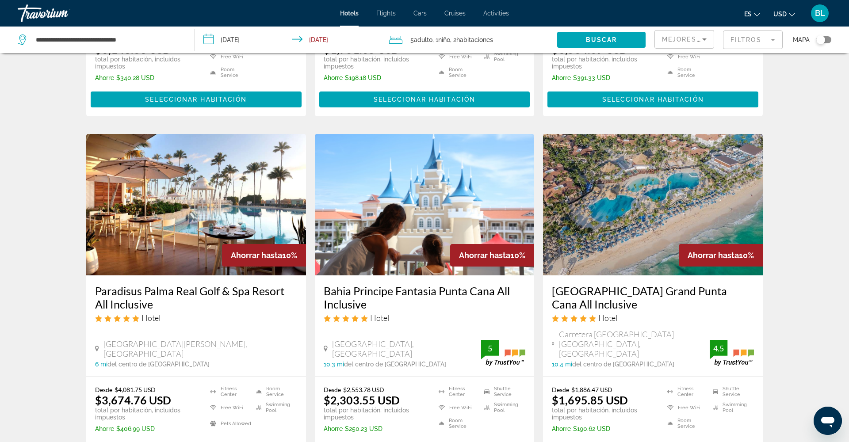
click at [407, 229] on img "Main content" at bounding box center [425, 205] width 220 height 142
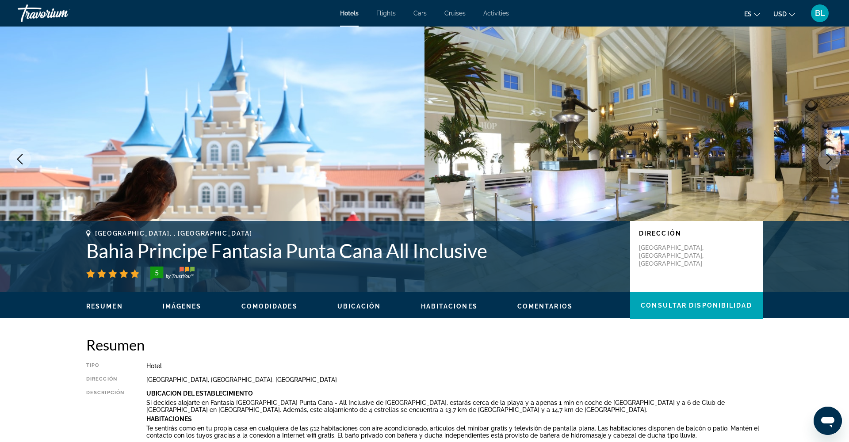
click at [181, 310] on button "Imágenes" at bounding box center [182, 307] width 39 height 8
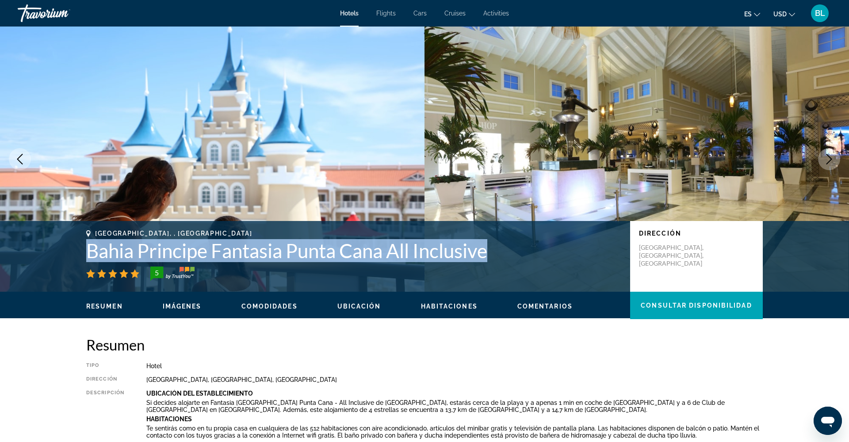
drag, startPoint x: 88, startPoint y: 253, endPoint x: 502, endPoint y: 254, distance: 413.5
click at [504, 255] on h1 "Bahia Principe Fantasia Punta Cana All Inclusive" at bounding box center [353, 250] width 535 height 23
copy h1 "Bahia Principe Fantasia Punta Cana All Inclusive"
